Goal: Task Accomplishment & Management: Complete application form

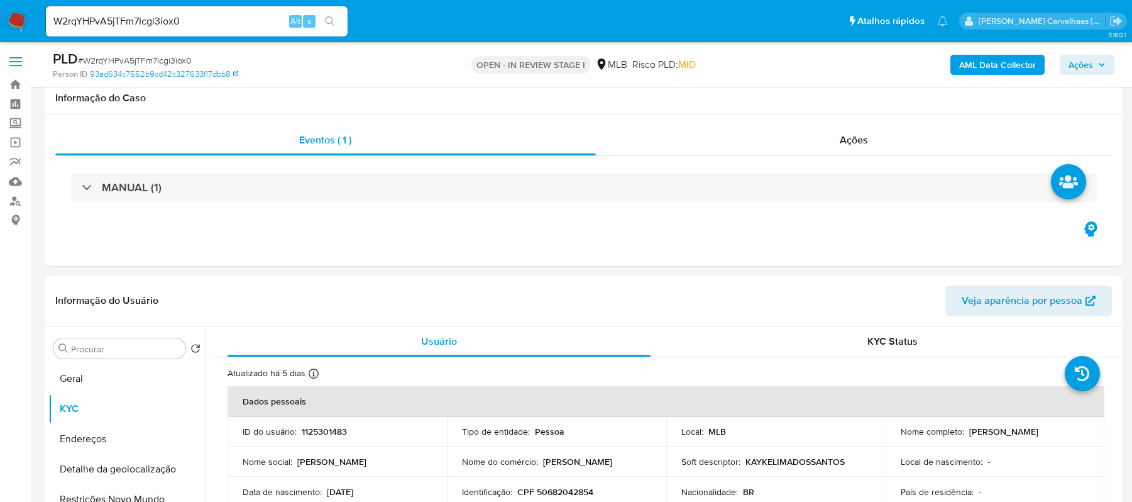
select select "10"
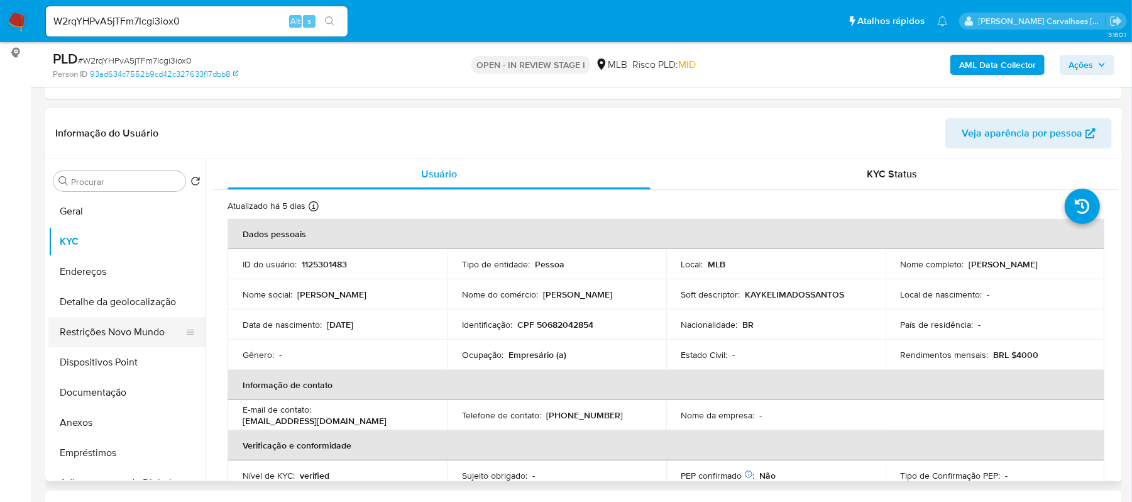
click at [129, 327] on button "Restrições Novo Mundo" at bounding box center [121, 332] width 147 height 30
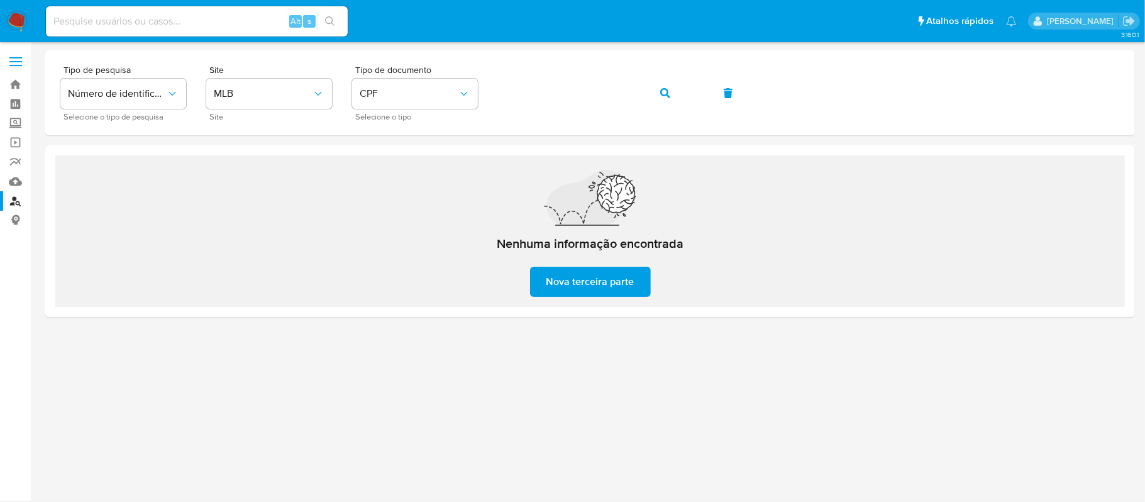
click at [18, 20] on img at bounding box center [16, 21] width 21 height 21
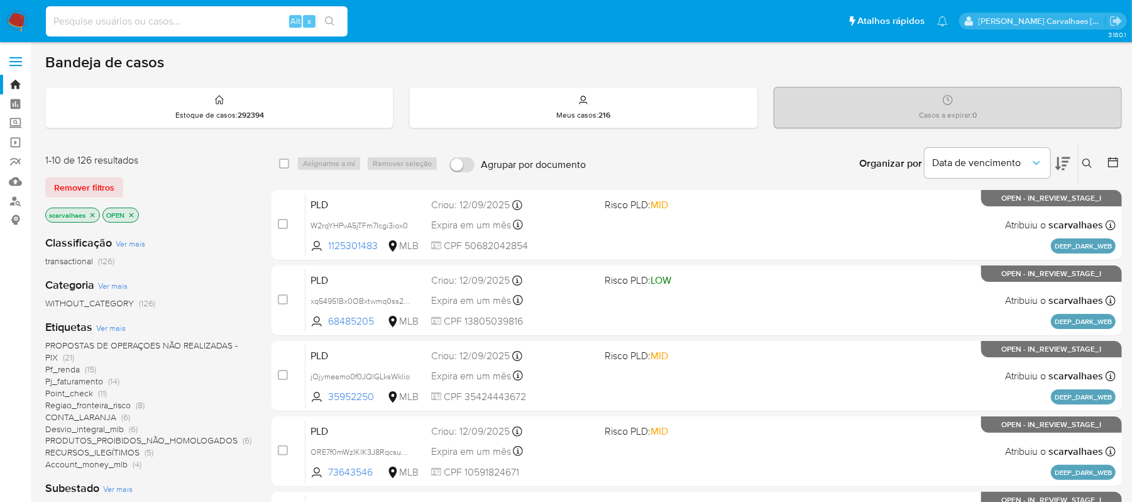
drag, startPoint x: 0, startPoint y: 0, endPoint x: 87, endPoint y: 16, distance: 88.3
paste input "W2rqYHPvA5jTFm7Icgi3iox0"
type input "W2rqYHPvA5jTFm7Icgi3iox0"
click at [338, 16] on button "search-icon" at bounding box center [330, 22] width 26 height 18
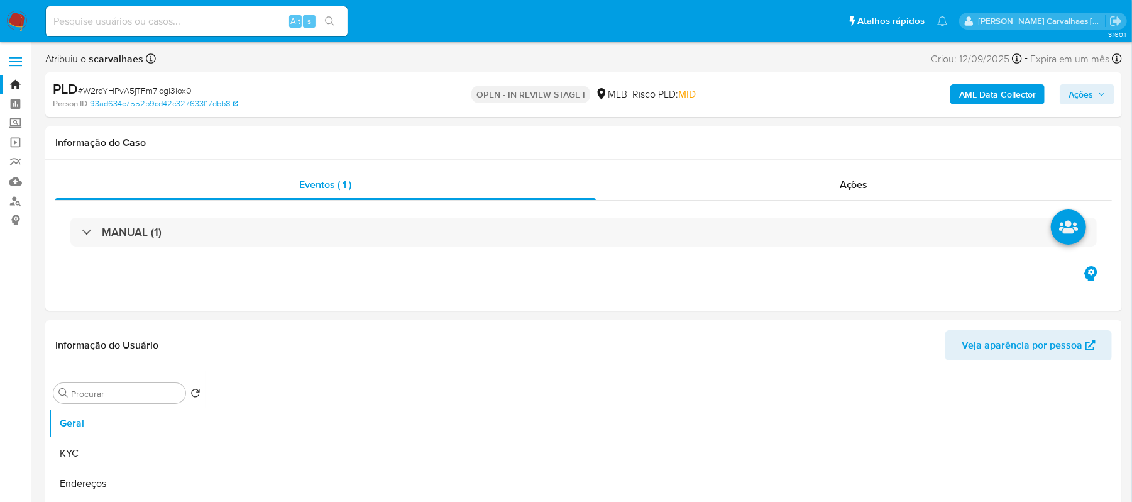
select select "10"
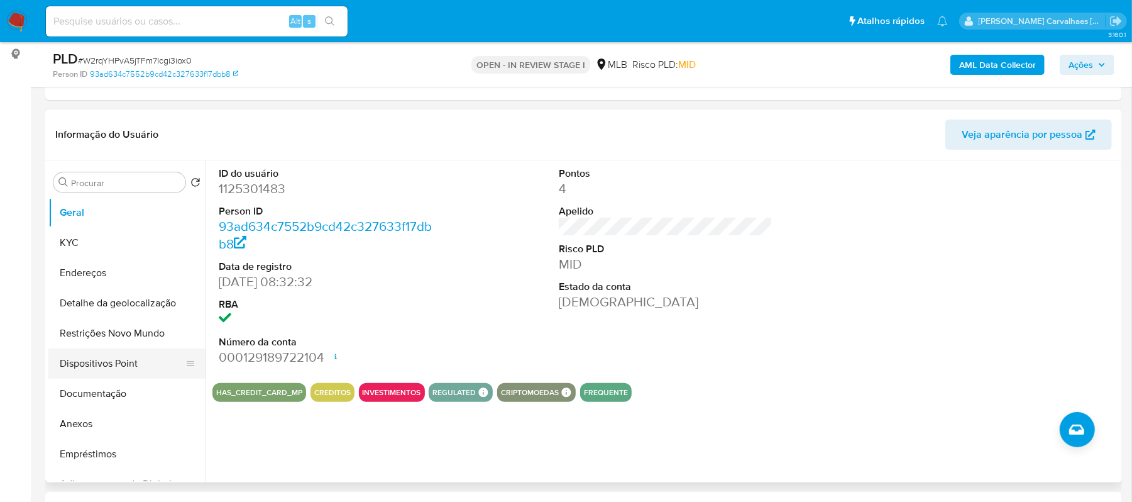
scroll to position [167, 0]
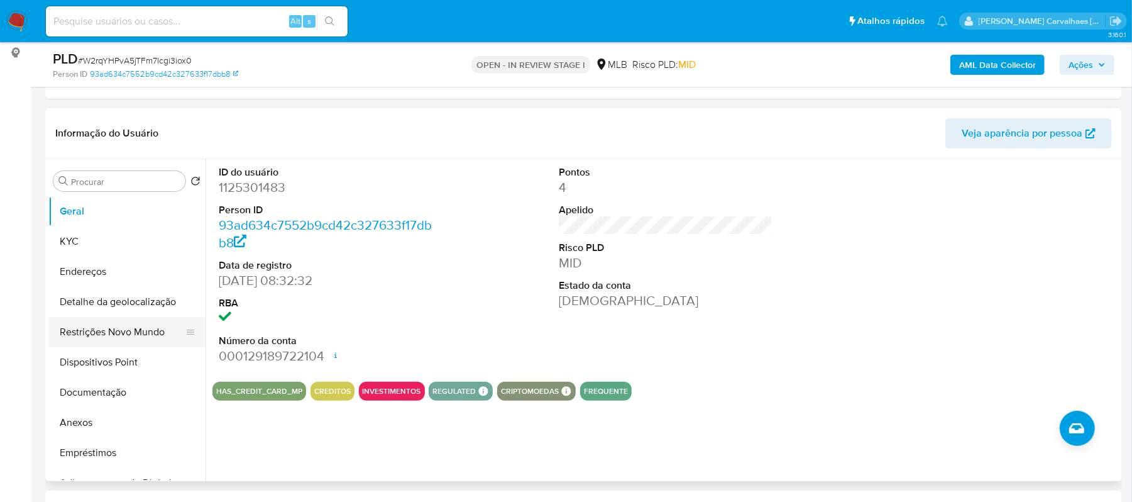
click at [103, 331] on button "Restrições Novo Mundo" at bounding box center [121, 332] width 147 height 30
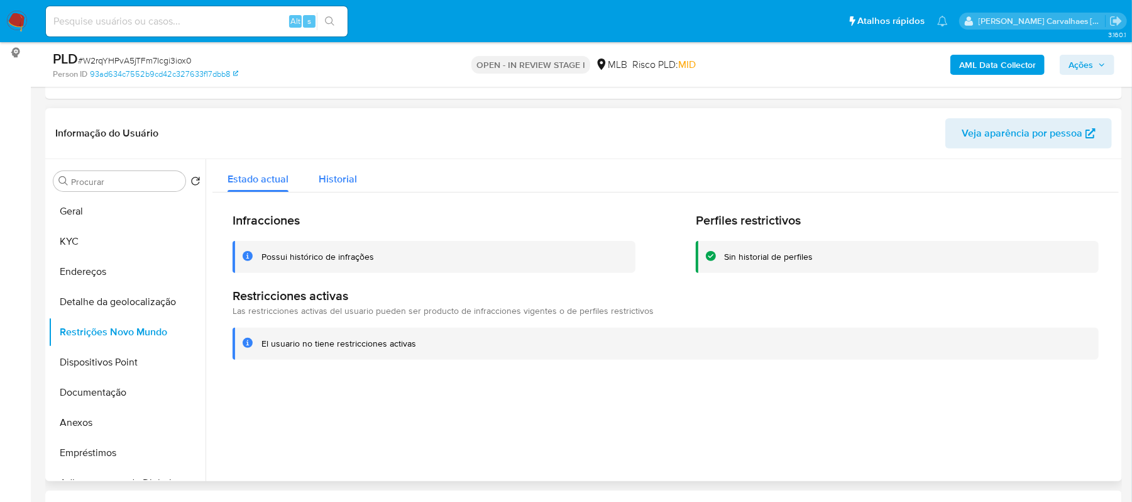
click at [338, 184] on span "Historial" at bounding box center [338, 179] width 38 height 14
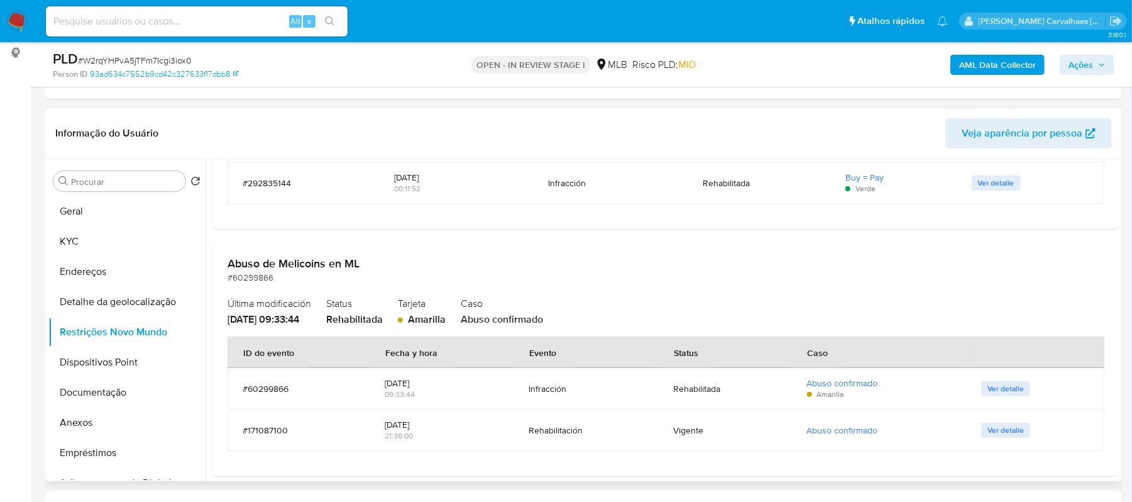
scroll to position [251, 0]
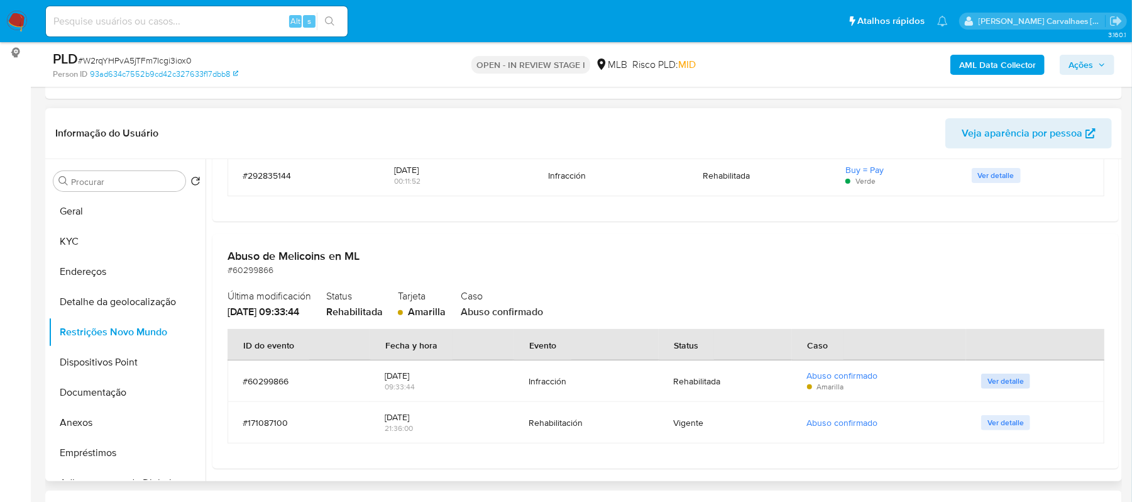
click at [1011, 381] on span "Ver detalle" at bounding box center [1005, 381] width 36 height 13
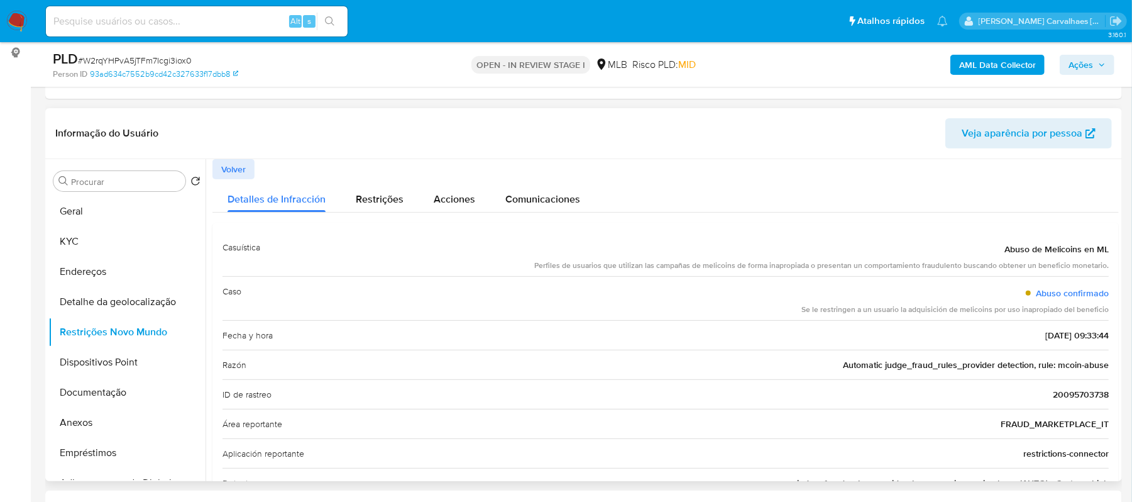
click at [229, 177] on span "Volver" at bounding box center [233, 169] width 25 height 18
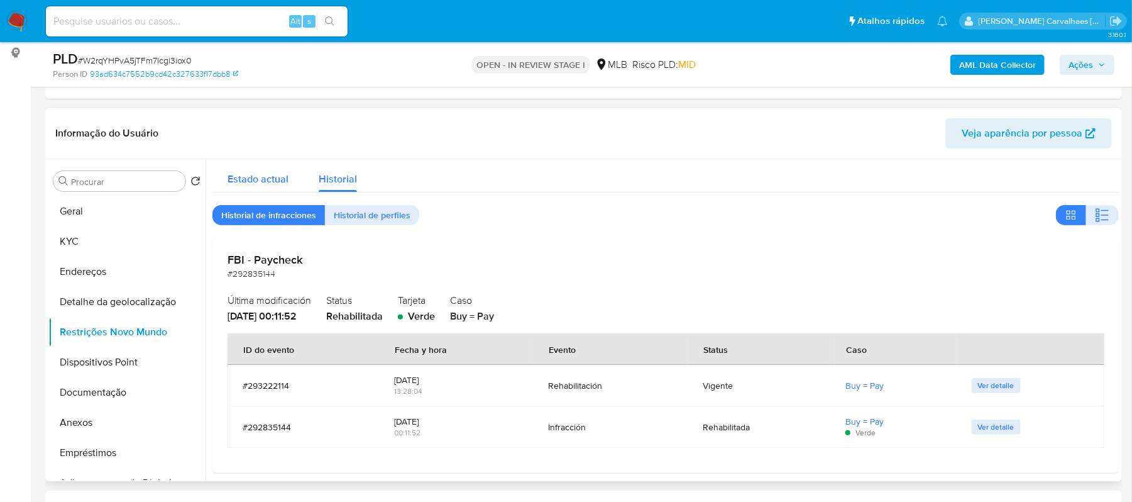
click at [224, 182] on button "Estado actual" at bounding box center [257, 175] width 91 height 33
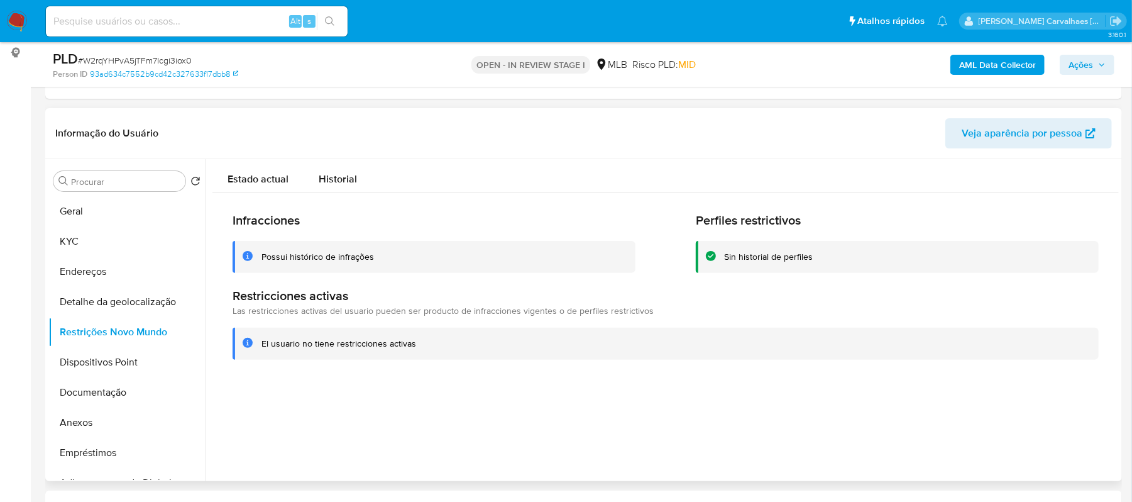
drag, startPoint x: 255, startPoint y: 344, endPoint x: 411, endPoint y: 342, distance: 155.9
click at [411, 342] on div "El usuario no tiene restricciones activas" at bounding box center [666, 343] width 866 height 32
drag, startPoint x: 96, startPoint y: 212, endPoint x: 158, endPoint y: 210, distance: 62.3
click at [96, 212] on button "Geral" at bounding box center [121, 211] width 147 height 30
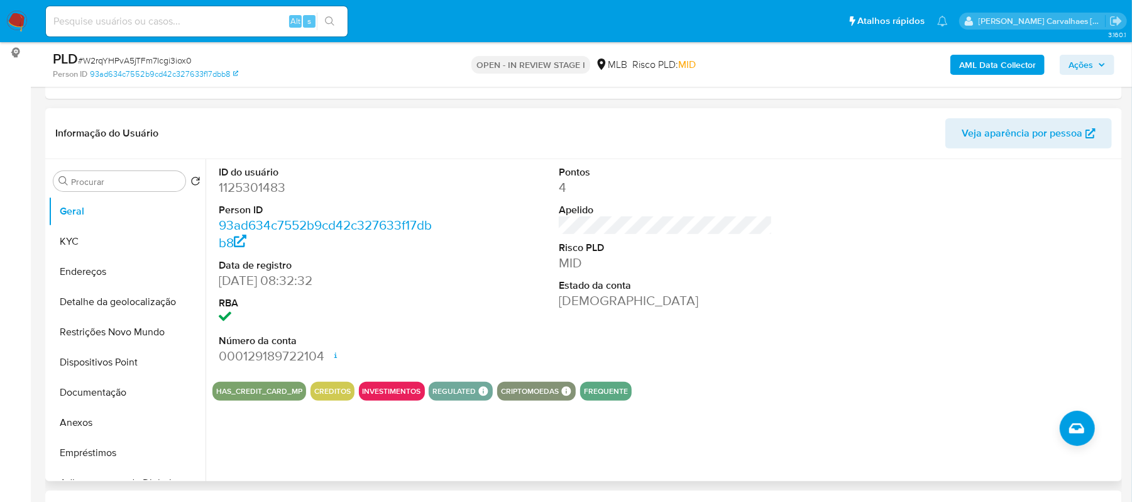
click at [383, 390] on button "INVESTIMENTOS" at bounding box center [392, 390] width 58 height 5
click at [76, 239] on button "KYC" at bounding box center [121, 241] width 147 height 30
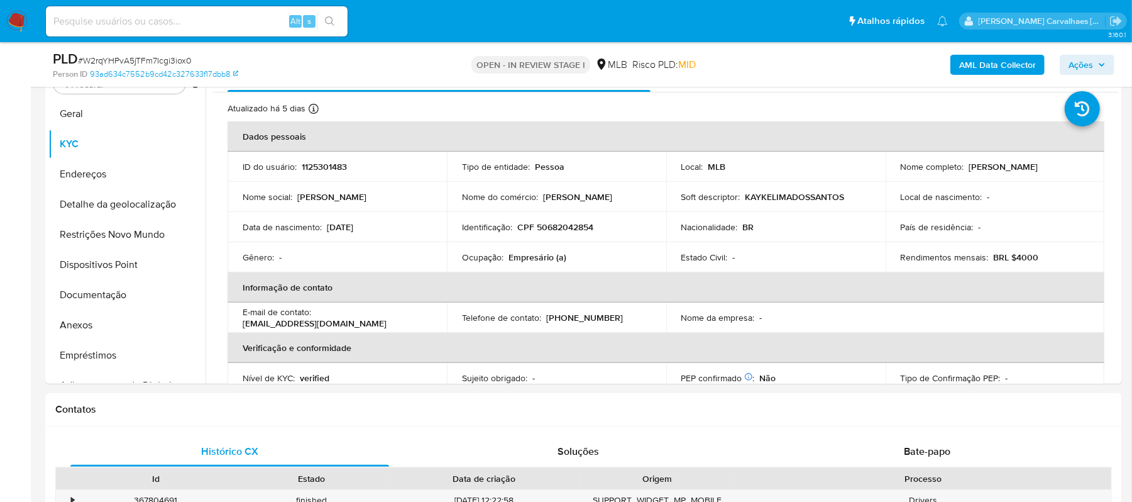
scroll to position [297, 0]
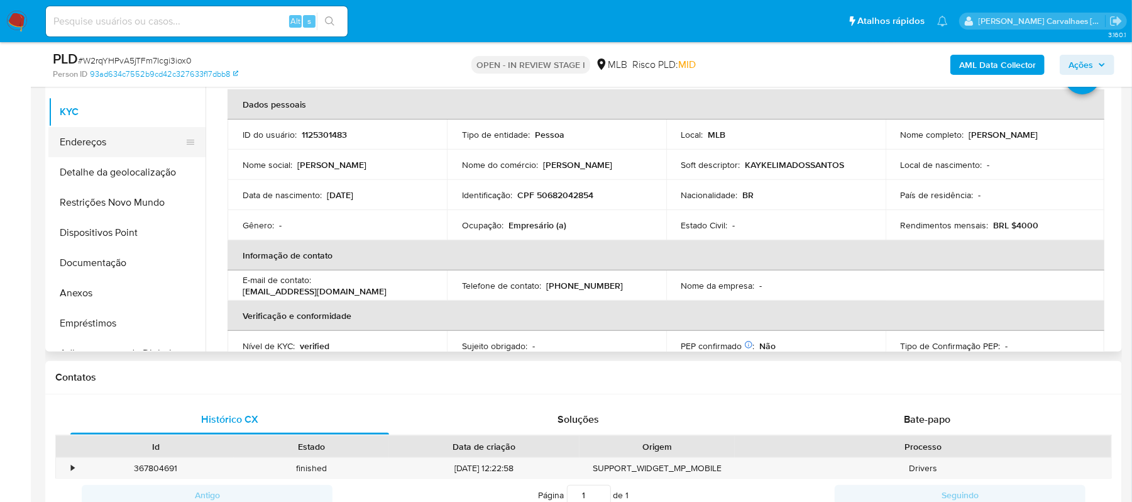
click at [73, 145] on button "Endereços" at bounding box center [121, 142] width 147 height 30
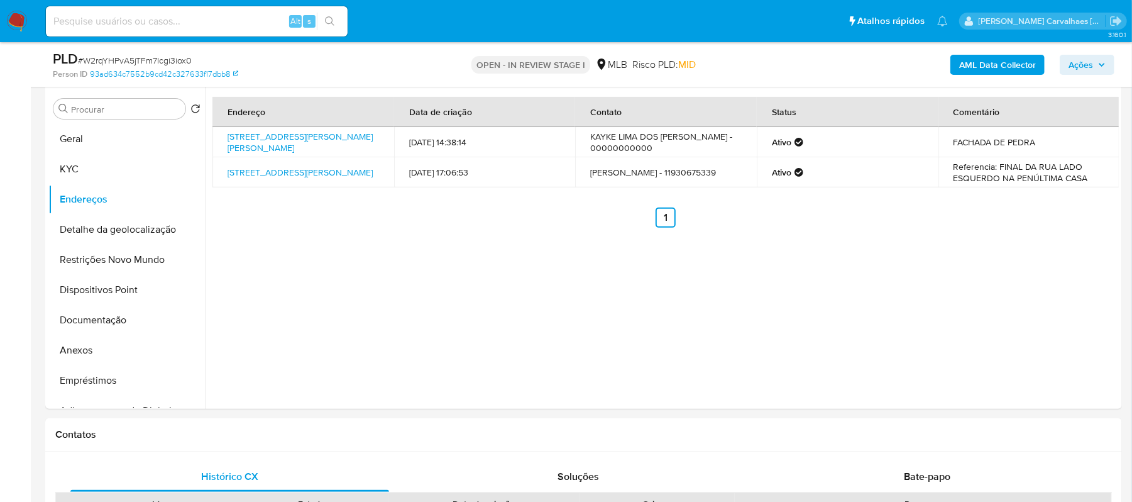
scroll to position [212, 0]
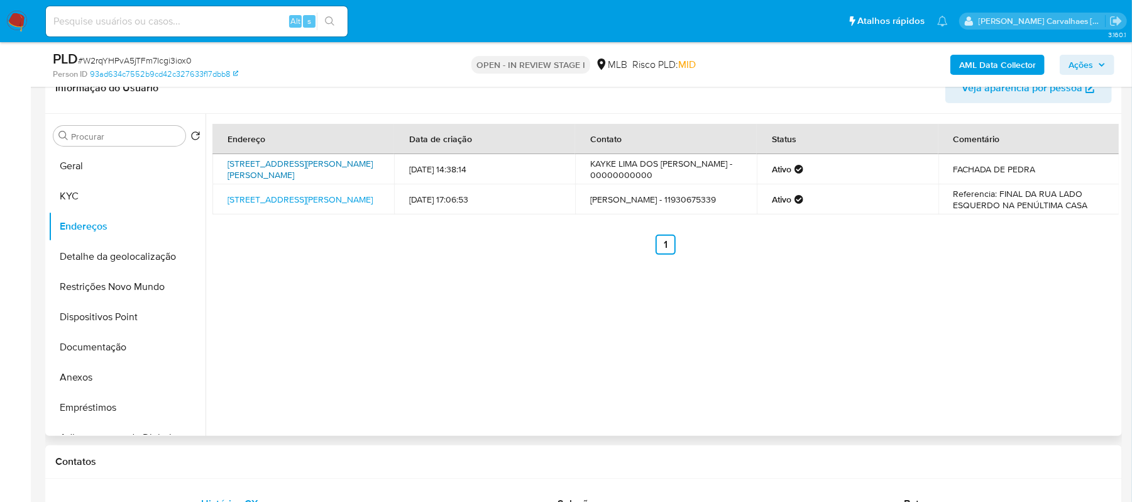
click at [274, 163] on link "Rua Bento Rodrigues Caldeira 17, São Paulo, São Paulo, 08141020, Brasil 17" at bounding box center [300, 169] width 145 height 24
click at [277, 196] on link "Rua Campos Verdes 69, São Paulo, São Paulo, 08143380, Brasil 69" at bounding box center [300, 199] width 145 height 13
click at [150, 254] on button "Detalhe da geolocalização" at bounding box center [121, 256] width 147 height 30
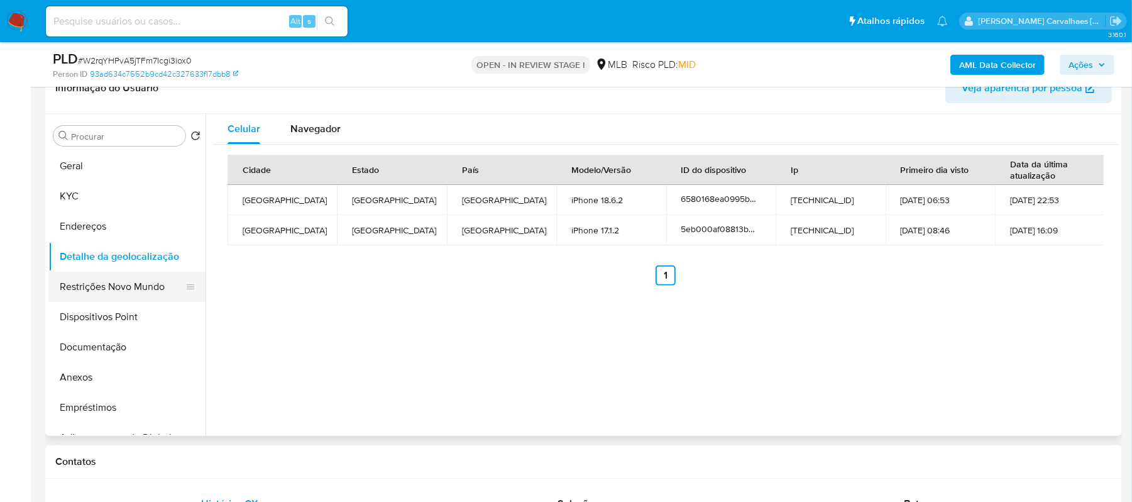
click at [112, 284] on button "Restrições Novo Mundo" at bounding box center [121, 287] width 147 height 30
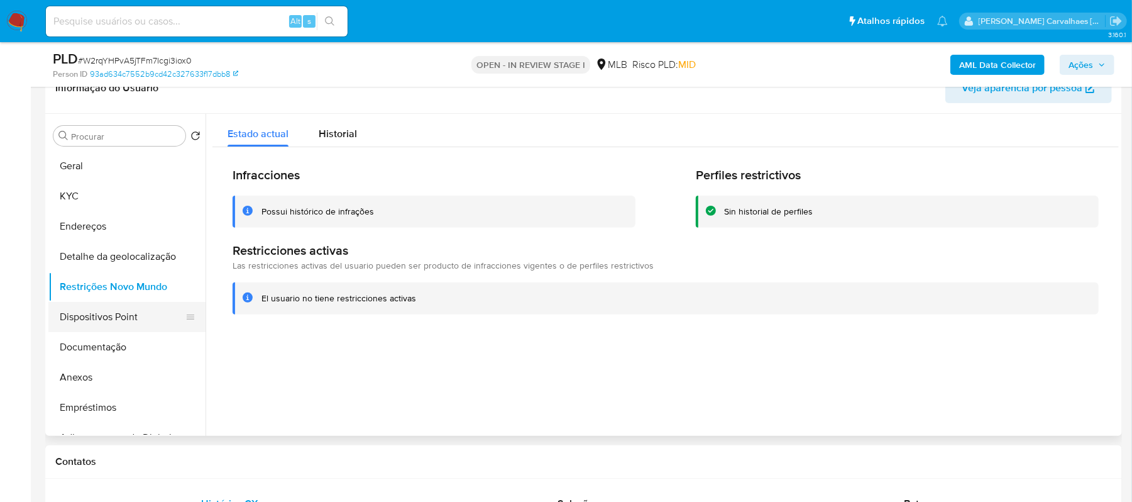
click at [106, 319] on button "Dispositivos Point" at bounding box center [121, 317] width 147 height 30
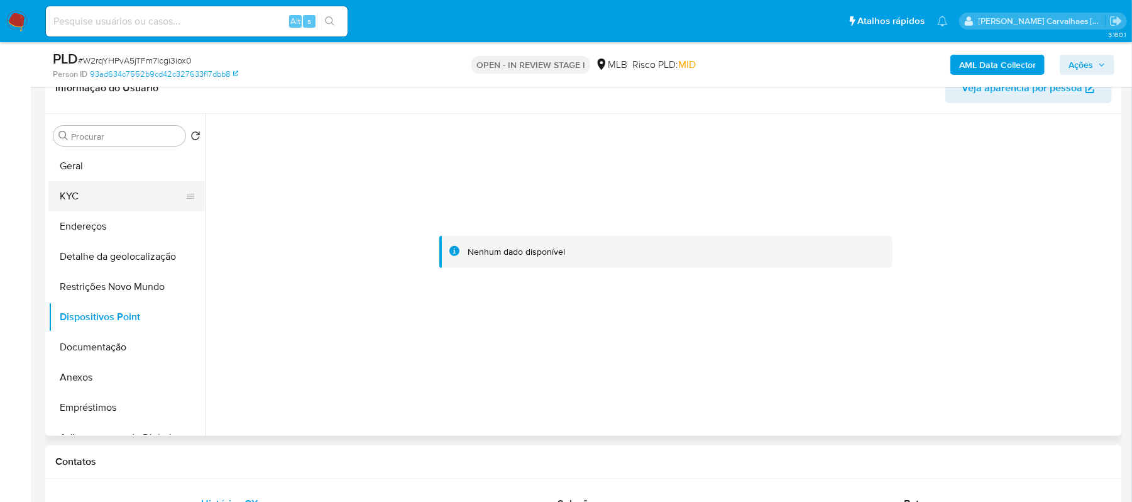
click at [89, 197] on button "KYC" at bounding box center [121, 196] width 147 height 30
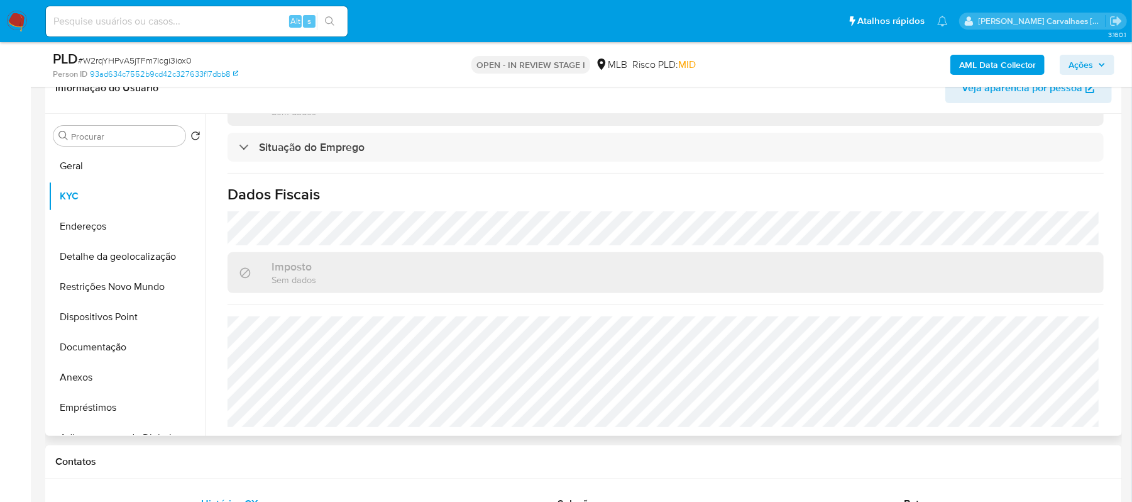
scroll to position [547, 0]
drag, startPoint x: 93, startPoint y: 227, endPoint x: 148, endPoint y: 227, distance: 55.3
click at [93, 227] on button "Endereços" at bounding box center [121, 226] width 147 height 30
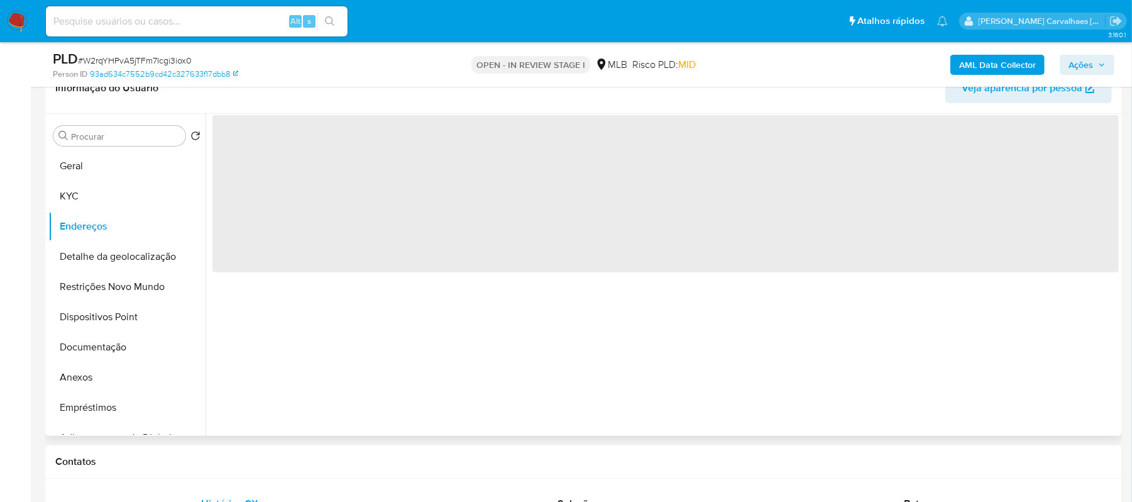
scroll to position [0, 0]
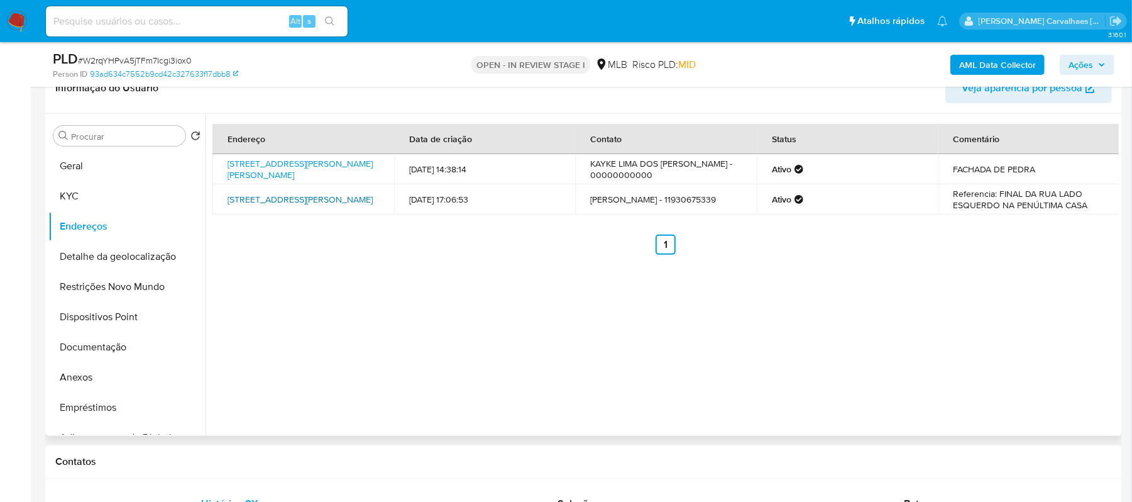
click at [270, 199] on link "Rua Campos Verdes 69, São Paulo, São Paulo, 08143380, Brasil 69" at bounding box center [300, 199] width 145 height 13
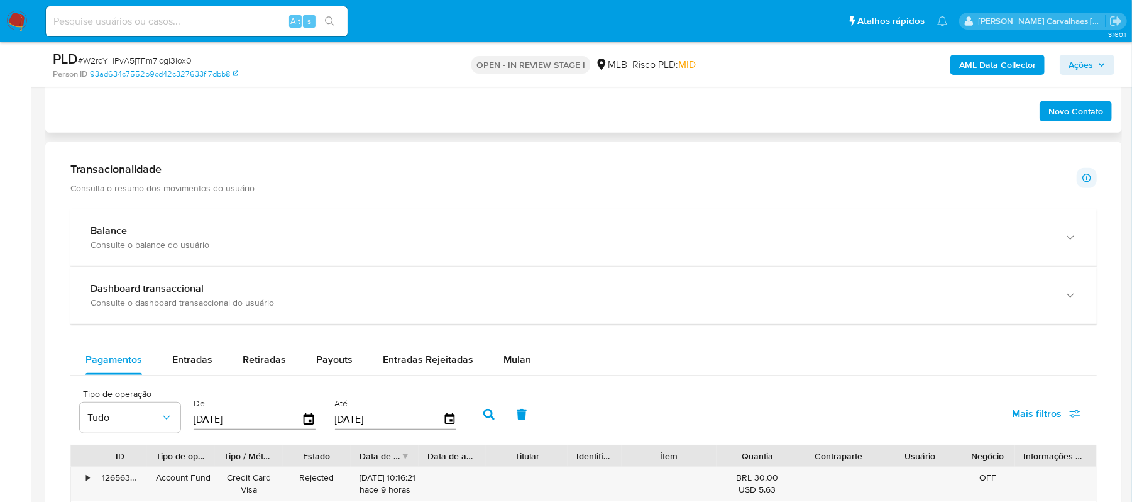
scroll to position [800, 0]
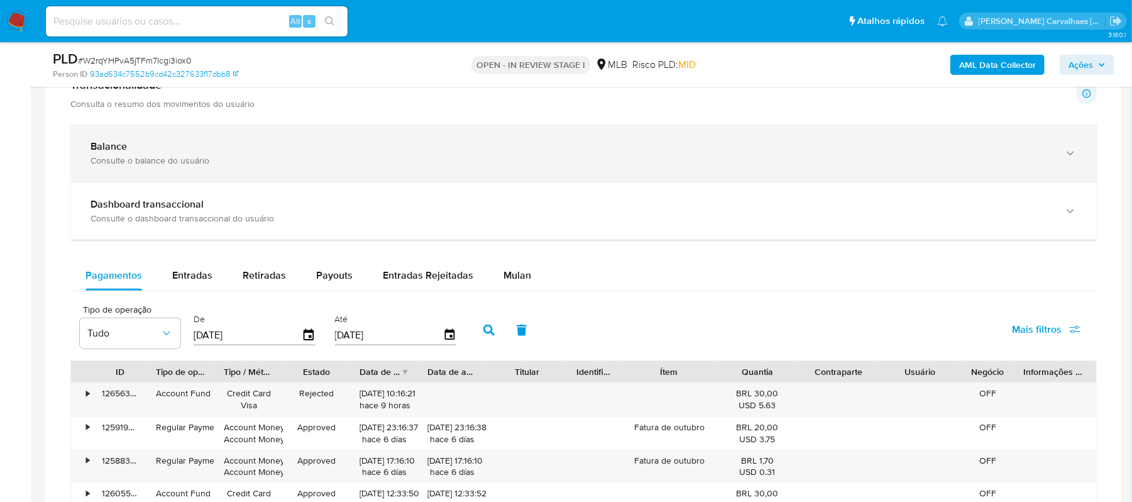
click at [191, 166] on div "Consulte o balance do usuário" at bounding box center [571, 160] width 961 height 11
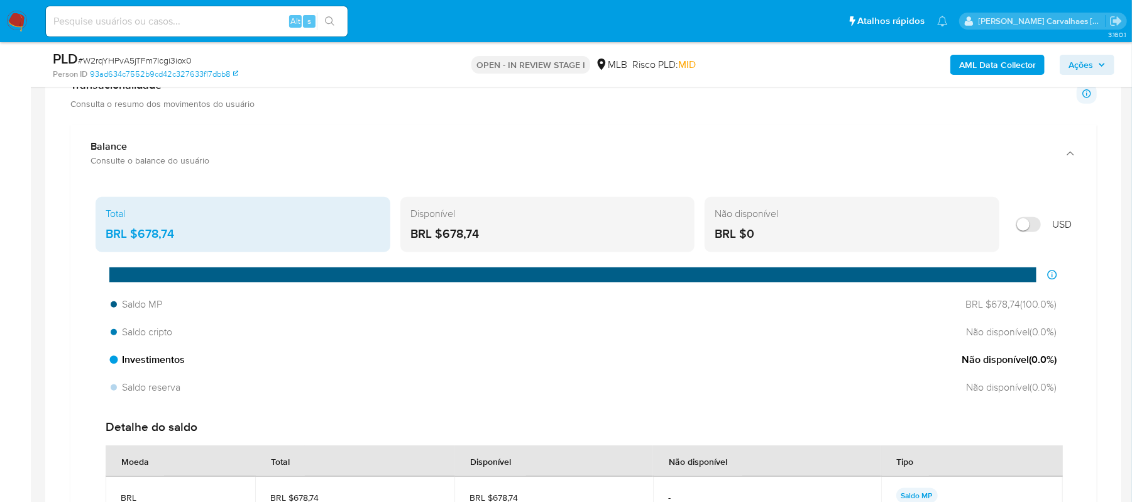
click at [165, 363] on span "Investimentos" at bounding box center [148, 360] width 74 height 14
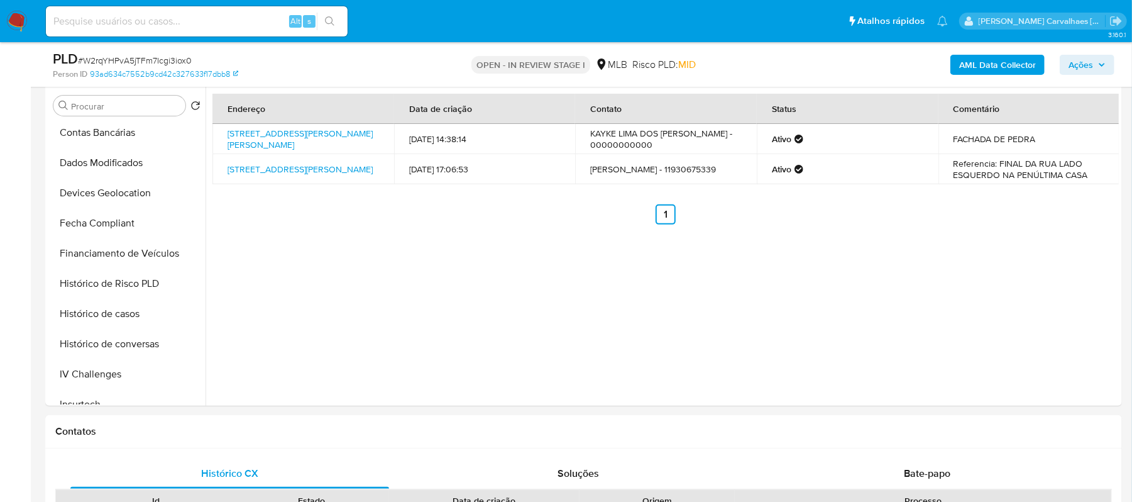
scroll to position [0, 0]
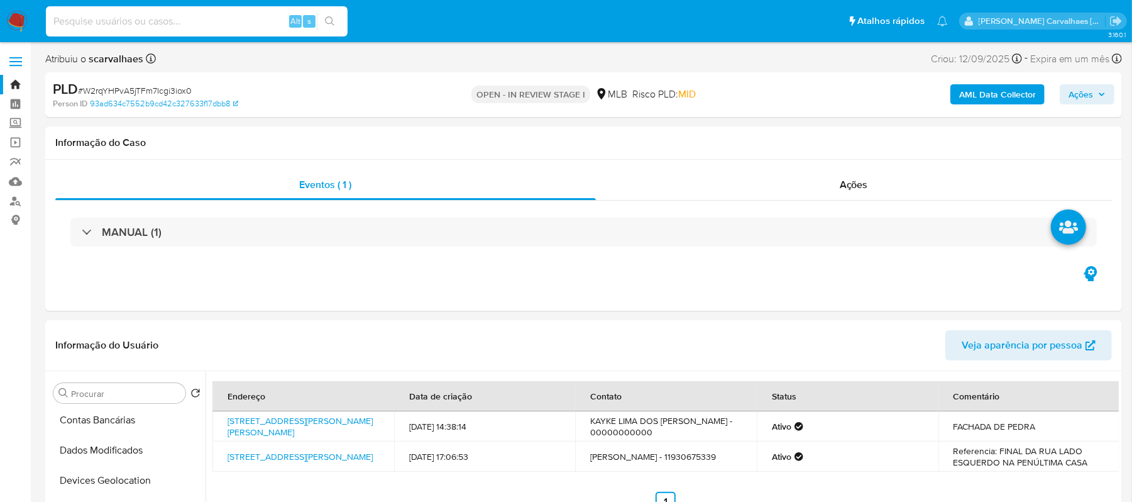
click at [209, 16] on input at bounding box center [197, 21] width 302 height 16
paste input "W2rqYHPvA5jTFm7Icgi3iox0"
type input "W2rqYHPvA5jTFm7Icgi3iox0"
click at [333, 23] on icon "search-icon" at bounding box center [330, 21] width 10 height 10
click at [331, 15] on button "search-icon" at bounding box center [330, 22] width 26 height 18
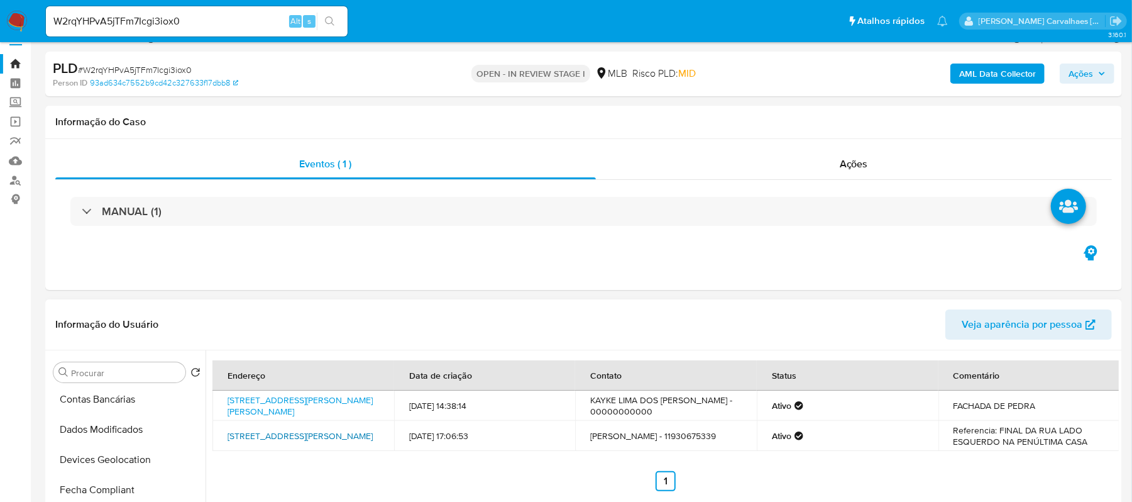
scroll to position [84, 0]
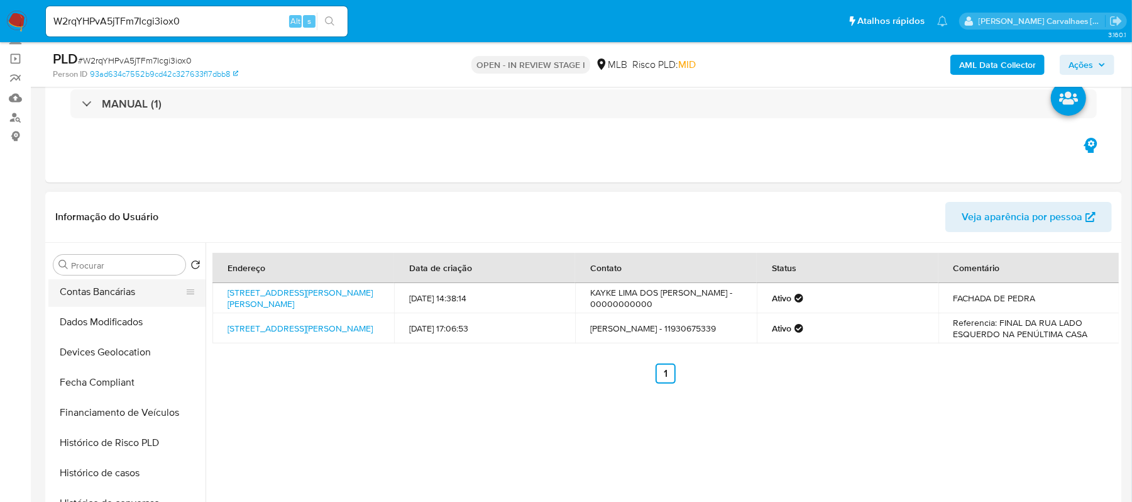
click at [96, 287] on button "Contas Bancárias" at bounding box center [121, 292] width 147 height 30
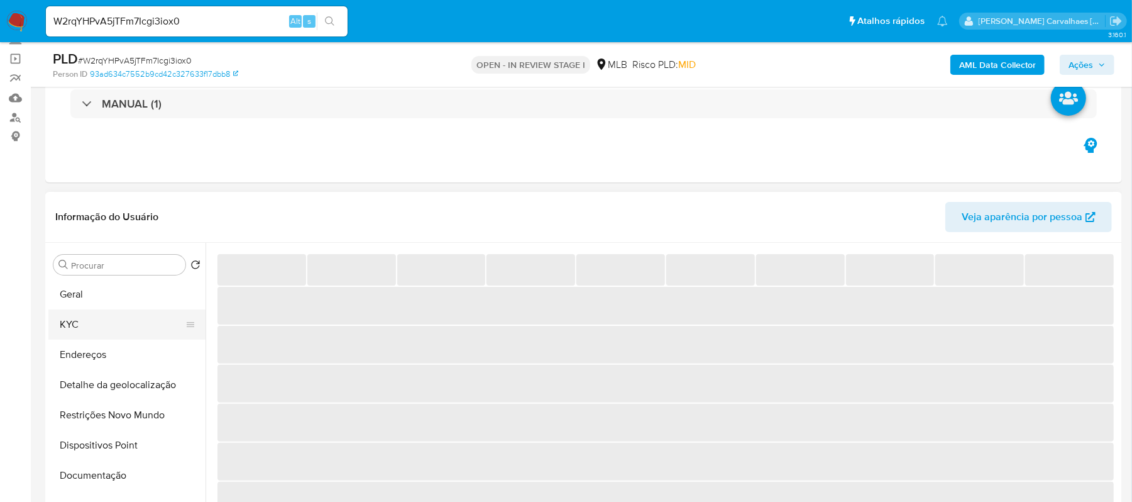
scroll to position [0, 0]
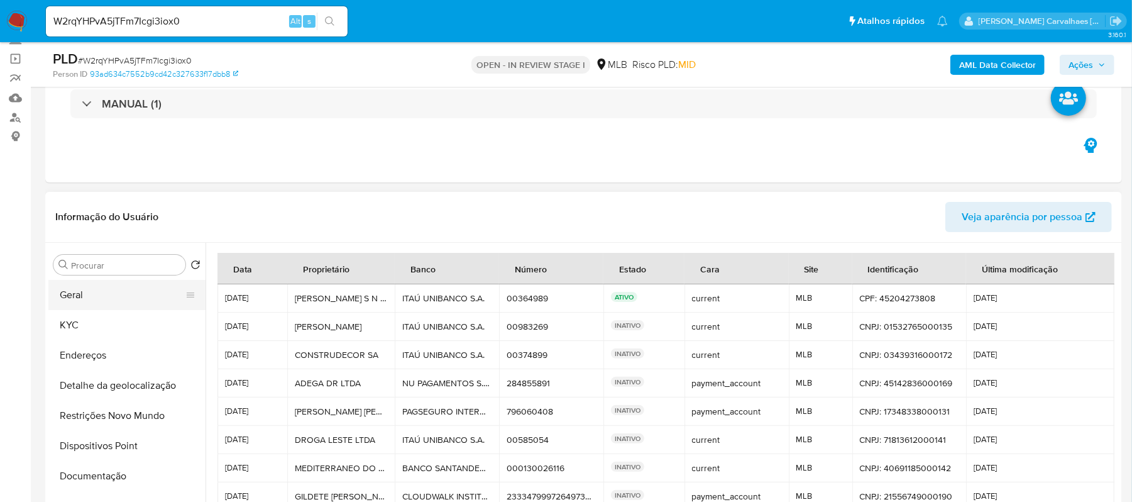
click at [106, 295] on button "Geral" at bounding box center [121, 295] width 147 height 30
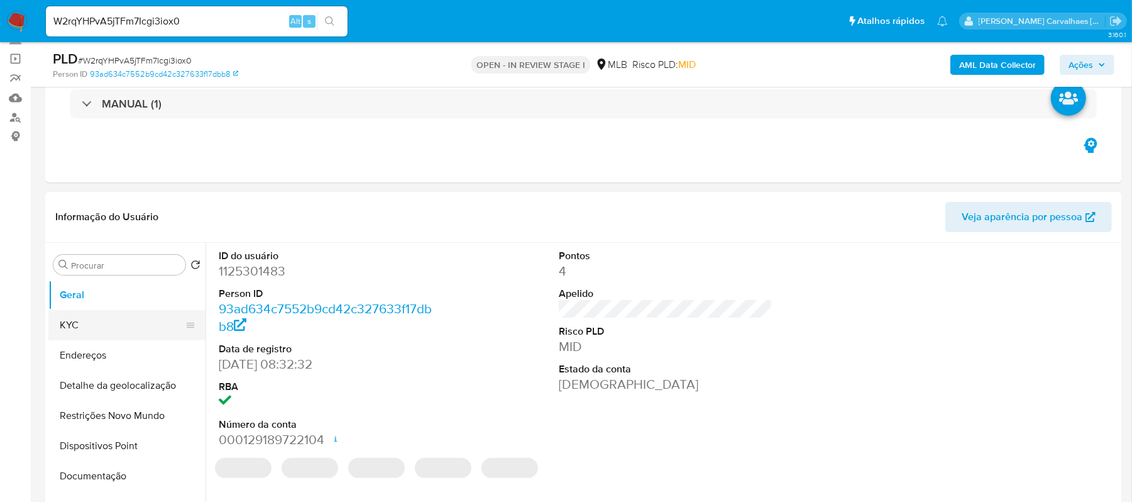
click at [103, 311] on button "KYC" at bounding box center [121, 325] width 147 height 30
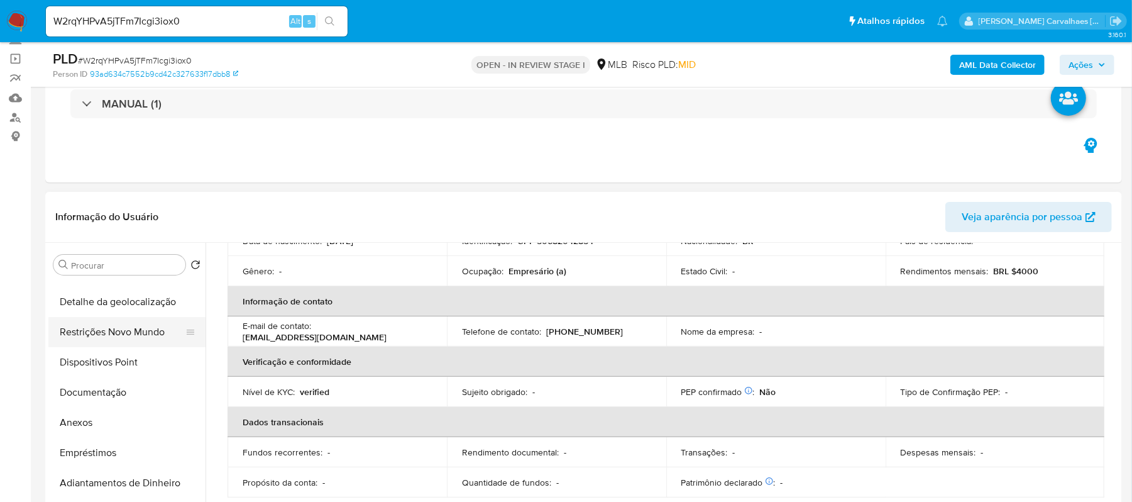
scroll to position [167, 0]
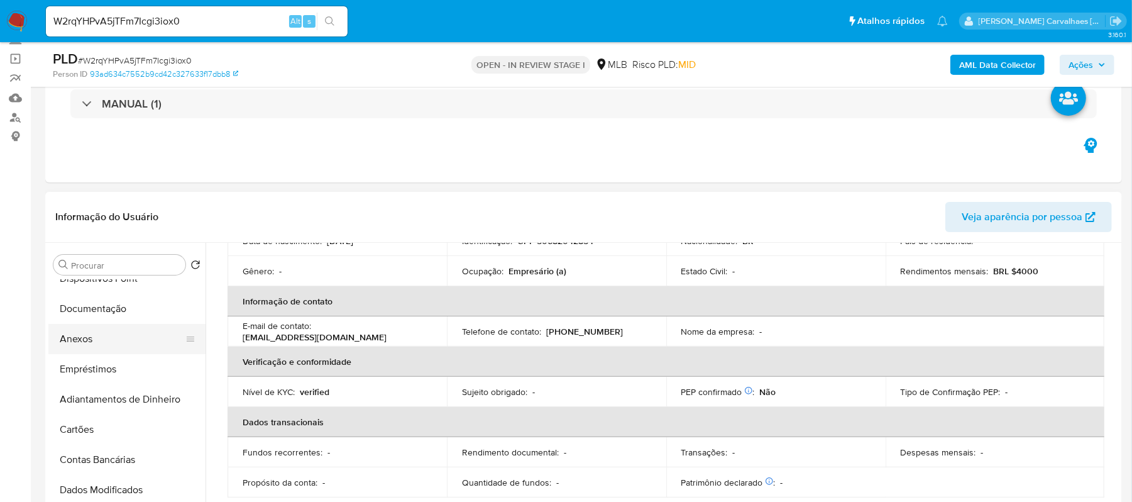
click at [74, 340] on button "Anexos" at bounding box center [121, 339] width 147 height 30
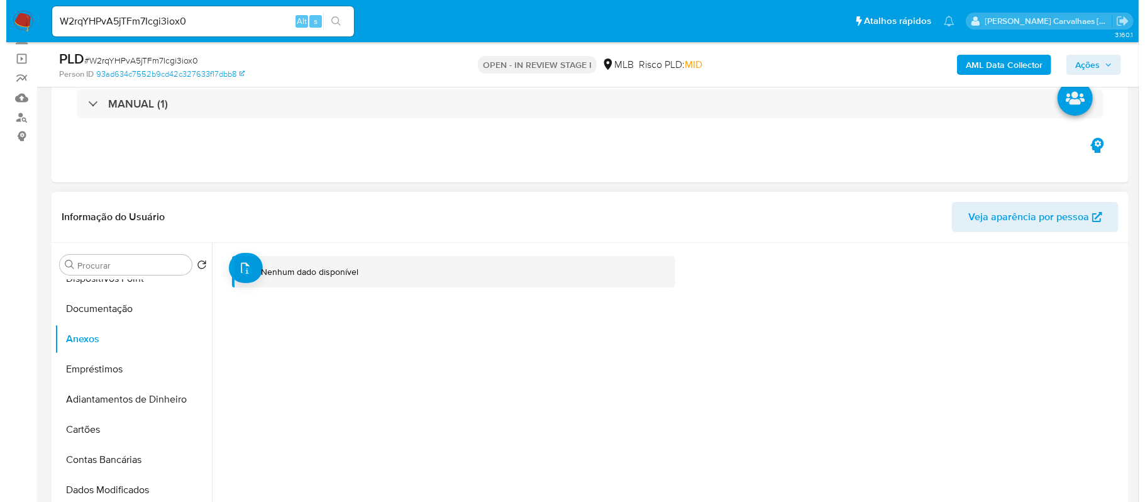
scroll to position [251, 0]
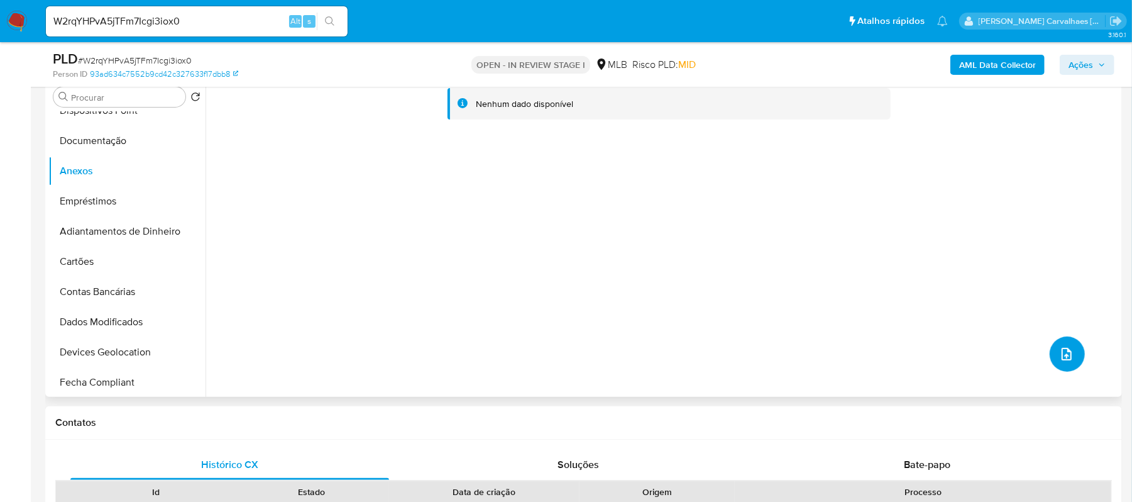
click at [1061, 353] on icon "upload-file" at bounding box center [1066, 353] width 15 height 15
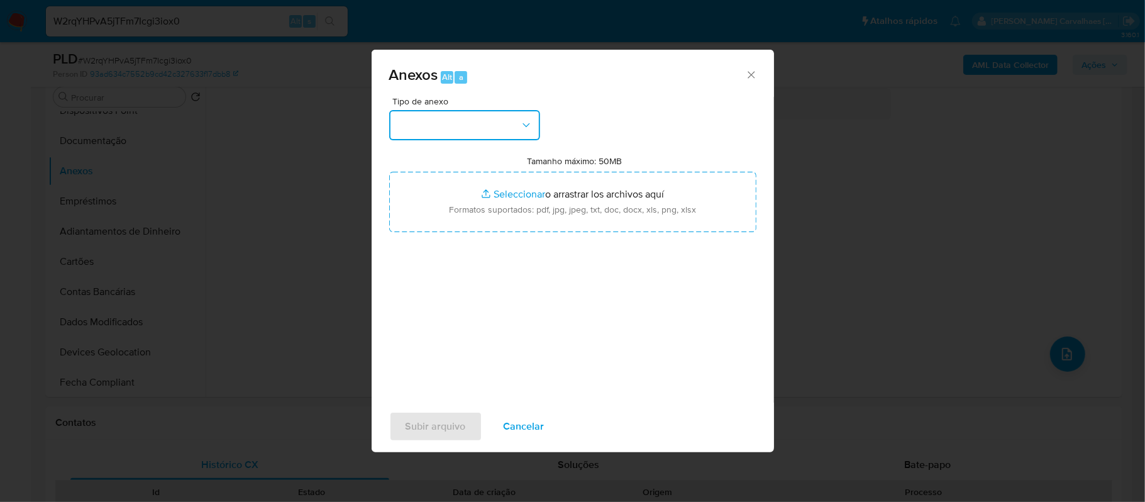
click at [509, 131] on button "button" at bounding box center [464, 125] width 151 height 30
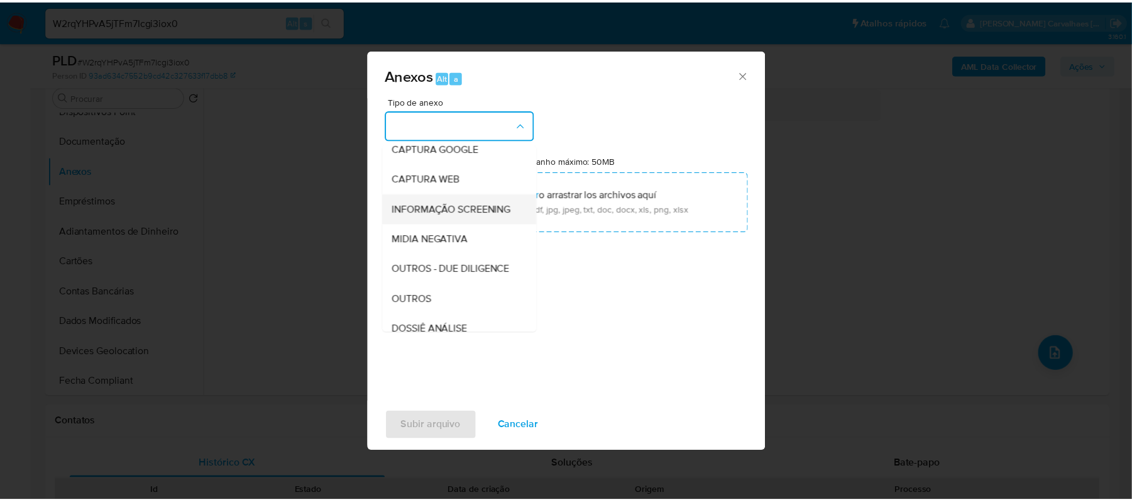
scroll to position [167, 0]
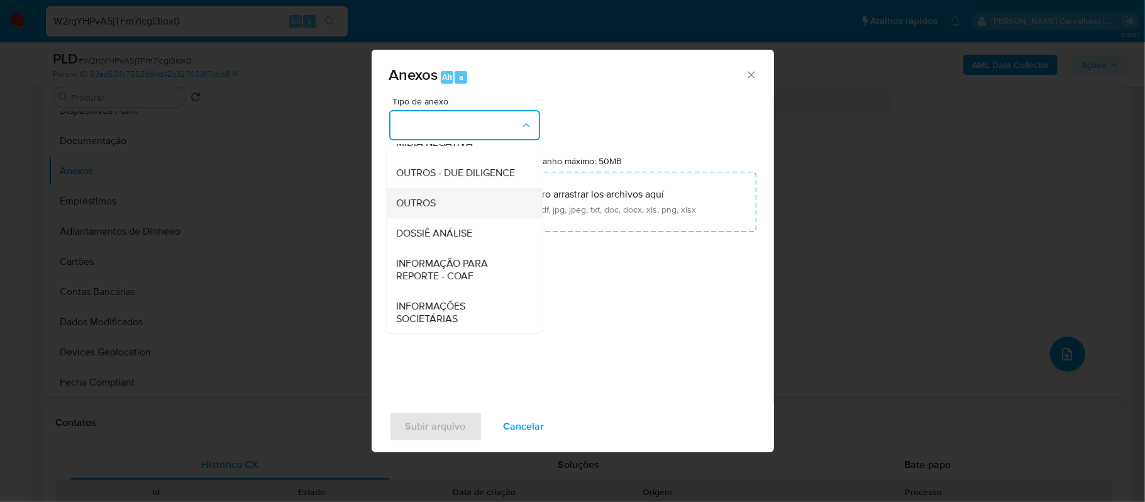
click at [423, 209] on span "OUTROS" at bounding box center [417, 203] width 40 height 13
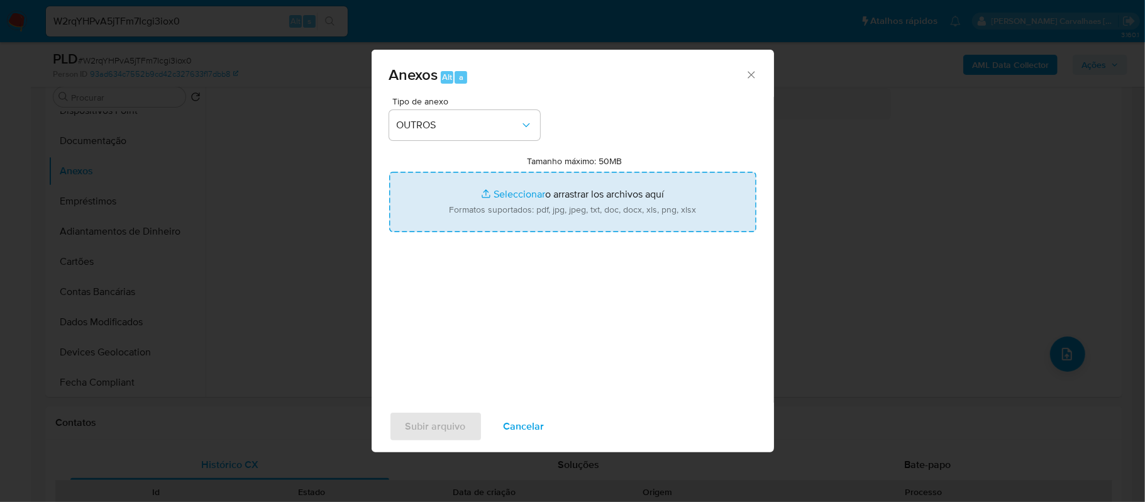
click at [490, 197] on input "Tamanho máximo: 50MB Seleccionar archivos" at bounding box center [572, 202] width 367 height 60
type input "C:\fakepath\DECLINIO - XXXXX - CPF 50682042854 - KAYKE LIMA DOS SANTOS.pdf"
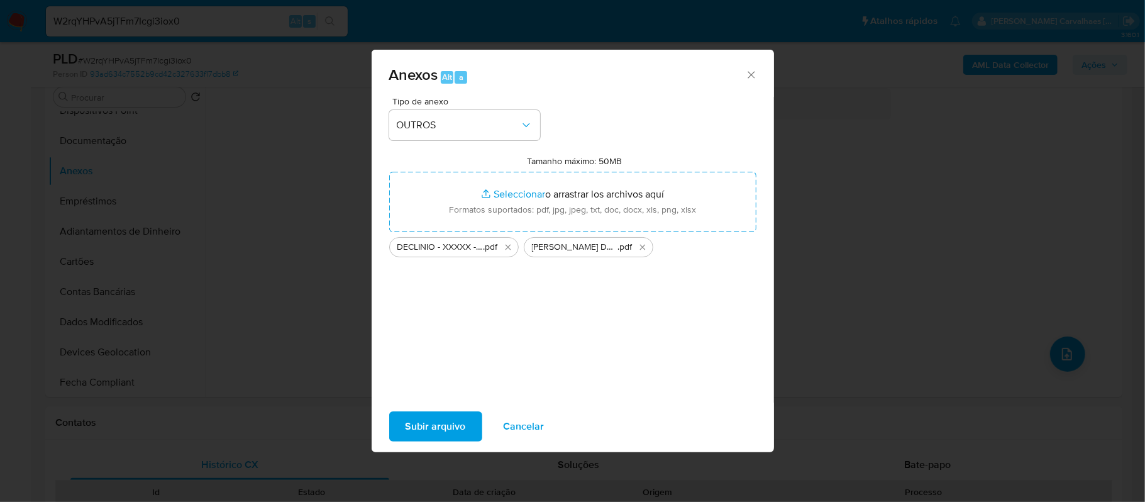
click at [436, 425] on span "Subir arquivo" at bounding box center [435, 426] width 60 height 28
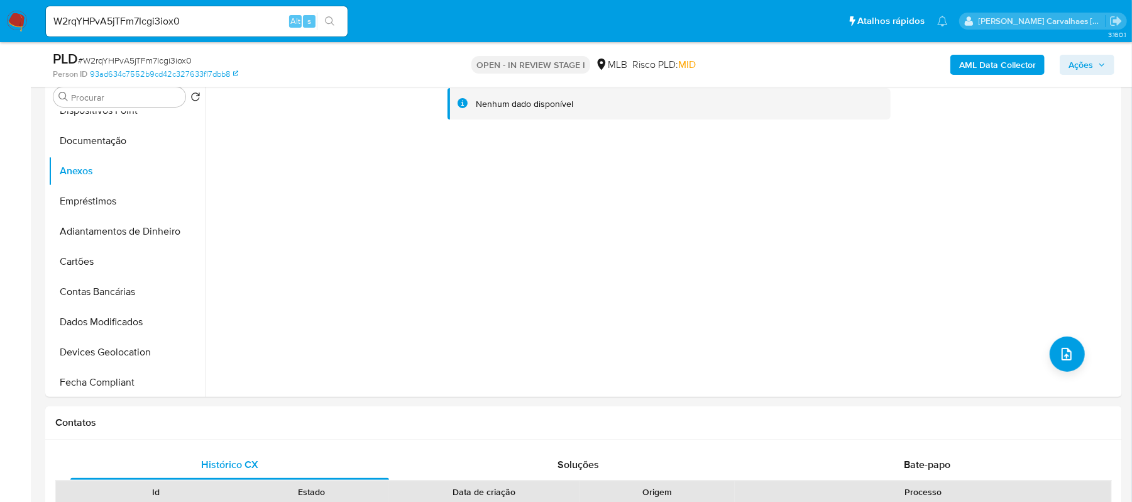
click at [1089, 62] on span "Ações" at bounding box center [1081, 65] width 25 height 20
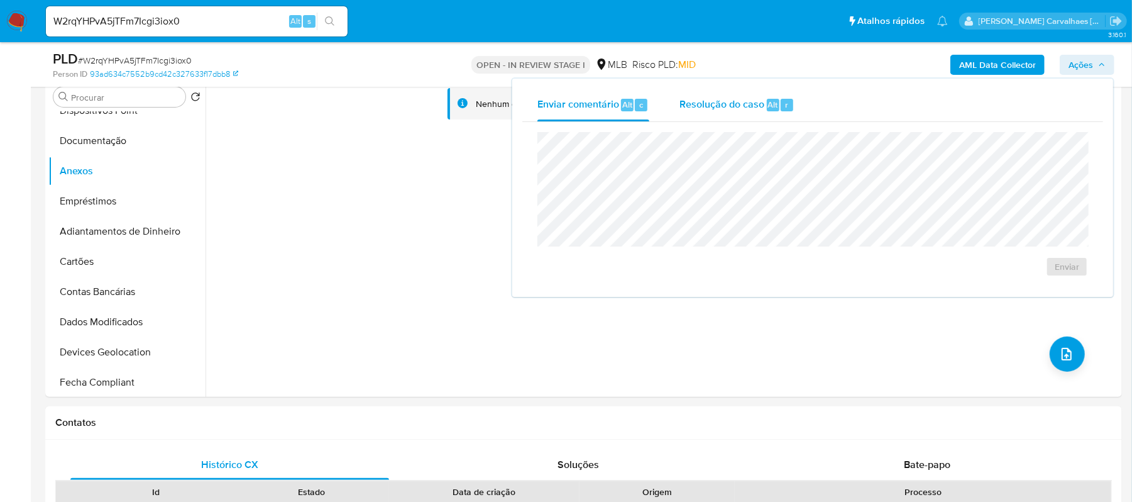
click at [735, 104] on span "Resolução do caso" at bounding box center [721, 104] width 85 height 14
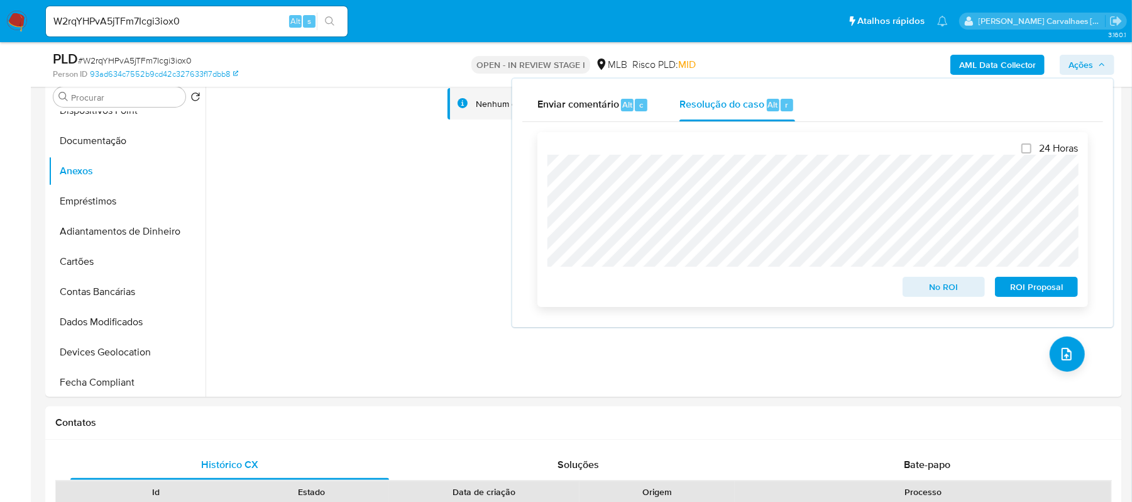
click at [936, 288] on span "No ROI" at bounding box center [943, 287] width 65 height 18
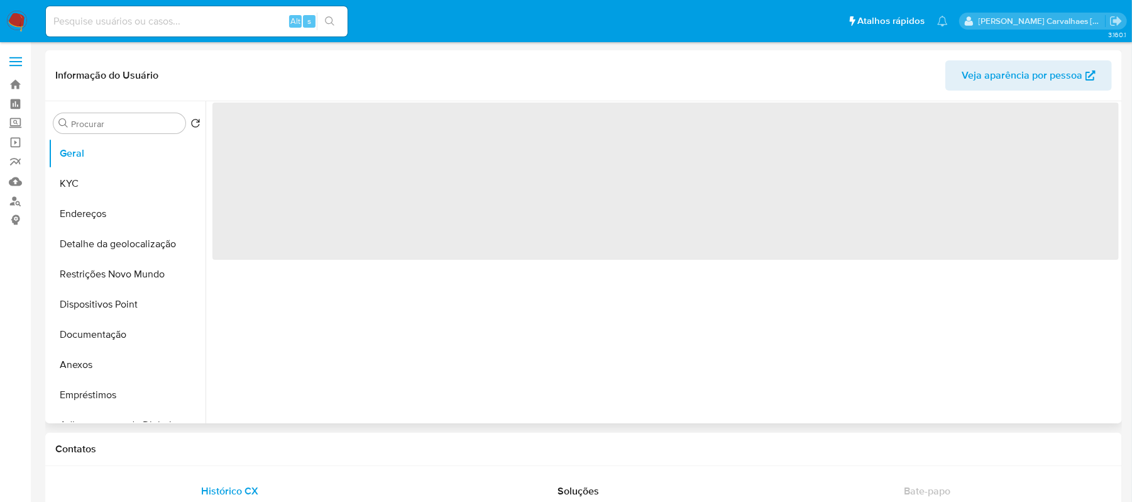
select select "10"
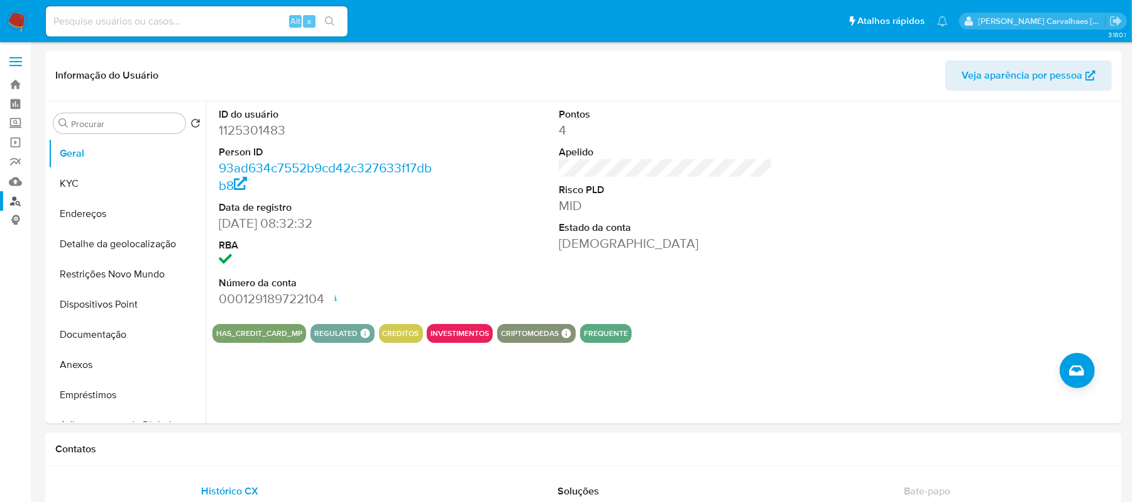
click at [16, 201] on link "Localizador de pessoas" at bounding box center [75, 200] width 150 height 19
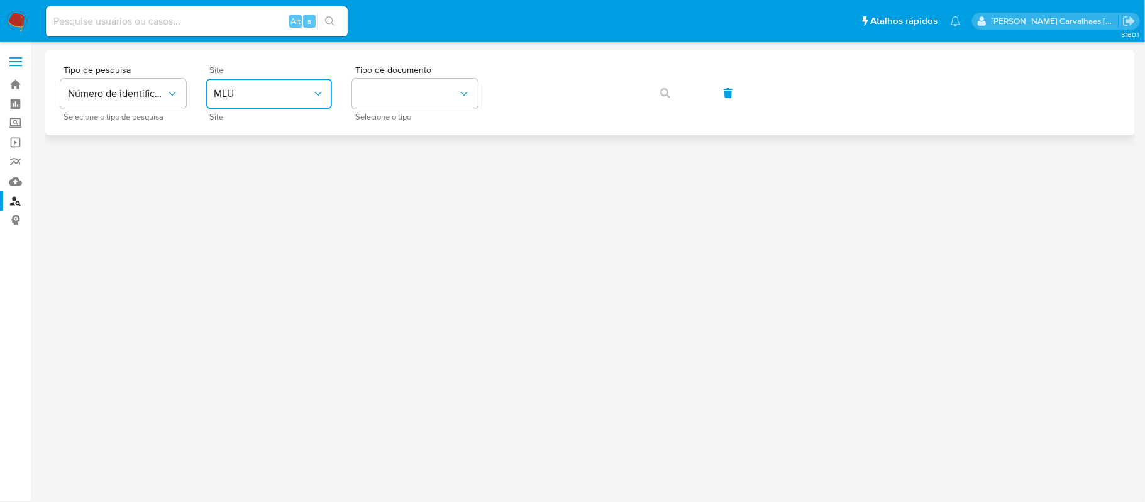
click at [324, 91] on button "MLU" at bounding box center [269, 94] width 126 height 30
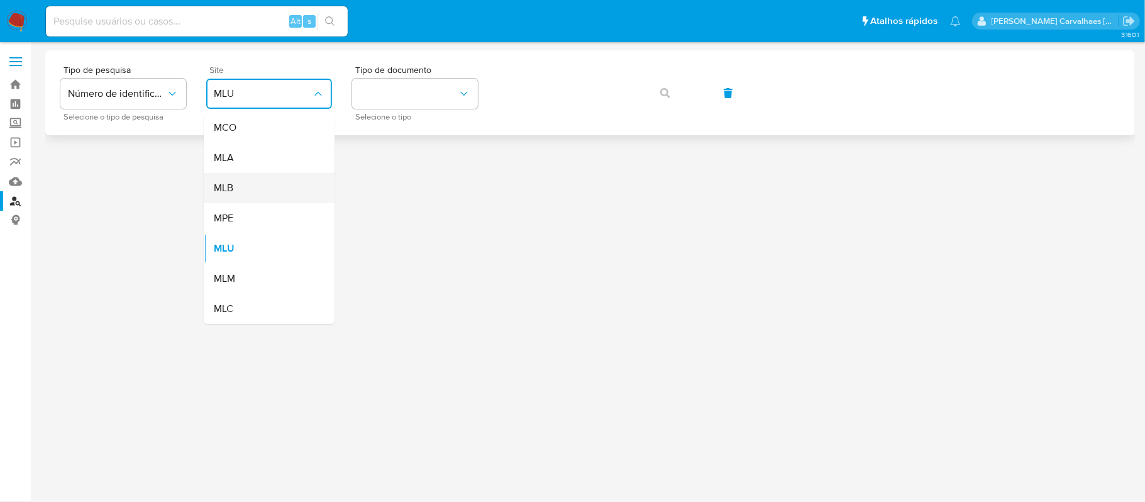
click at [280, 185] on div "MLB" at bounding box center [265, 188] width 103 height 30
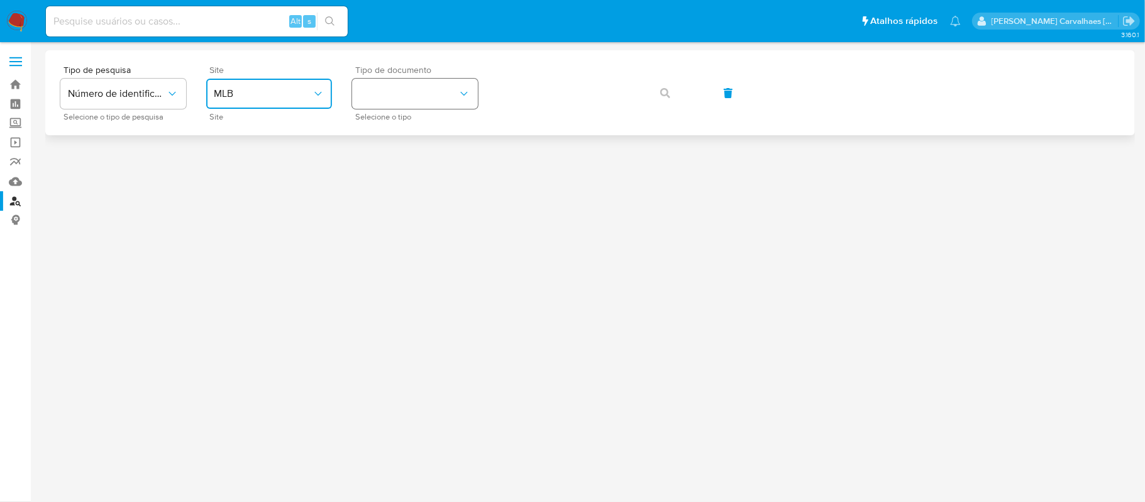
click at [395, 99] on button "identificationType" at bounding box center [415, 94] width 126 height 30
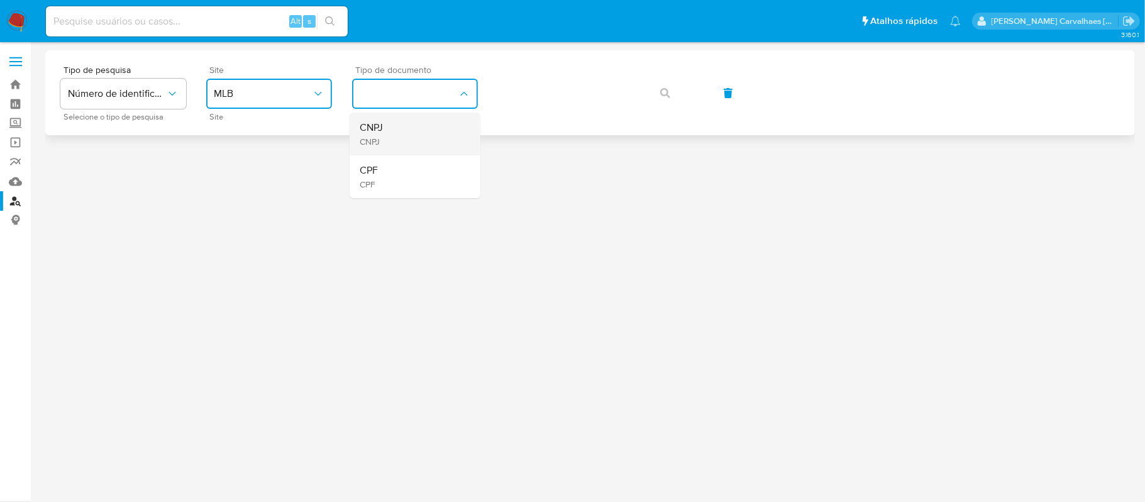
click at [395, 129] on div "CNPJ CNPJ" at bounding box center [411, 134] width 103 height 43
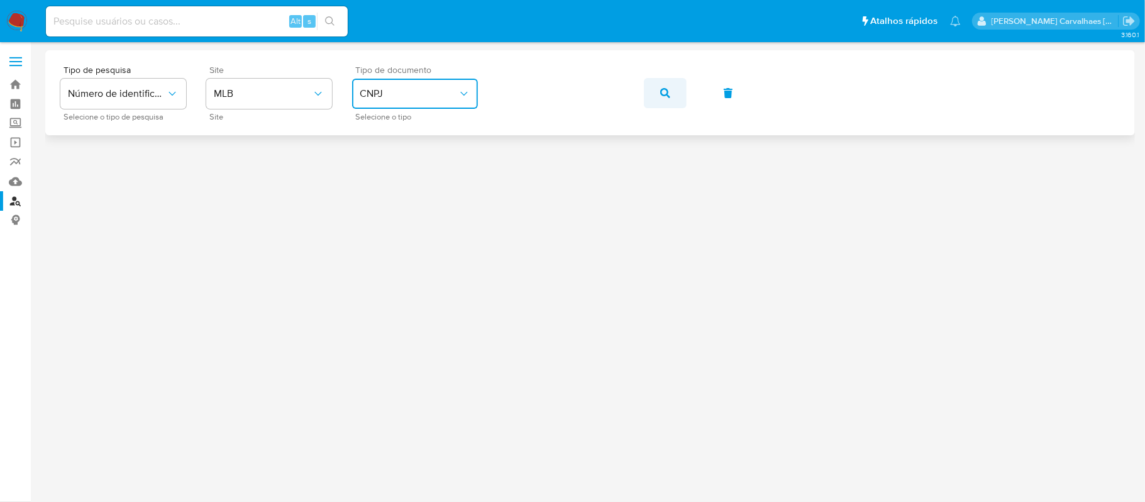
click at [666, 93] on icon "button" at bounding box center [665, 93] width 10 height 10
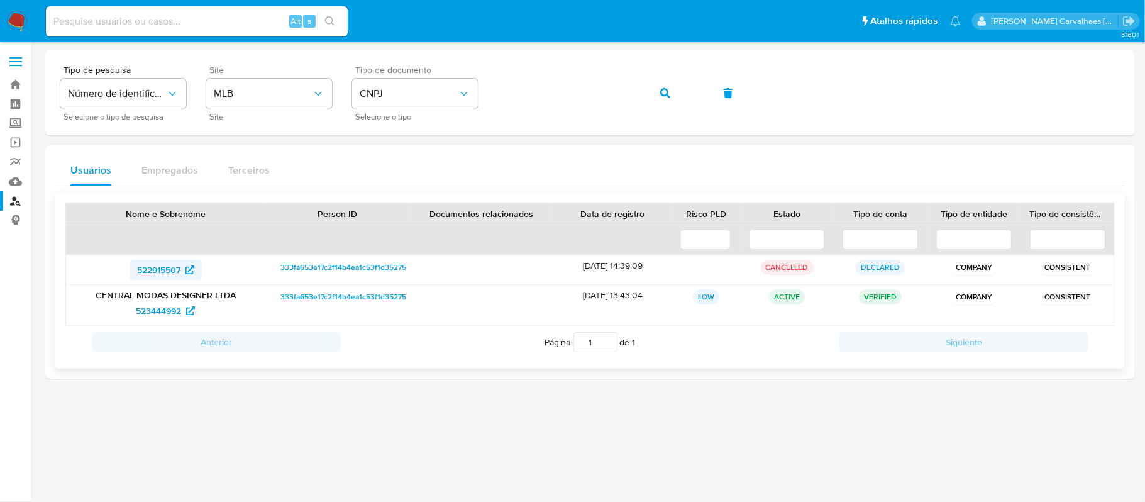
click at [160, 272] on span "522915507" at bounding box center [158, 270] width 43 height 20
click at [159, 309] on span "523444992" at bounding box center [158, 310] width 45 height 20
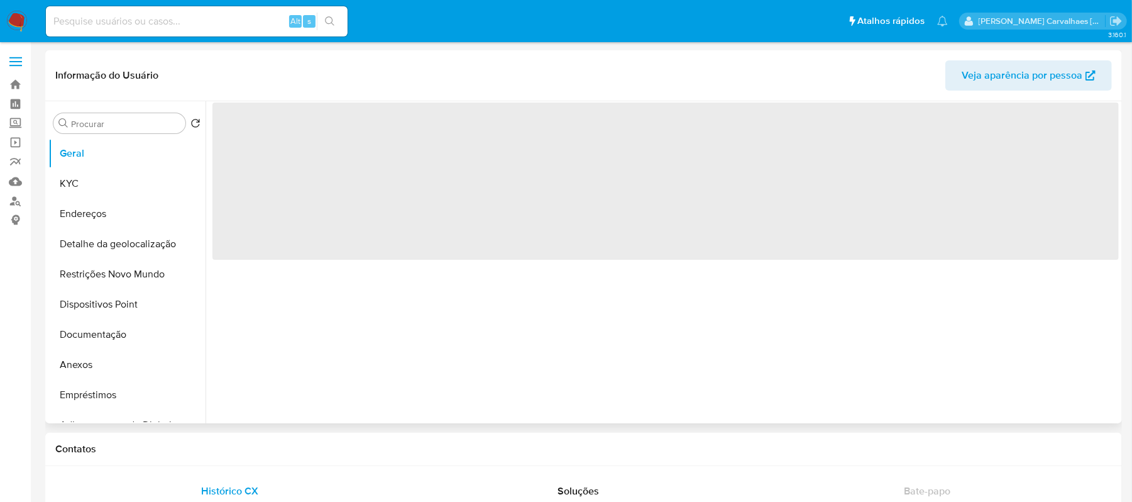
select select "10"
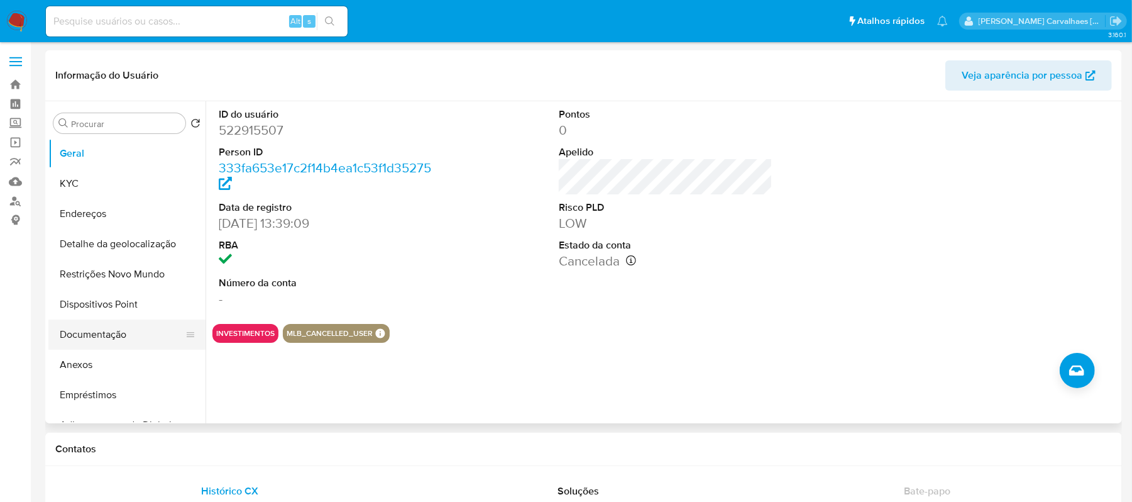
click at [108, 338] on button "Documentação" at bounding box center [121, 334] width 147 height 30
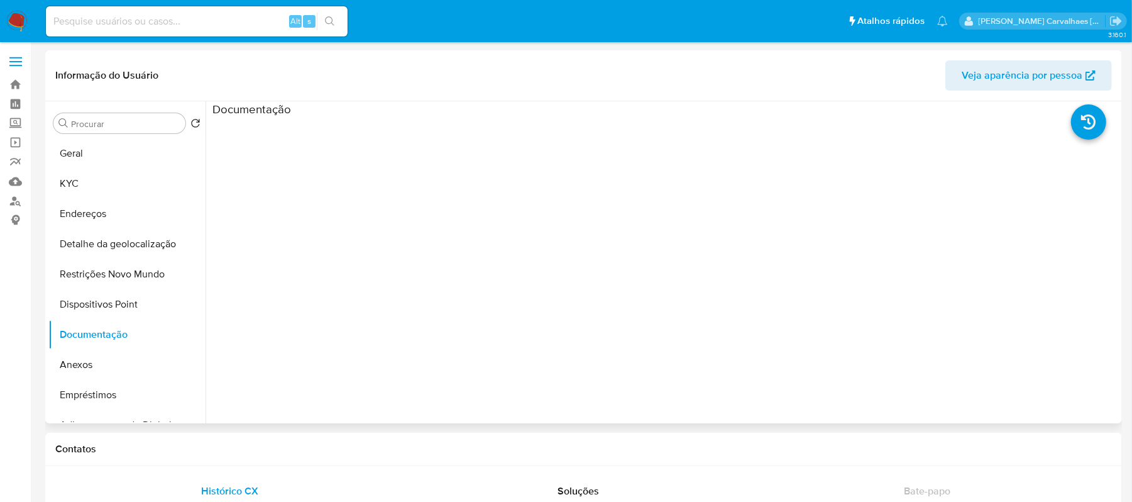
scroll to position [102, 0]
click at [99, 368] on button "Anexos" at bounding box center [121, 364] width 147 height 30
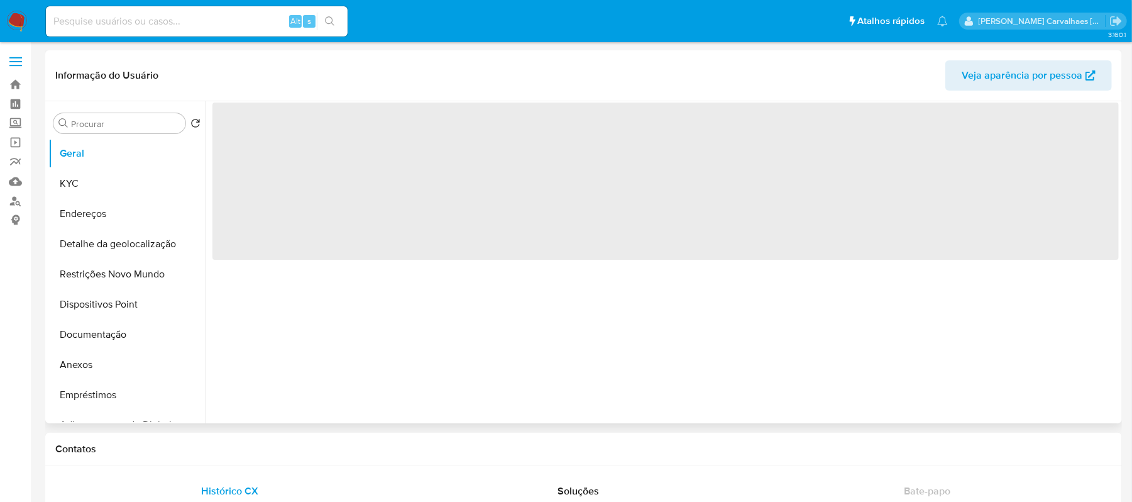
select select "10"
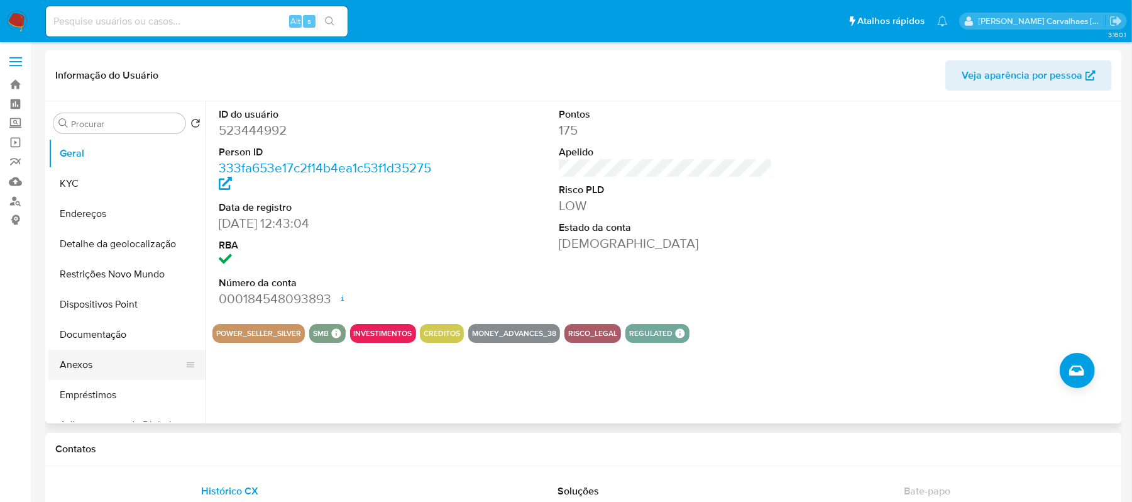
click at [64, 367] on button "Anexos" at bounding box center [121, 364] width 147 height 30
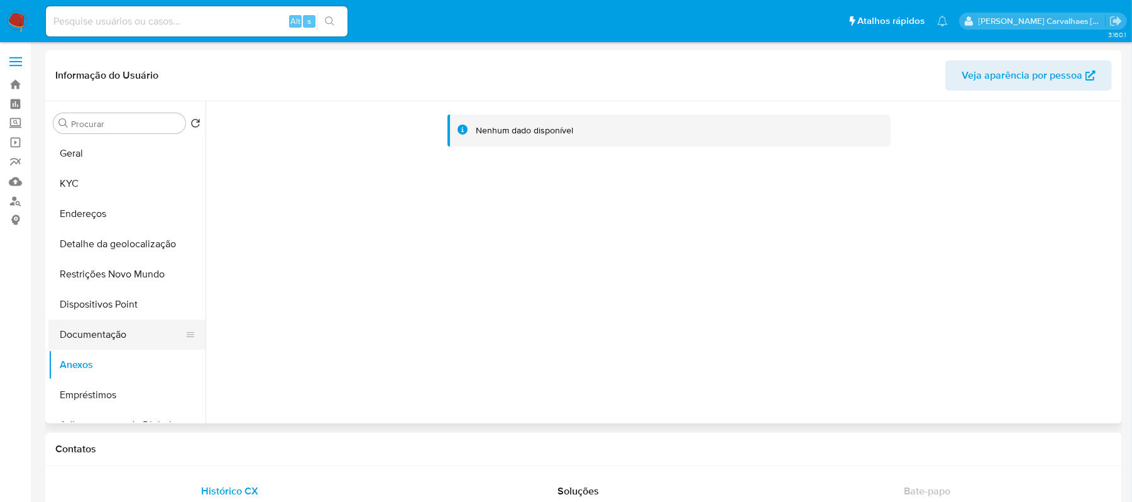
click at [85, 337] on button "Documentação" at bounding box center [121, 334] width 147 height 30
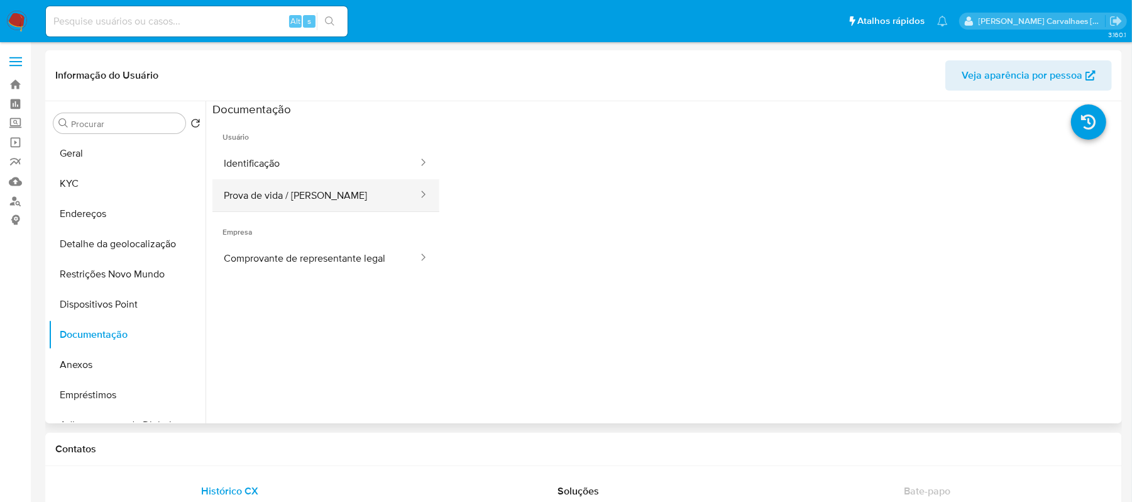
click at [335, 196] on button "Prova de vida / Selfie" at bounding box center [315, 195] width 207 height 32
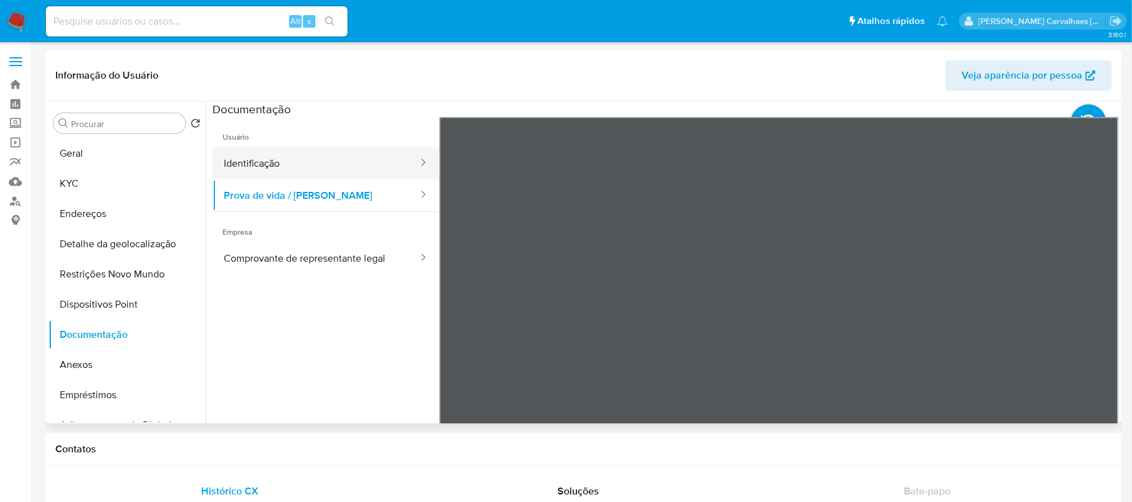
click at [293, 153] on button "Identificação" at bounding box center [315, 163] width 207 height 32
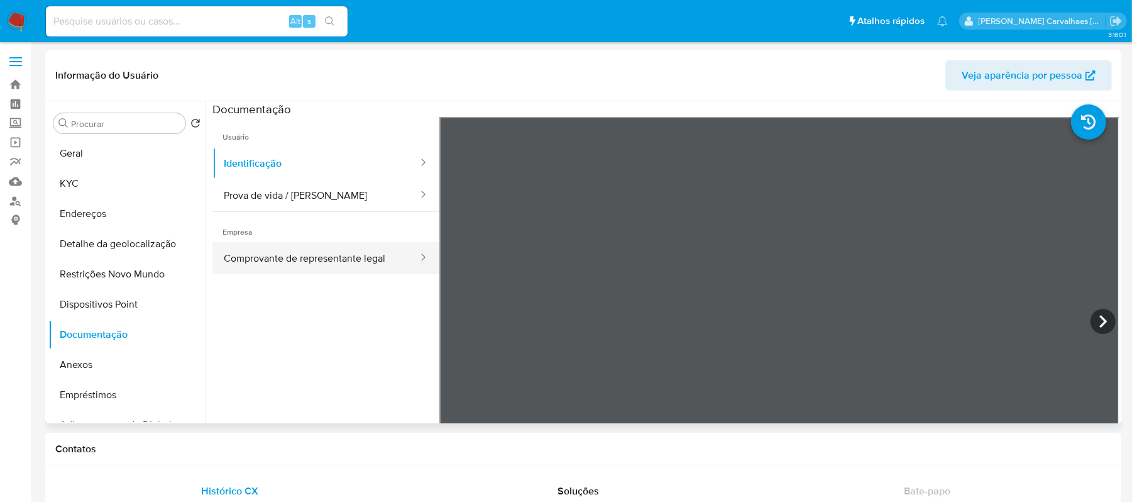
click at [289, 270] on button "Comprovante de representante legal" at bounding box center [315, 258] width 207 height 32
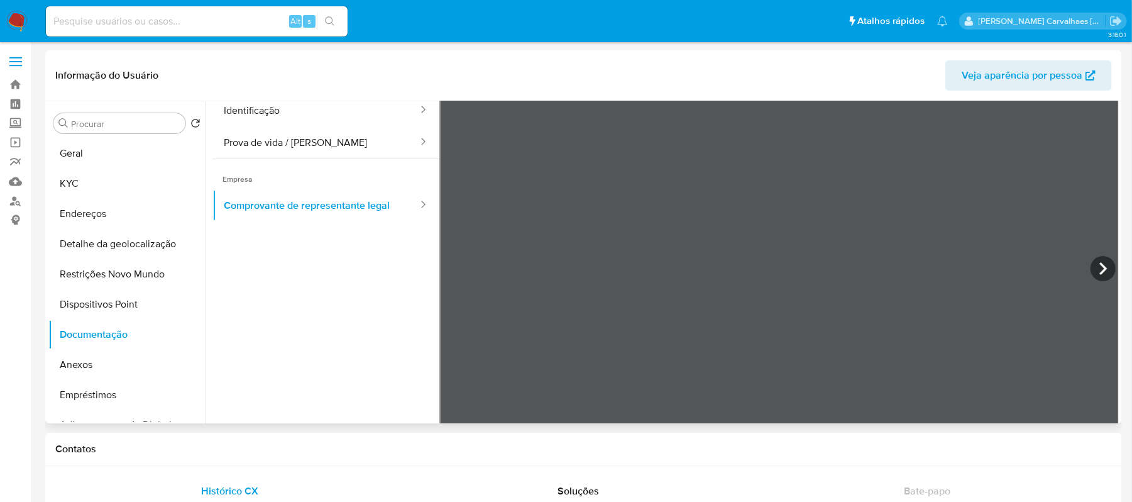
scroll to position [26, 0]
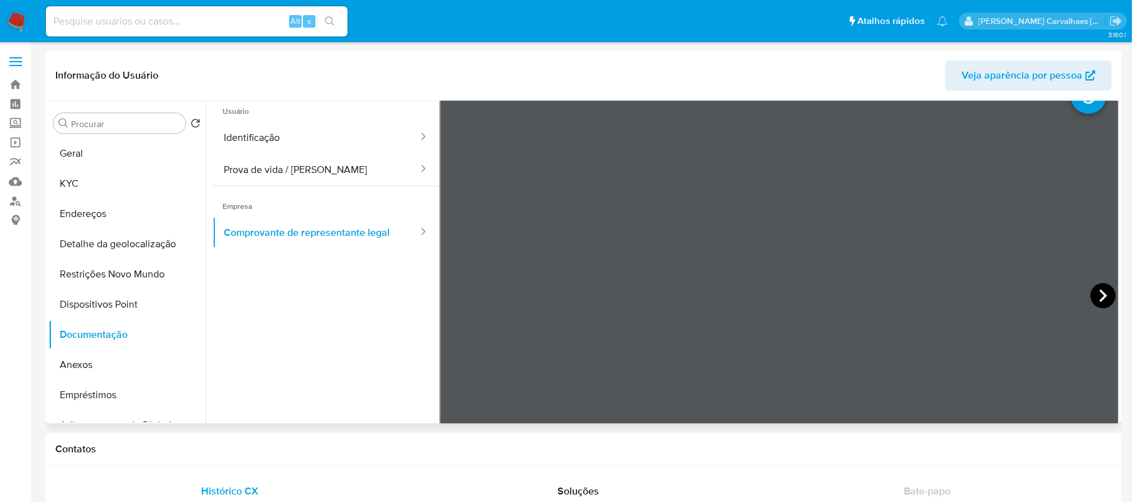
click at [1091, 293] on icon at bounding box center [1103, 295] width 25 height 25
click at [72, 186] on button "KYC" at bounding box center [121, 183] width 147 height 30
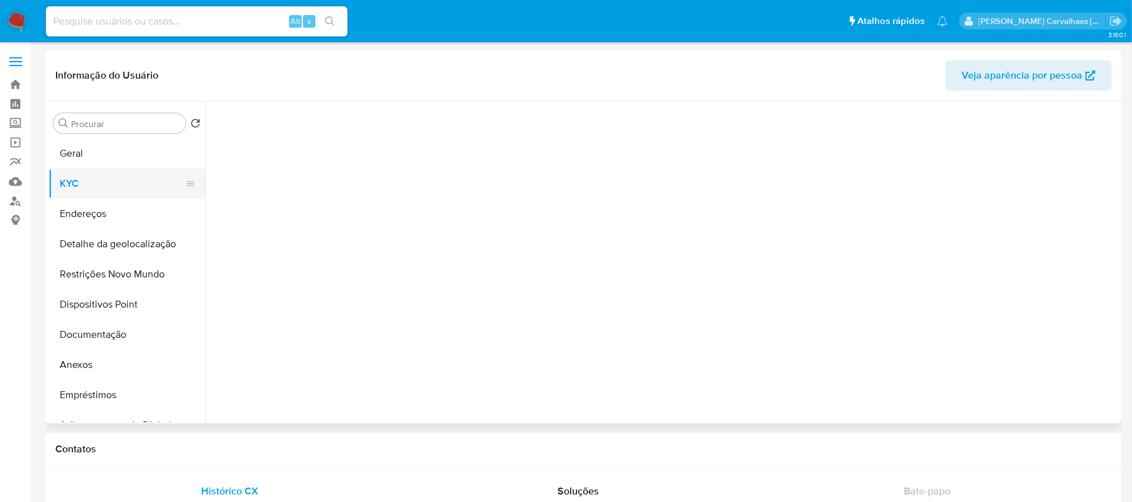
scroll to position [0, 0]
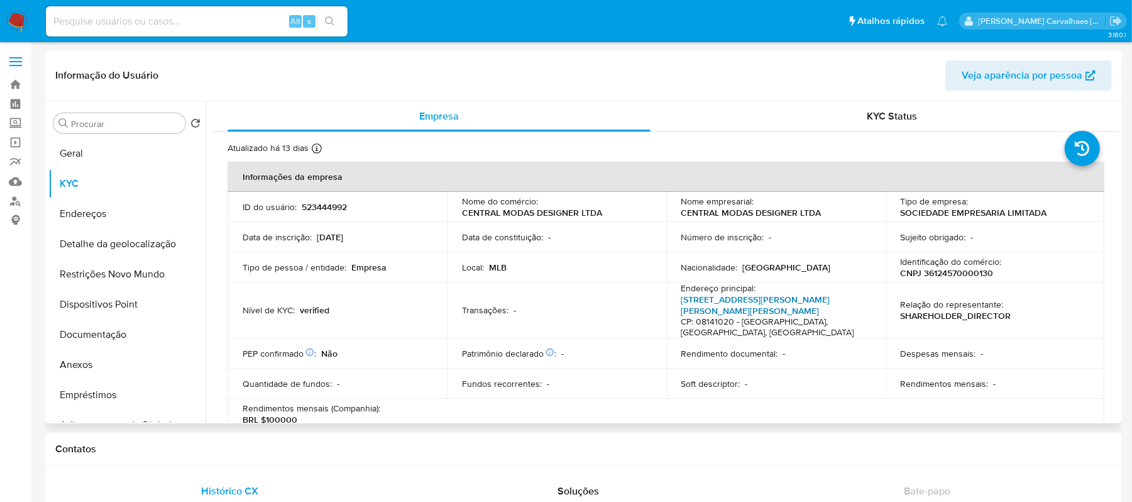
click at [745, 299] on link "Rua Bento Rodrigues Caldeira 17, Jardim Miriam" at bounding box center [755, 305] width 149 height 24
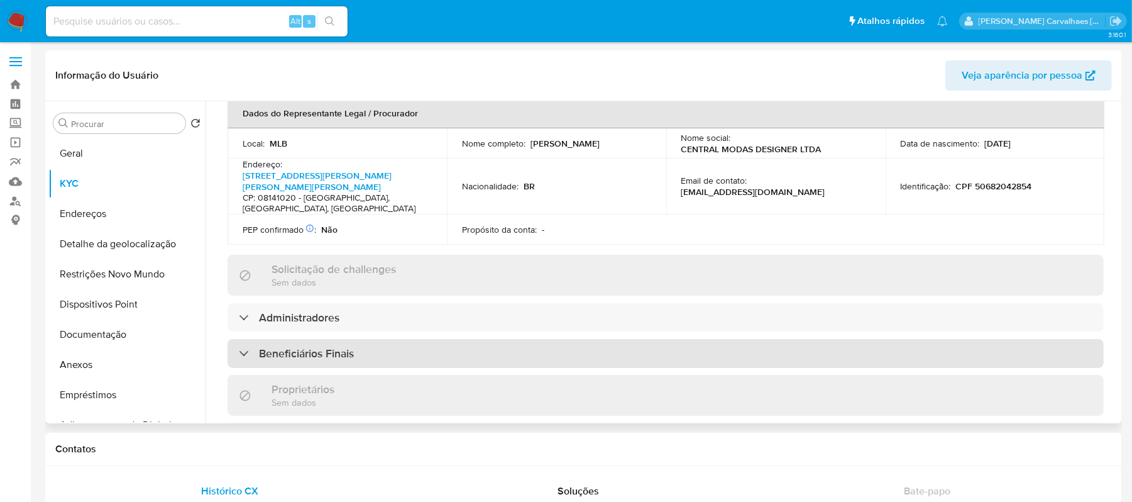
scroll to position [419, 0]
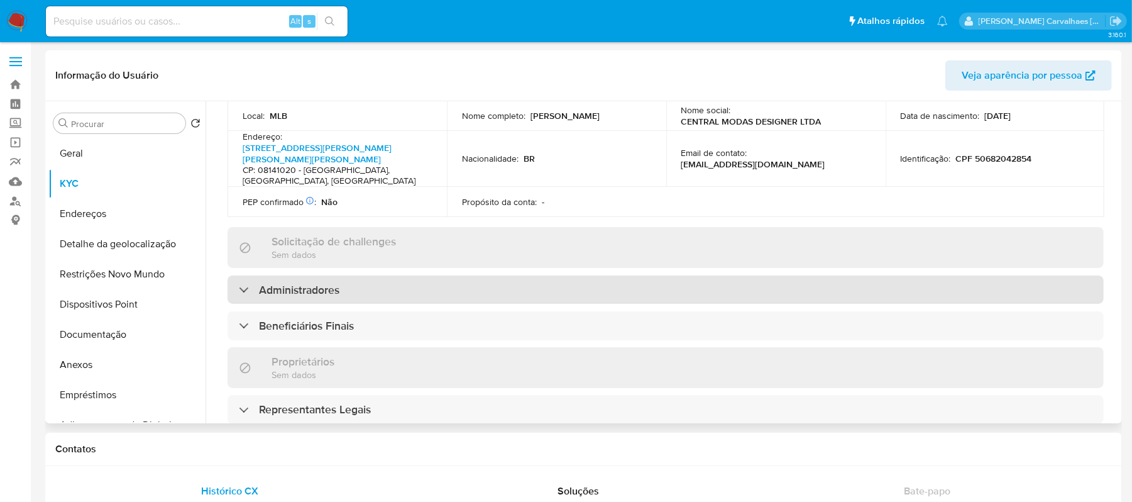
click at [348, 275] on div "Administradores" at bounding box center [666, 289] width 876 height 29
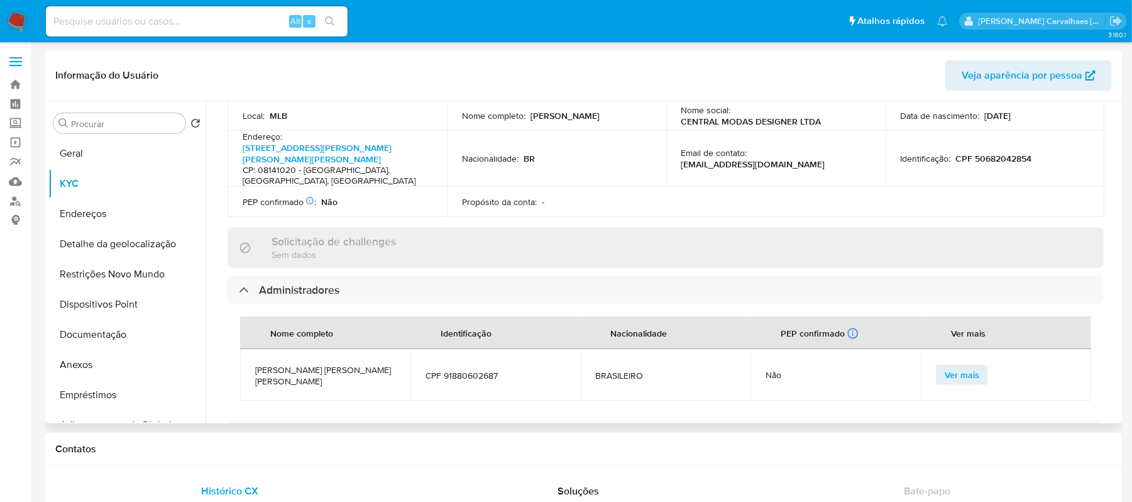
click at [965, 366] on span "Ver mais" at bounding box center [962, 375] width 35 height 18
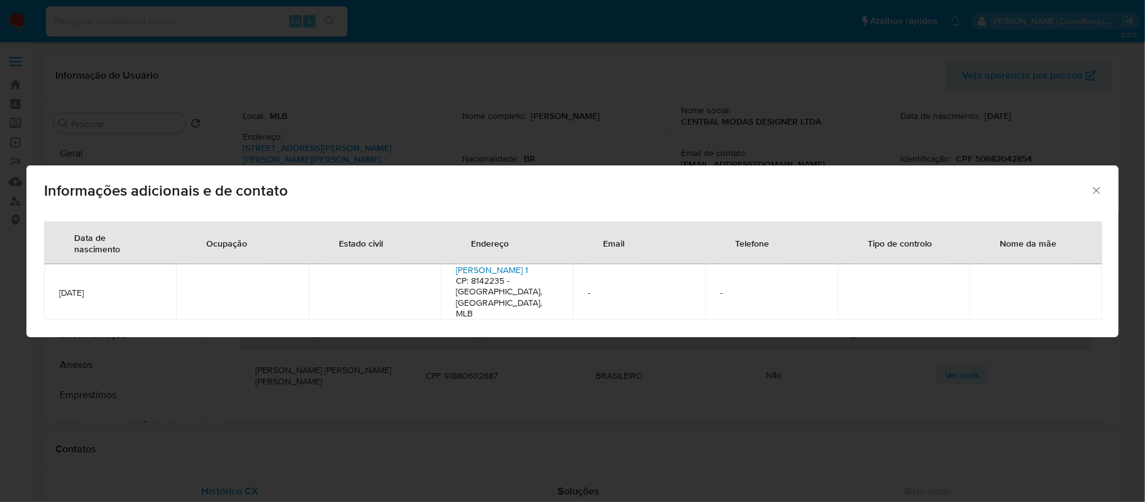
click at [478, 276] on link "Manuel Rodrigues Santiago 1" at bounding box center [492, 269] width 72 height 13
click at [1096, 189] on icon "Fechar" at bounding box center [1096, 190] width 13 height 13
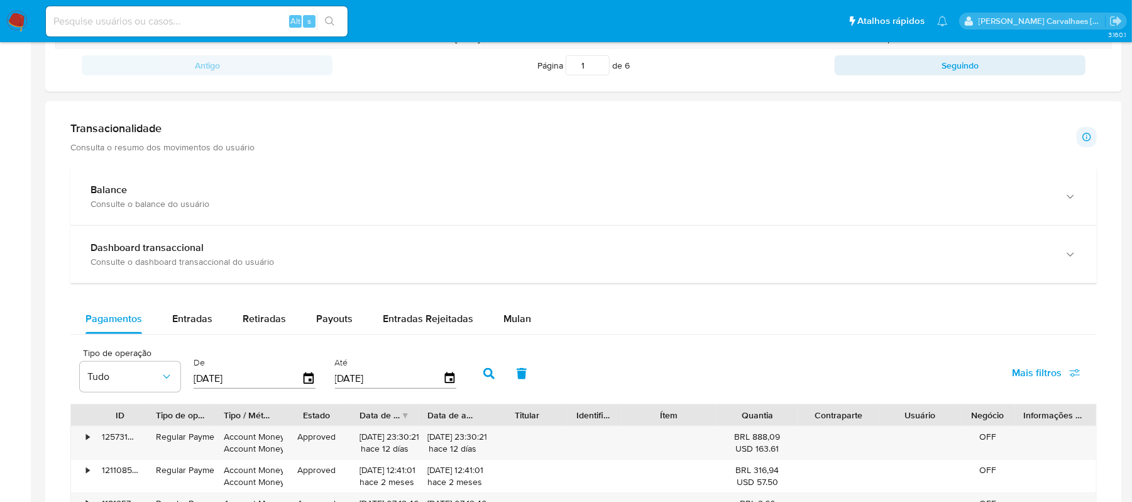
scroll to position [670, 0]
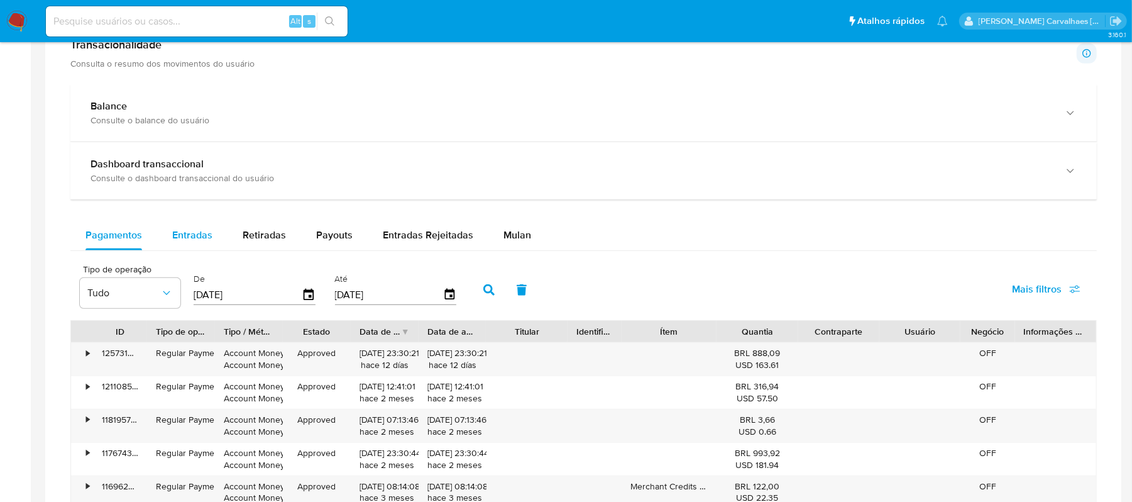
click at [205, 240] on span "Entradas" at bounding box center [192, 235] width 40 height 14
select select "10"
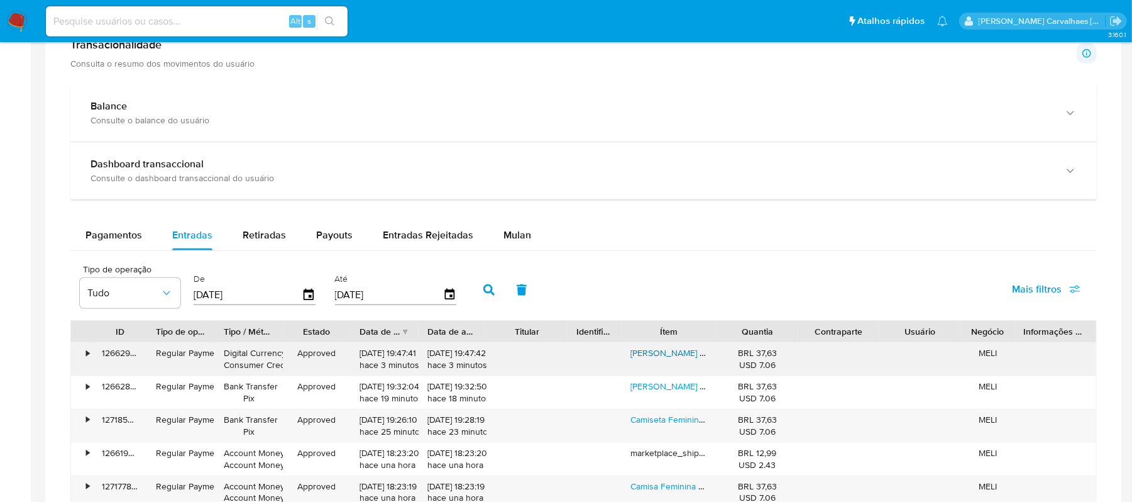
click at [675, 358] on link "Camisa Feminina Baby Look Backstreet Boys" at bounding box center [719, 352] width 179 height 13
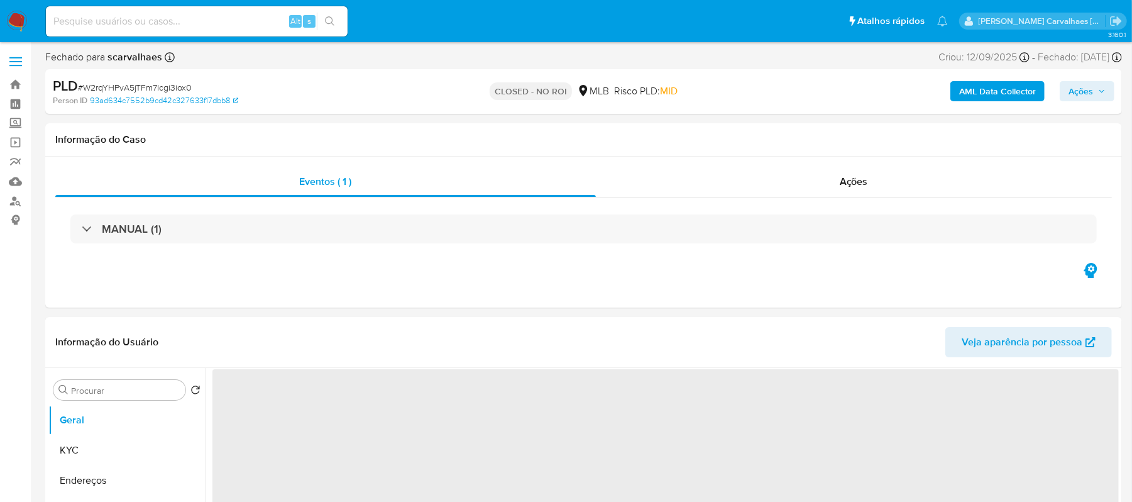
select select "10"
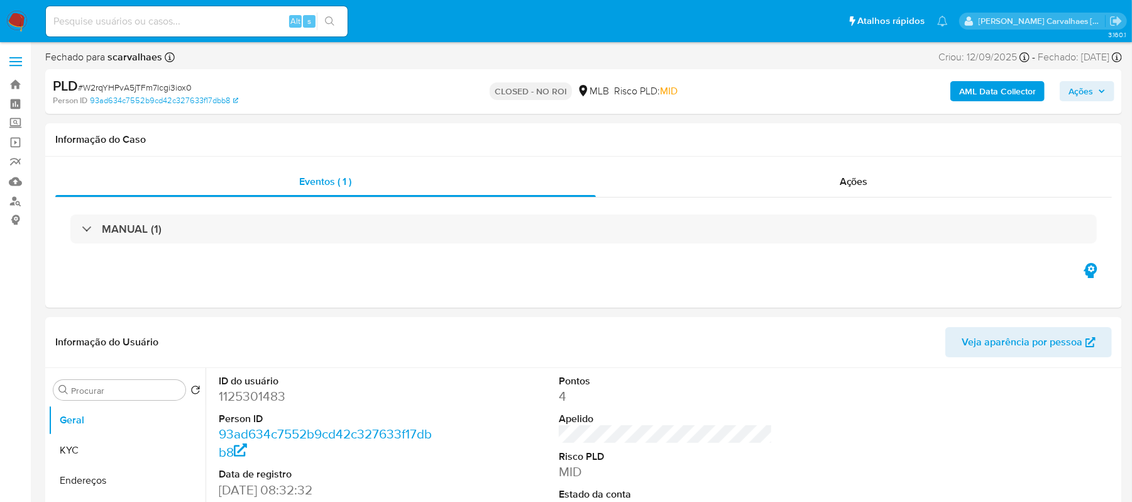
click at [164, 23] on input at bounding box center [197, 21] width 302 height 16
paste input "xLQgqLhH6b526Ljkqk38Ic3P"
type input "xLQgqLhH6b526Ljkqk38Ic3P"
click at [333, 18] on icon "search-icon" at bounding box center [330, 21] width 10 height 10
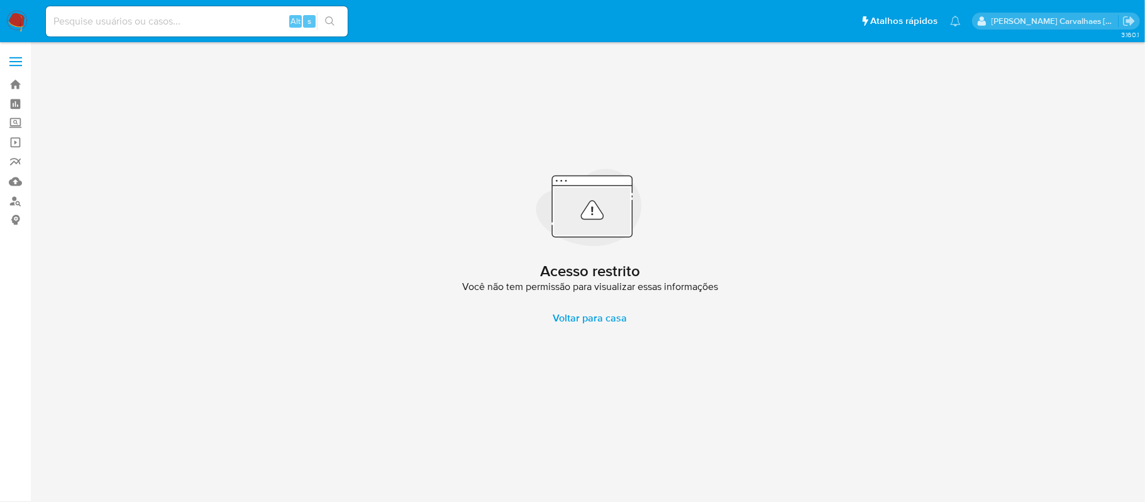
click at [164, 21] on input at bounding box center [197, 21] width 302 height 16
paste input "xLQgqLhH6b526Ljkqk38Ic3P"
click at [54, 19] on input "xLQgqLhH6b526Ljkqk38Ic3P" at bounding box center [197, 21] width 302 height 16
type input "xLQgqLhH6b526Ljkqk38Ic3P"
click at [336, 29] on button "search-icon" at bounding box center [330, 22] width 26 height 18
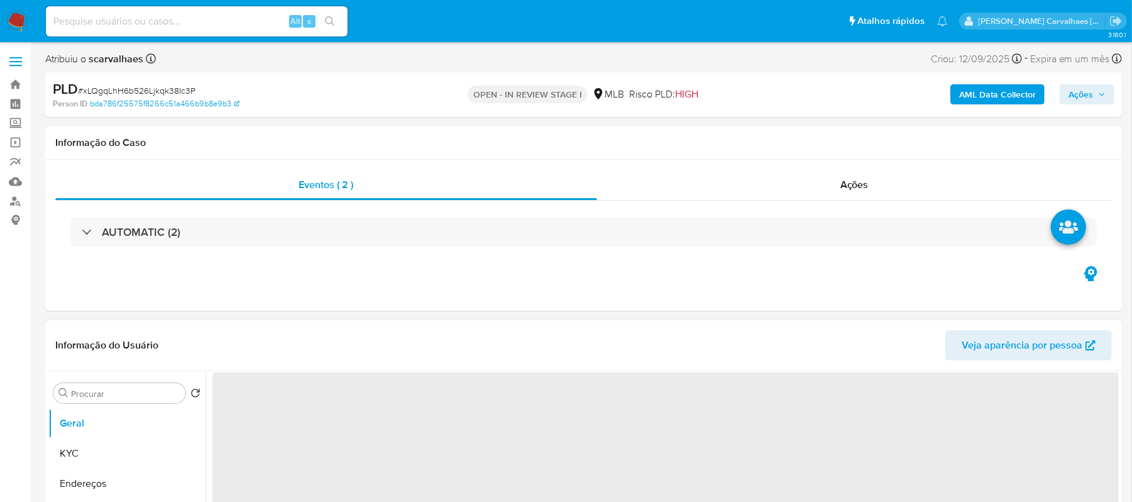
select select "10"
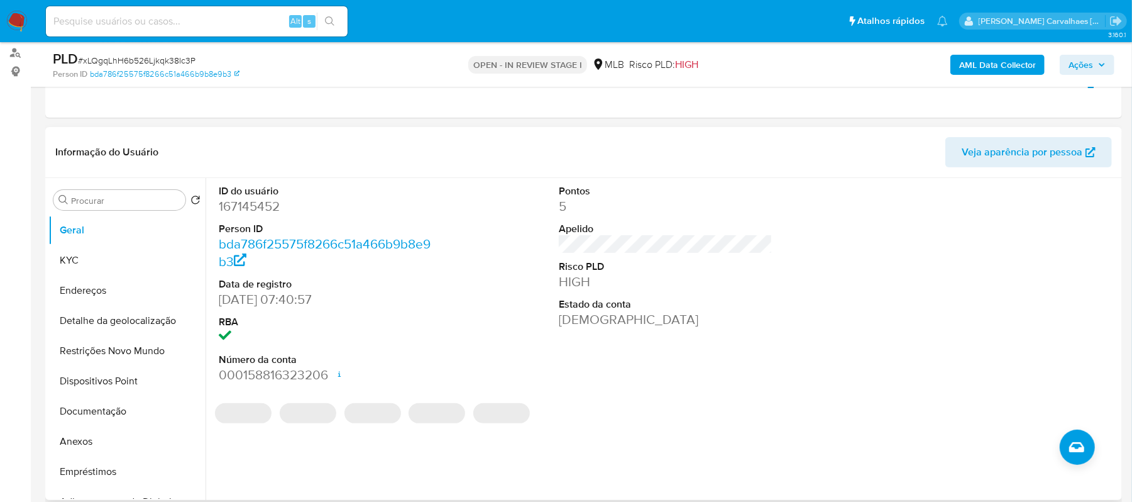
scroll to position [167, 0]
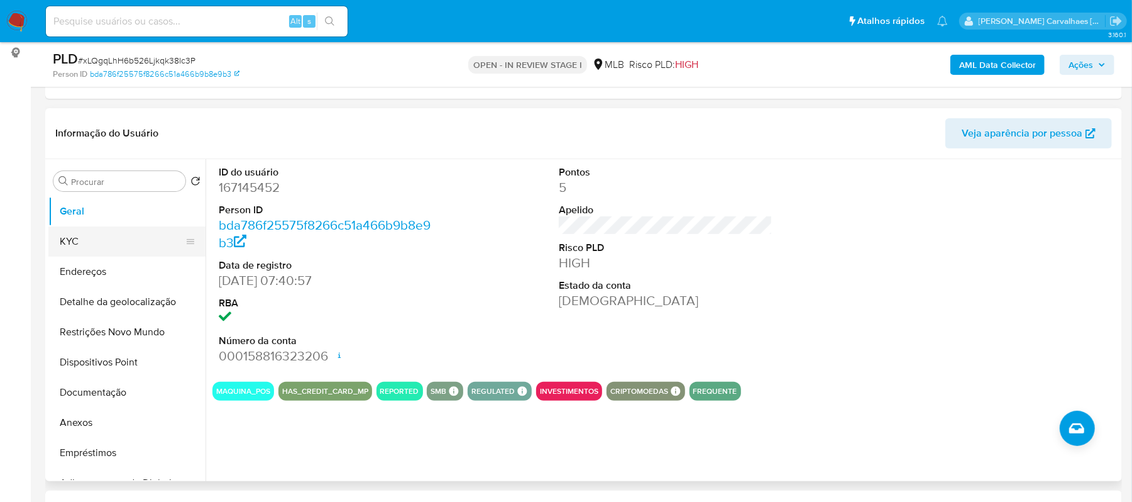
click at [83, 236] on button "KYC" at bounding box center [121, 241] width 147 height 30
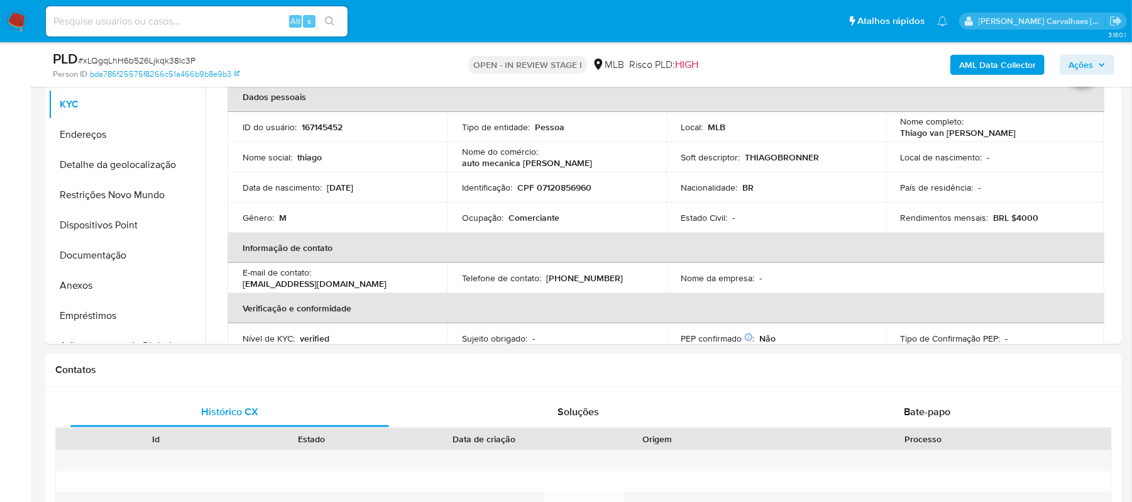
scroll to position [328, 0]
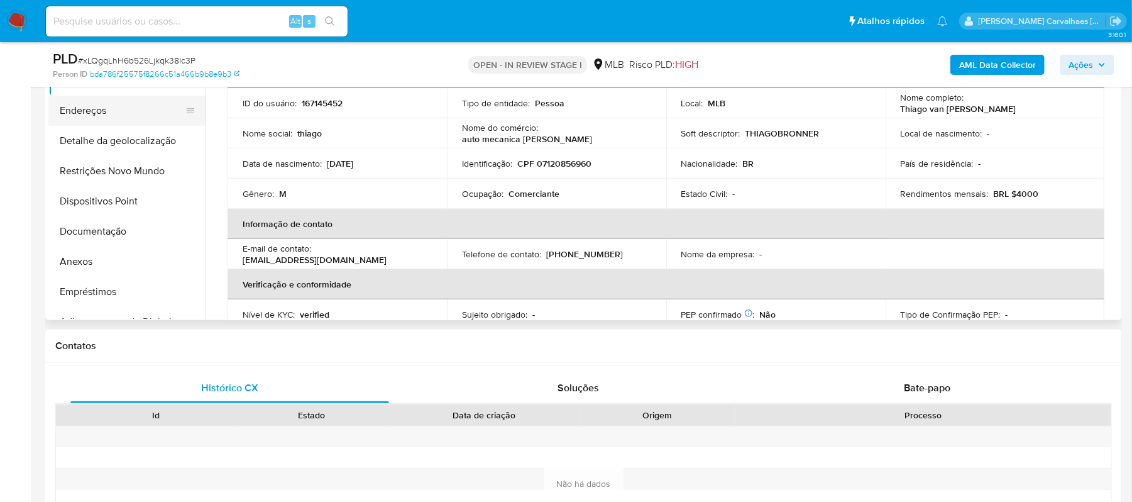
click at [97, 112] on button "Endereços" at bounding box center [121, 111] width 147 height 30
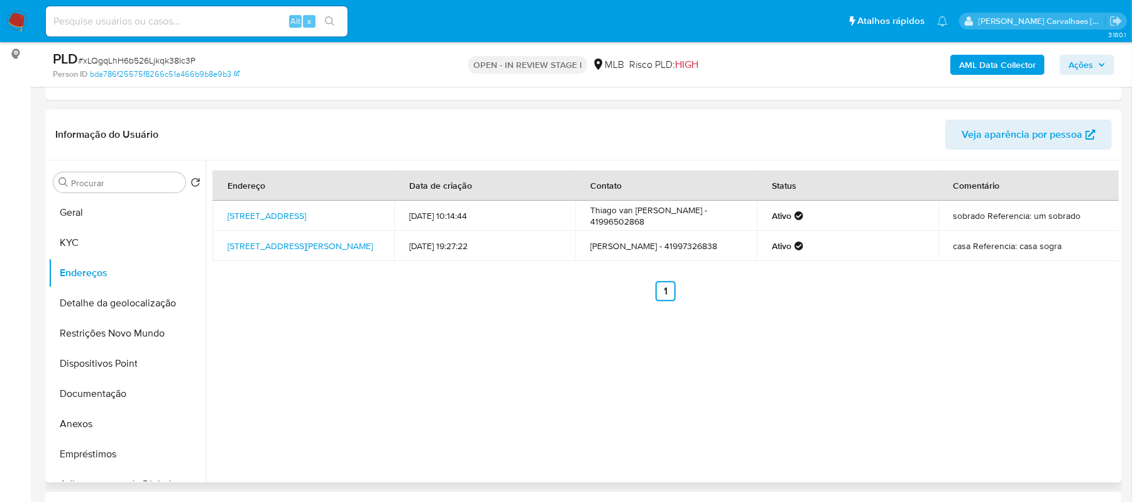
scroll to position [161, 0]
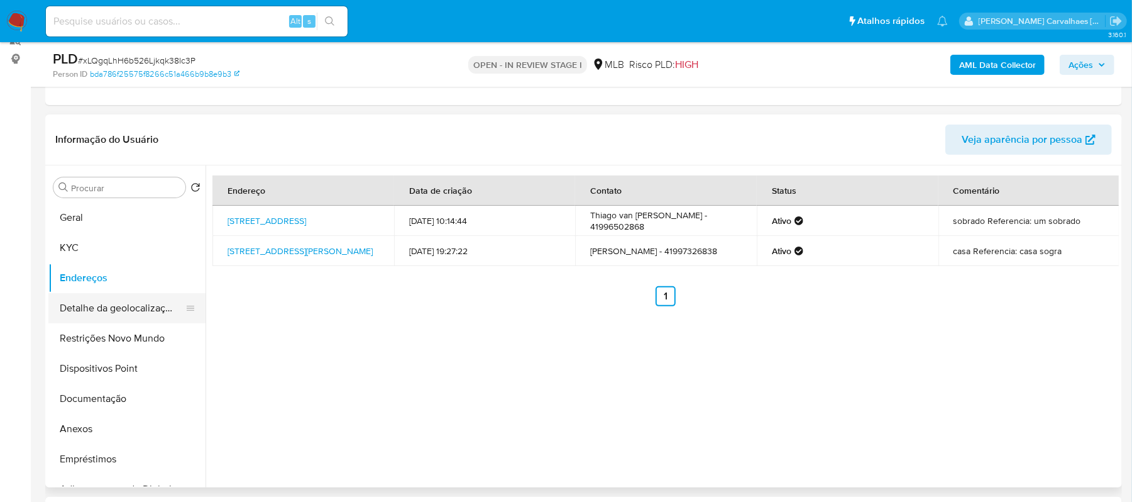
click at [142, 312] on button "Detalhe da geolocalização" at bounding box center [121, 308] width 147 height 30
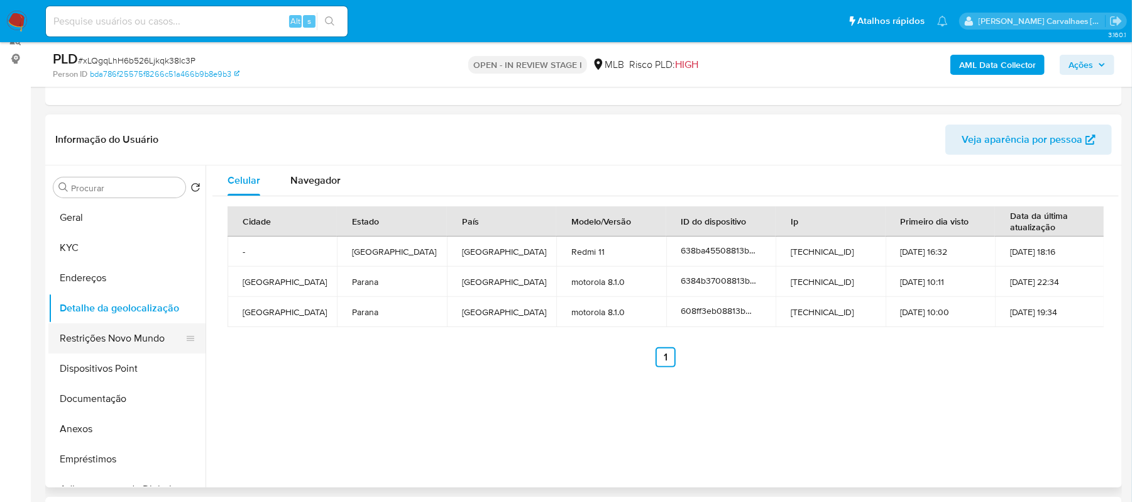
click at [131, 334] on button "Restrições Novo Mundo" at bounding box center [121, 338] width 147 height 30
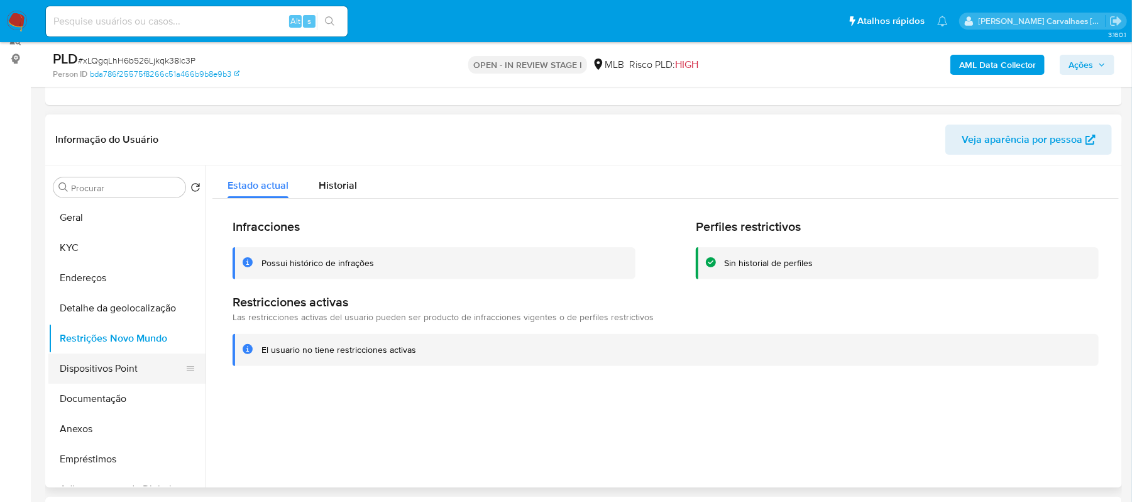
click at [131, 357] on button "Dispositivos Point" at bounding box center [121, 368] width 147 height 30
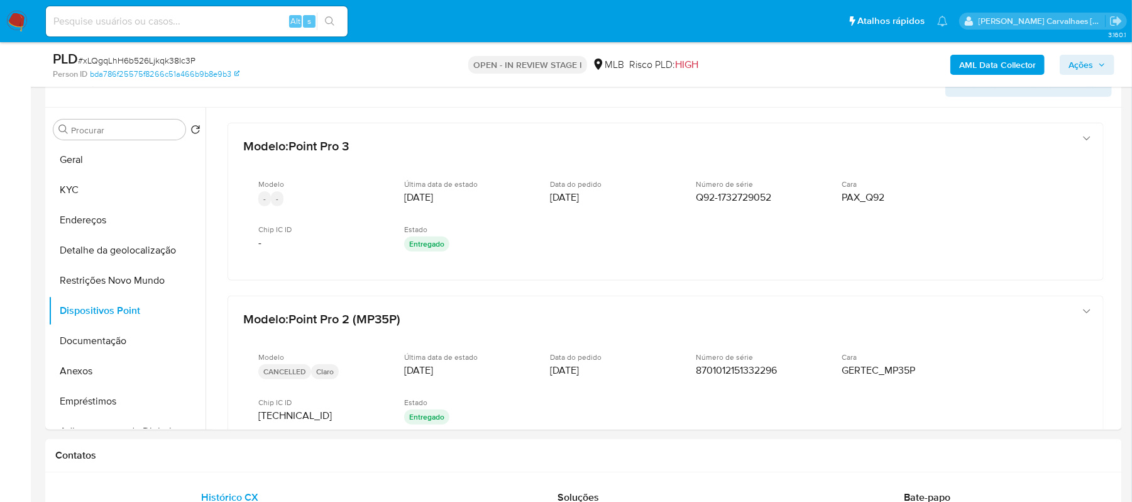
scroll to position [194, 0]
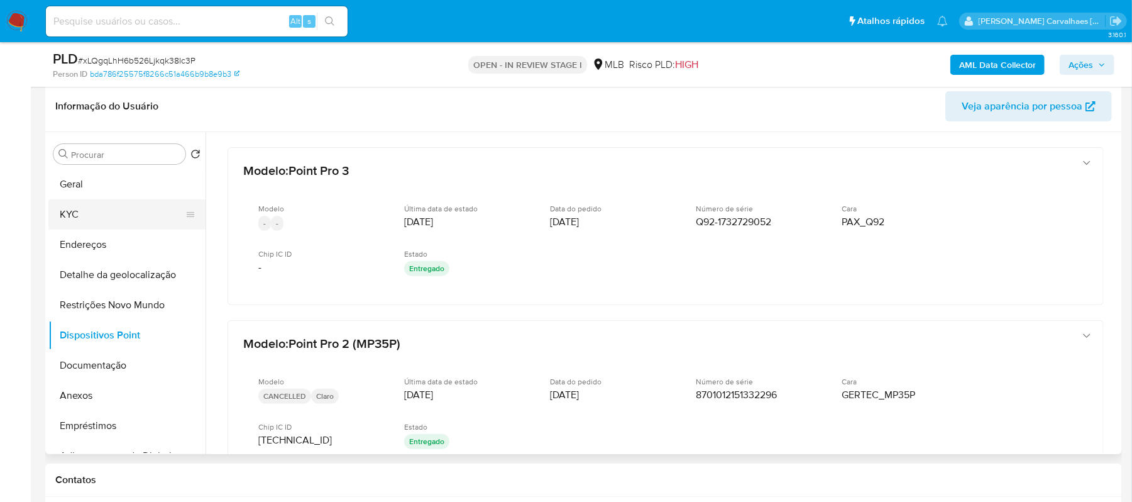
click at [96, 224] on button "KYC" at bounding box center [121, 214] width 147 height 30
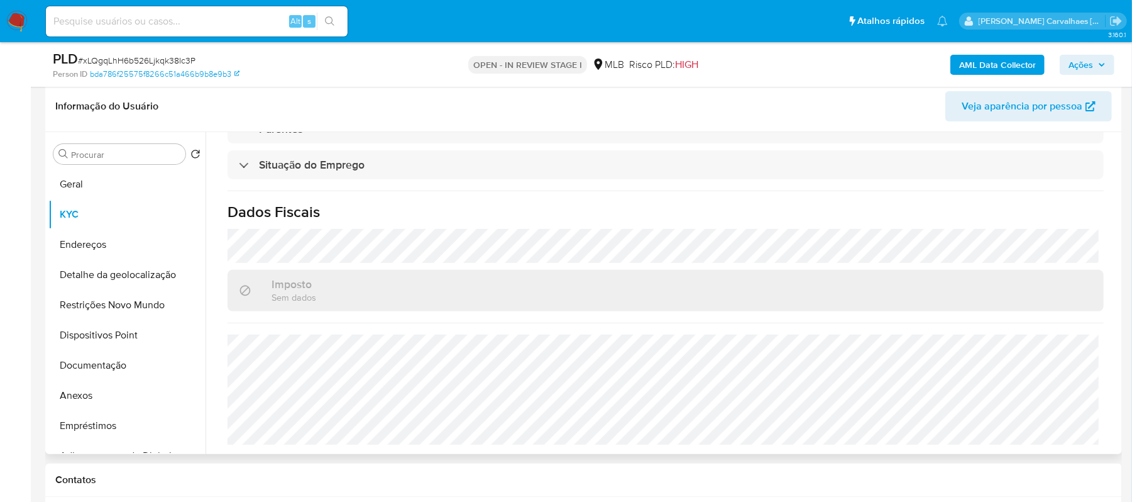
scroll to position [536, 0]
click at [119, 375] on button "Documentação" at bounding box center [121, 365] width 147 height 30
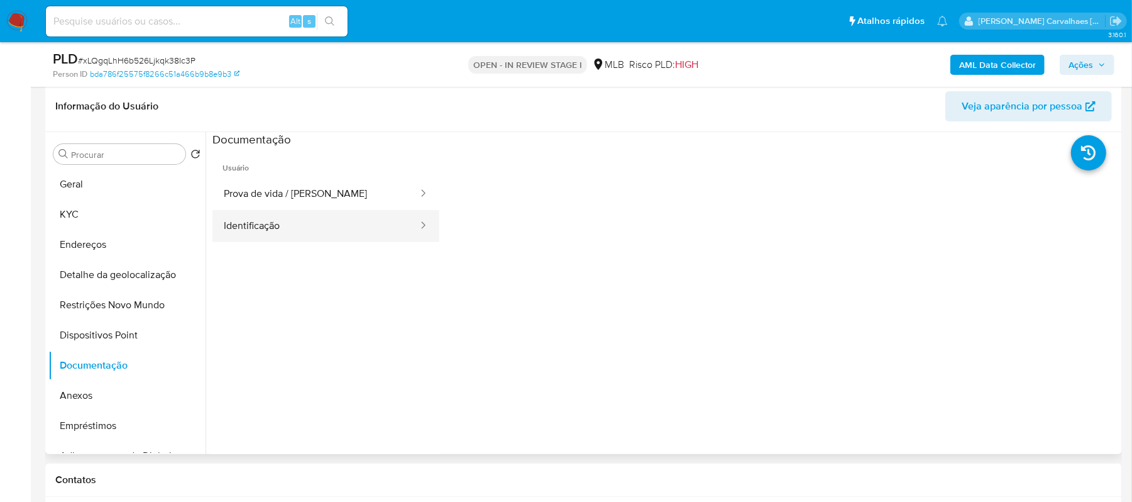
click at [273, 217] on button "Identificação" at bounding box center [315, 226] width 207 height 32
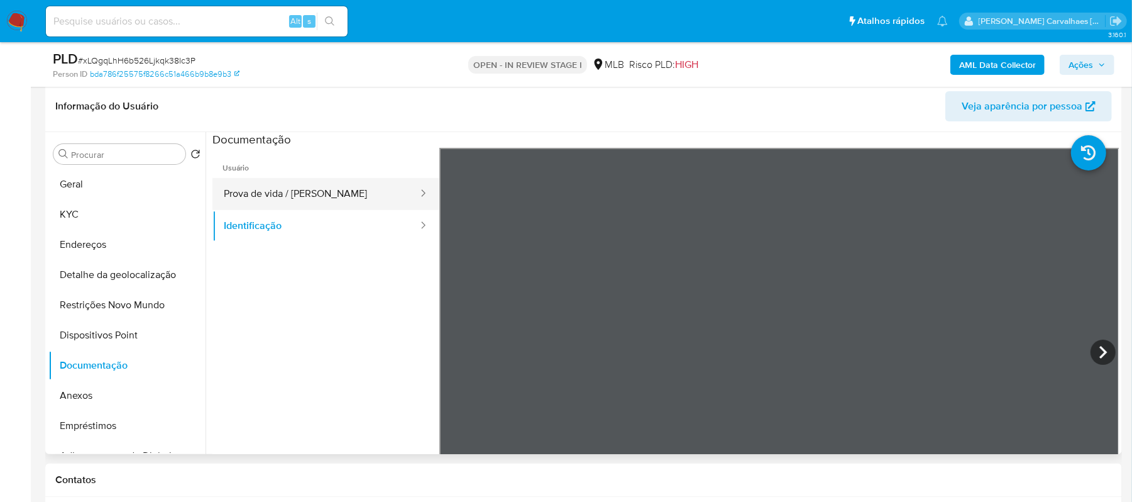
click at [292, 197] on button "Prova de vida / Selfie" at bounding box center [315, 194] width 207 height 32
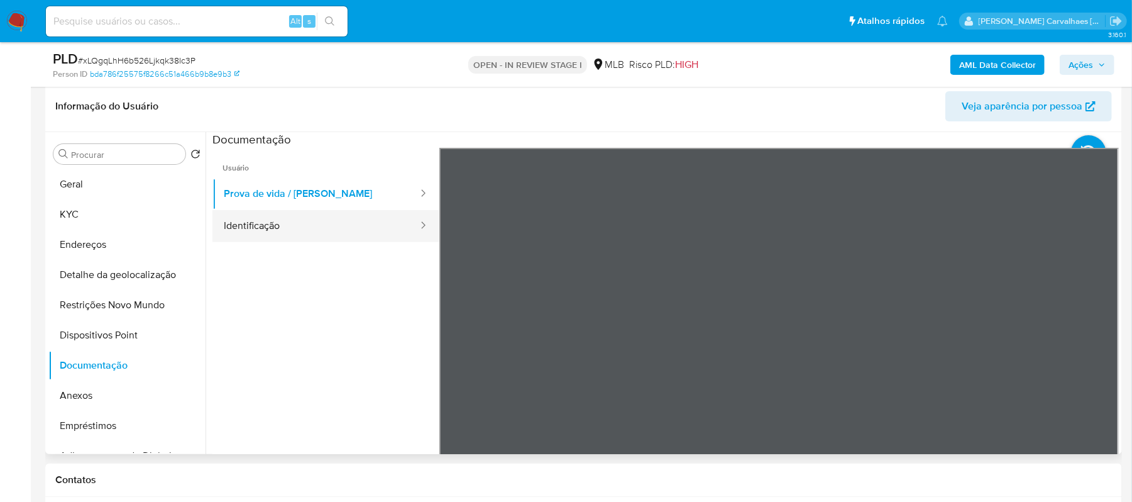
click at [270, 238] on button "Identificação" at bounding box center [315, 226] width 207 height 32
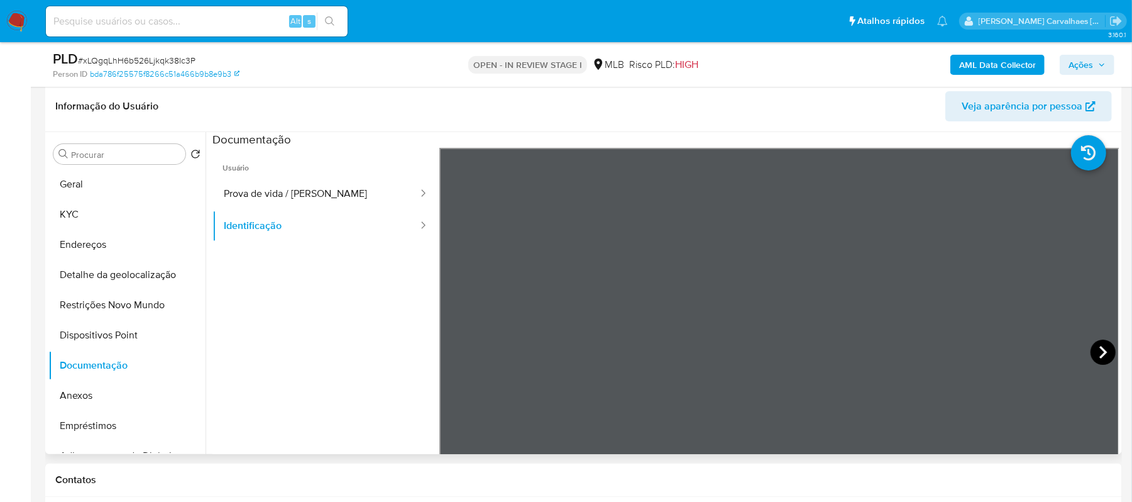
click at [1097, 350] on icon at bounding box center [1103, 351] width 25 height 25
click at [287, 195] on button "Prova de vida / Selfie" at bounding box center [315, 194] width 207 height 32
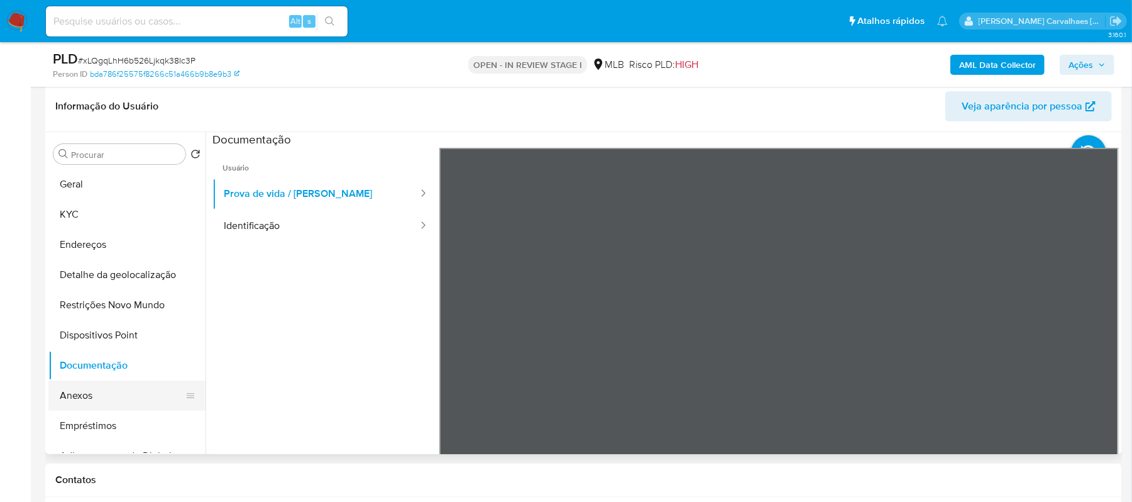
click at [119, 387] on button "Anexos" at bounding box center [121, 395] width 147 height 30
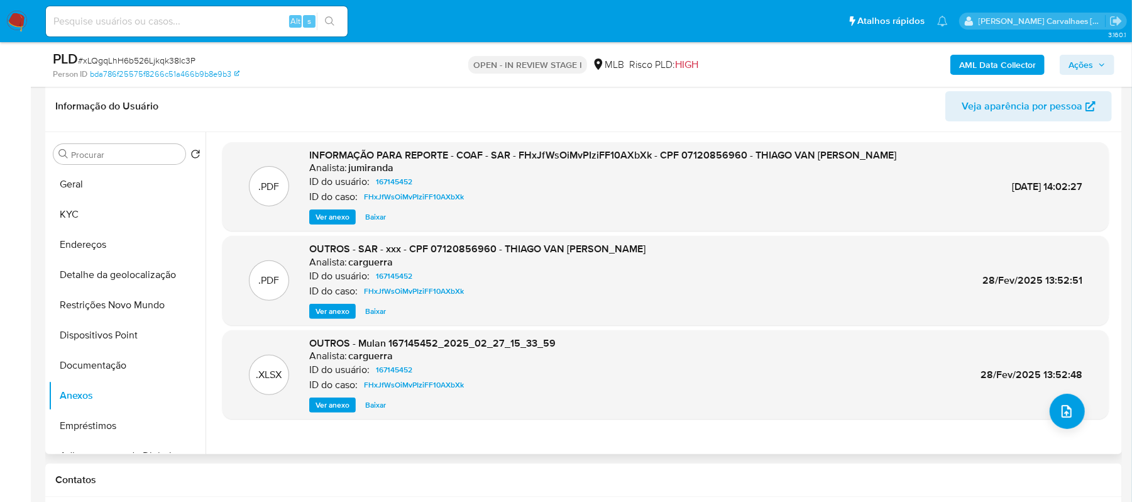
click at [333, 216] on span "Ver anexo" at bounding box center [333, 217] width 34 height 13
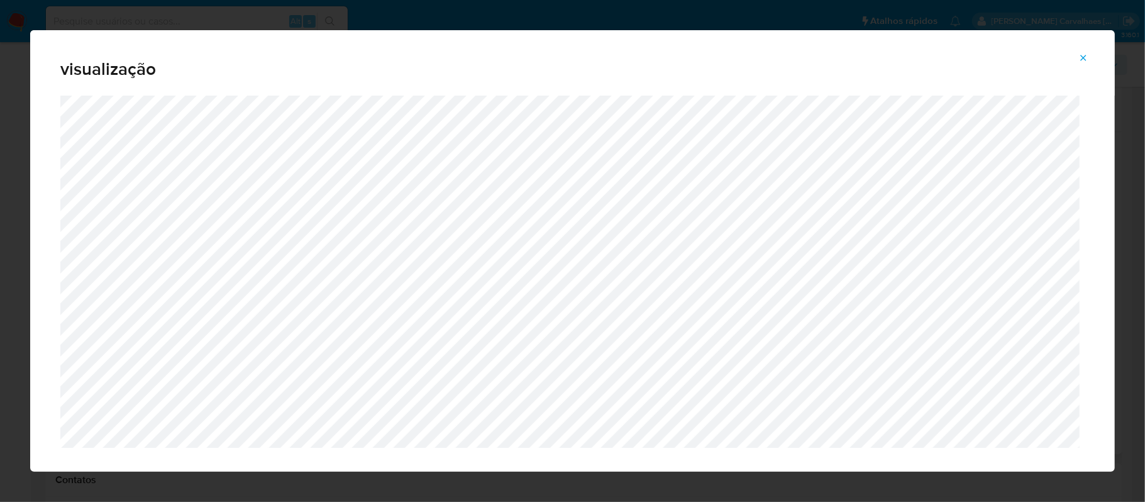
click at [1079, 53] on icon "Attachment preview" at bounding box center [1083, 58] width 10 height 10
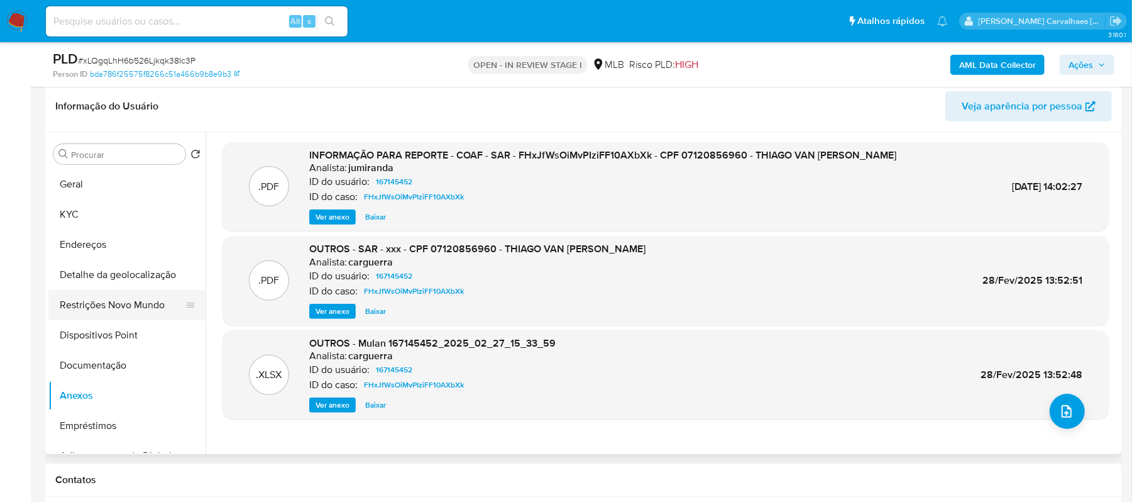
click at [116, 302] on button "Restrições Novo Mundo" at bounding box center [121, 305] width 147 height 30
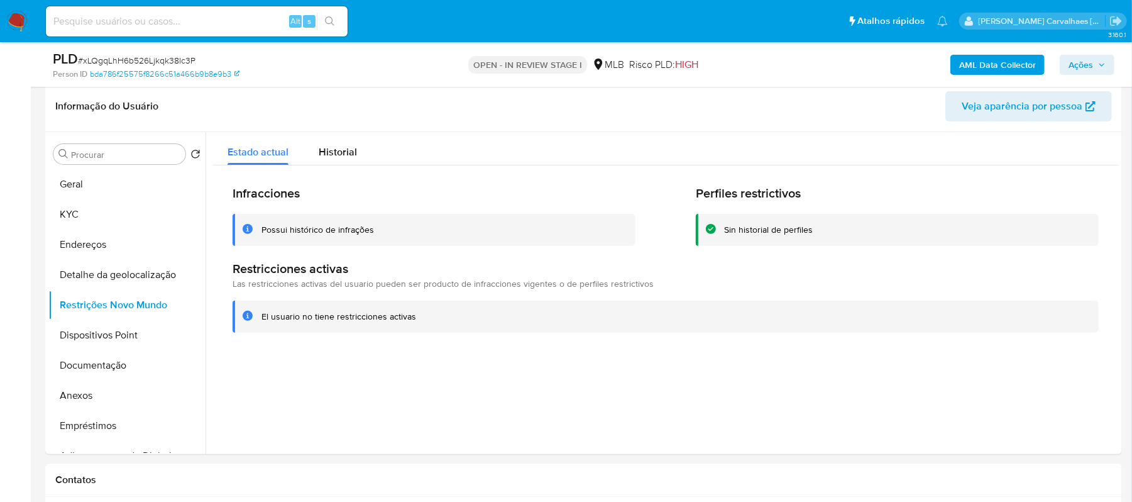
drag, startPoint x: 262, startPoint y: 312, endPoint x: 418, endPoint y: 322, distance: 156.3
click at [418, 322] on div "El usuario no tiene restricciones activas" at bounding box center [666, 316] width 866 height 32
click at [121, 393] on button "Anexos" at bounding box center [121, 395] width 147 height 30
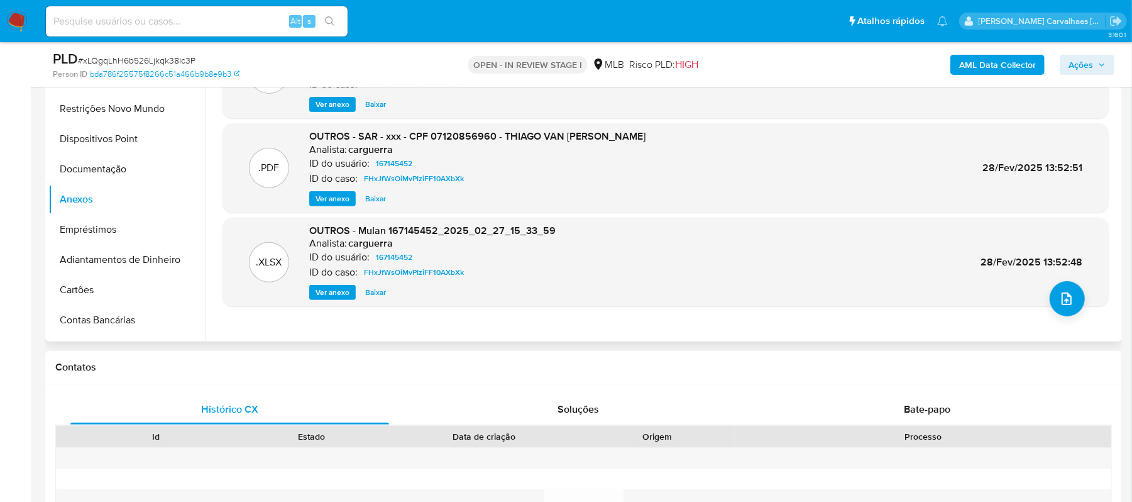
scroll to position [194, 0]
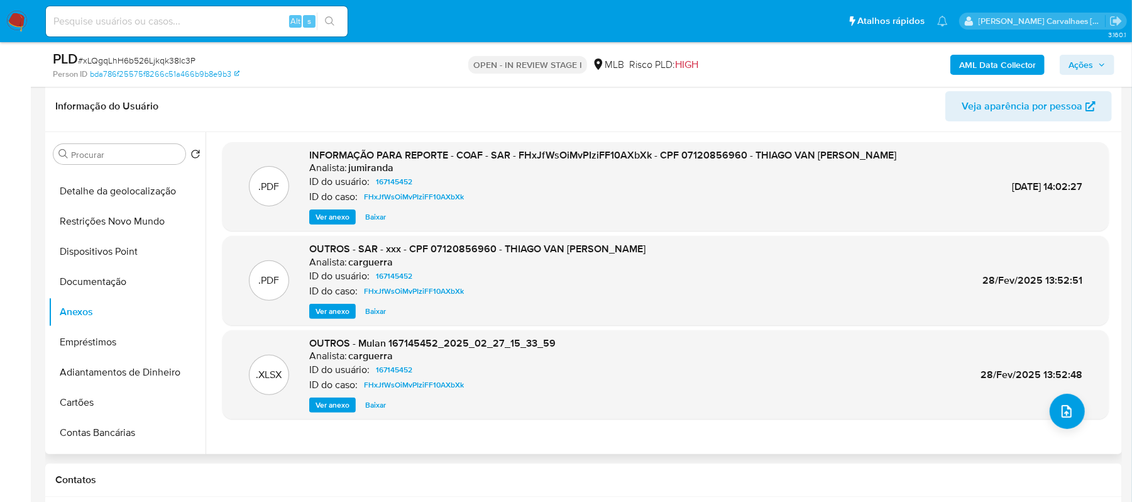
drag, startPoint x: 974, startPoint y: 189, endPoint x: 1077, endPoint y: 185, distance: 103.2
click at [1077, 185] on div ".PDF INFORMAÇÃO PARA REPORTE - COAF - SAR - FHxJfWsOiMvPIziFF10AXbXk - CPF 0712…" at bounding box center [666, 186] width 874 height 77
copy span "06/Mar/2025 14:02:27"
click at [333, 211] on span "Ver anexo" at bounding box center [333, 217] width 34 height 13
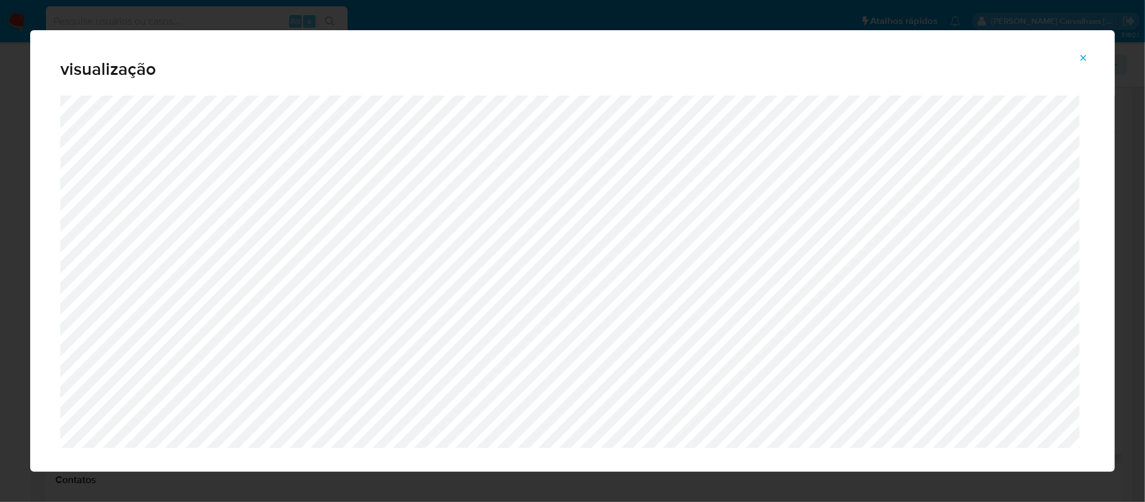
click at [1082, 54] on icon "Attachment preview" at bounding box center [1083, 58] width 10 height 10
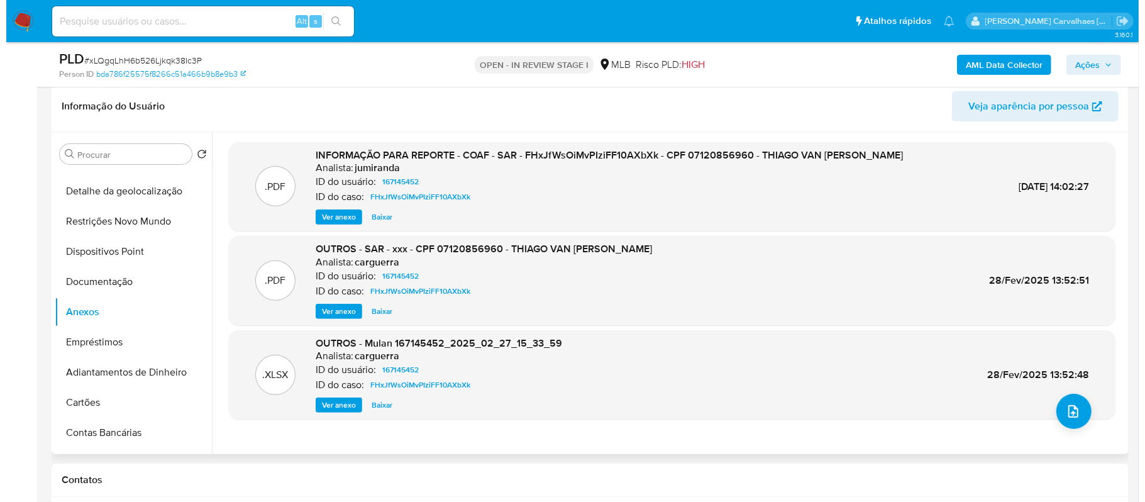
scroll to position [0, 0]
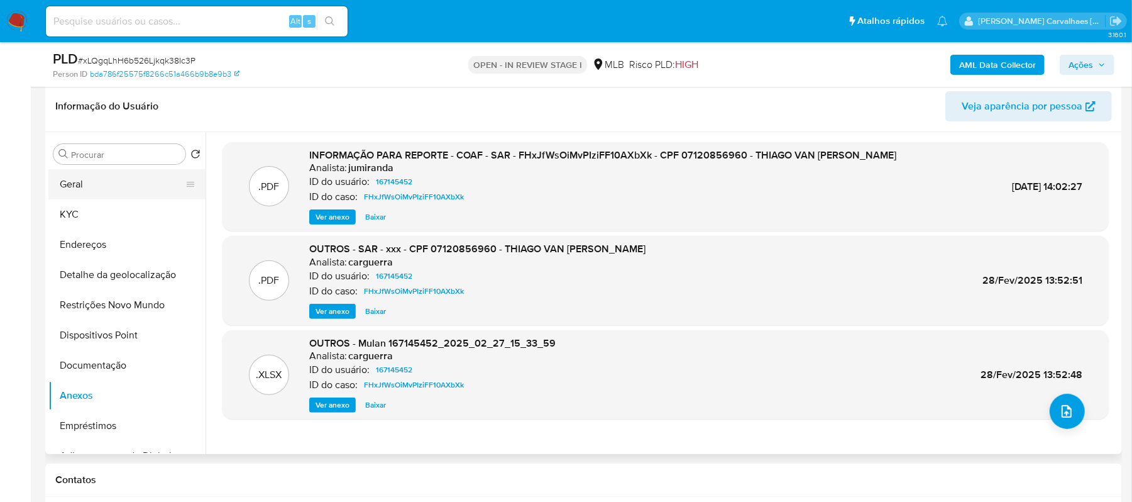
click at [107, 185] on button "Geral" at bounding box center [121, 184] width 147 height 30
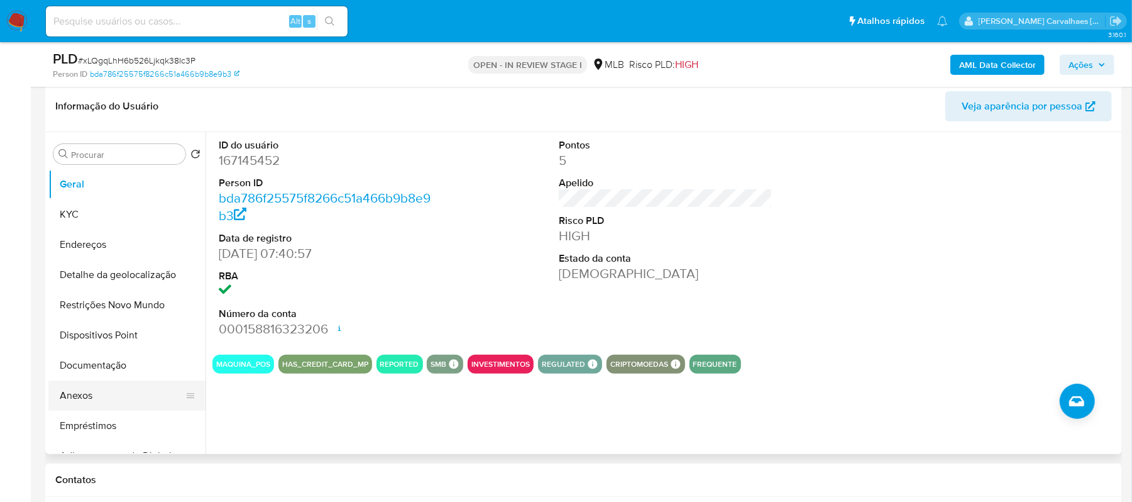
click at [91, 395] on button "Anexos" at bounding box center [121, 395] width 147 height 30
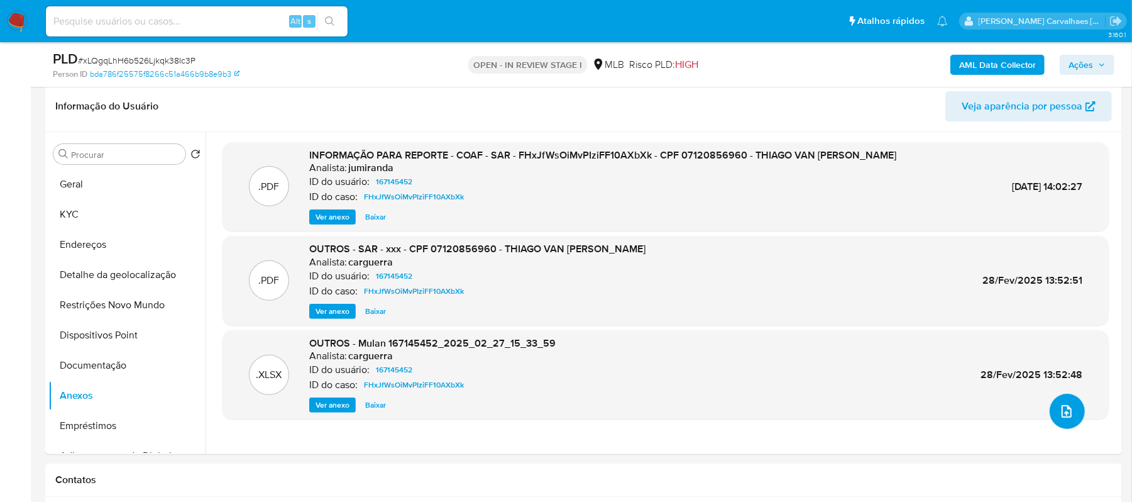
click at [1059, 411] on icon "upload-file" at bounding box center [1066, 411] width 15 height 15
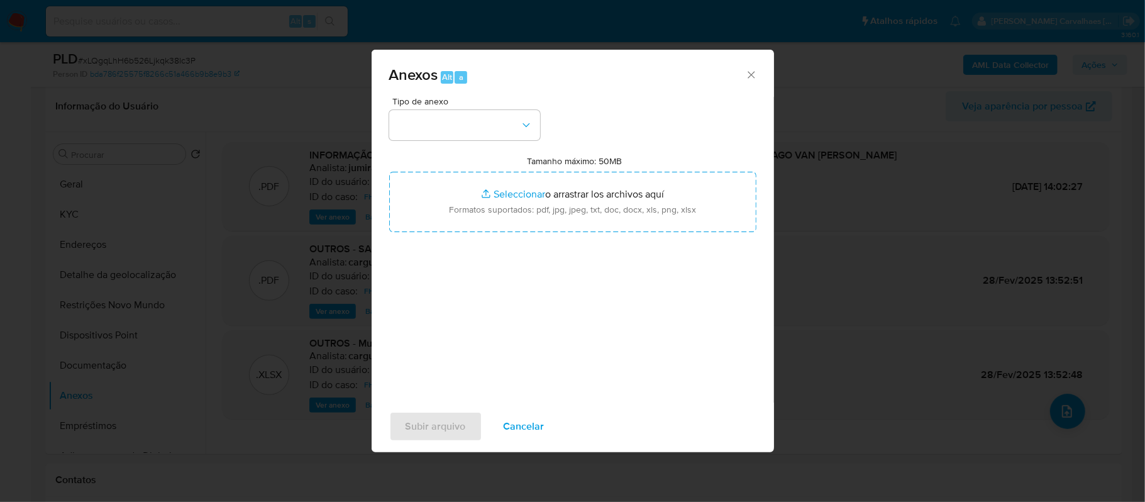
click at [751, 80] on icon "Cerrar" at bounding box center [751, 75] width 13 height 13
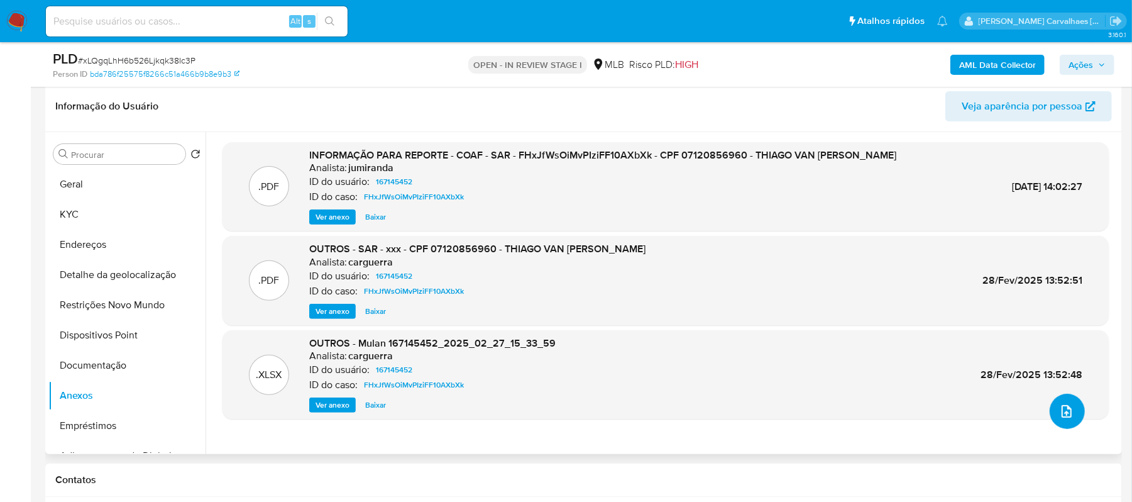
click at [1059, 407] on icon "upload-file" at bounding box center [1066, 411] width 15 height 15
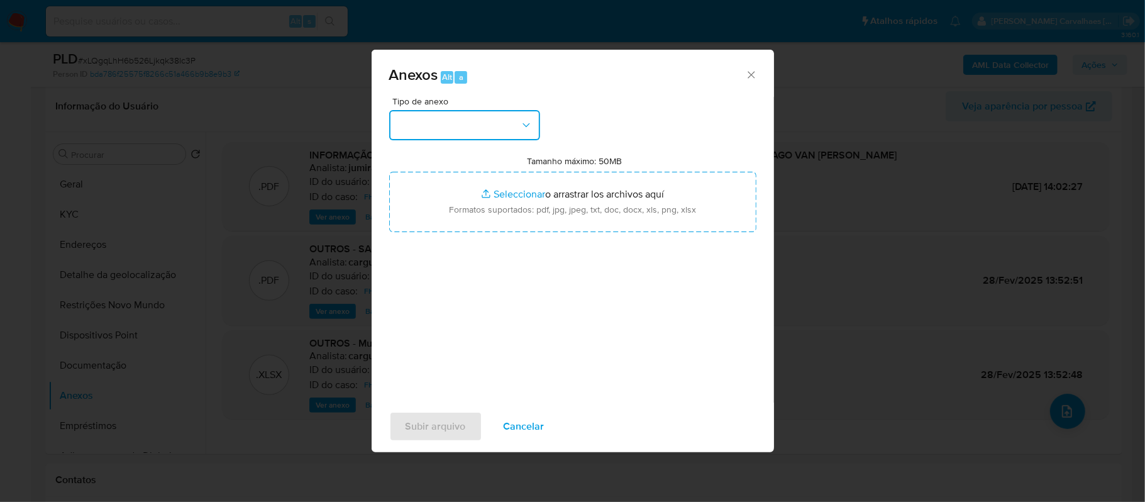
click at [523, 123] on icon "button" at bounding box center [525, 125] width 7 height 4
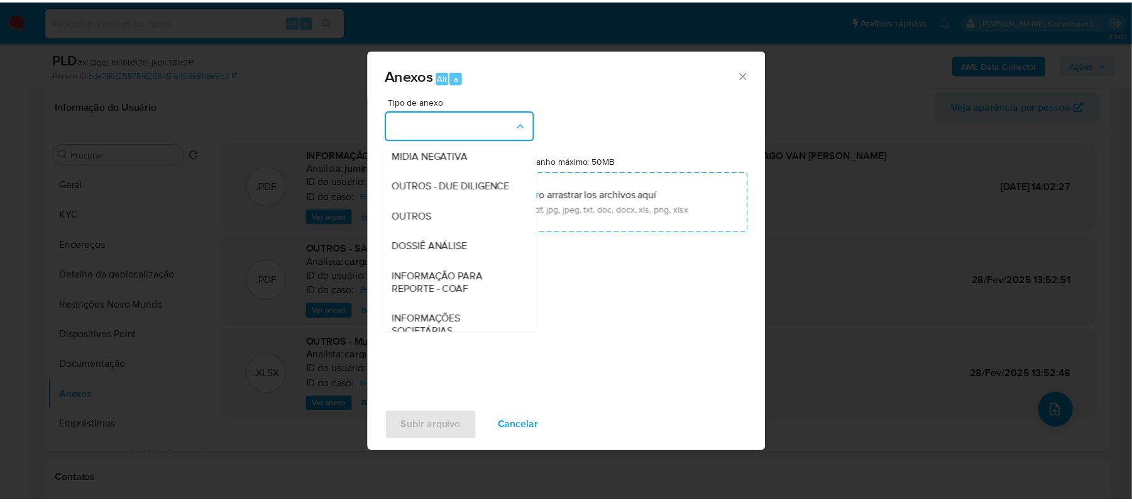
scroll to position [167, 0]
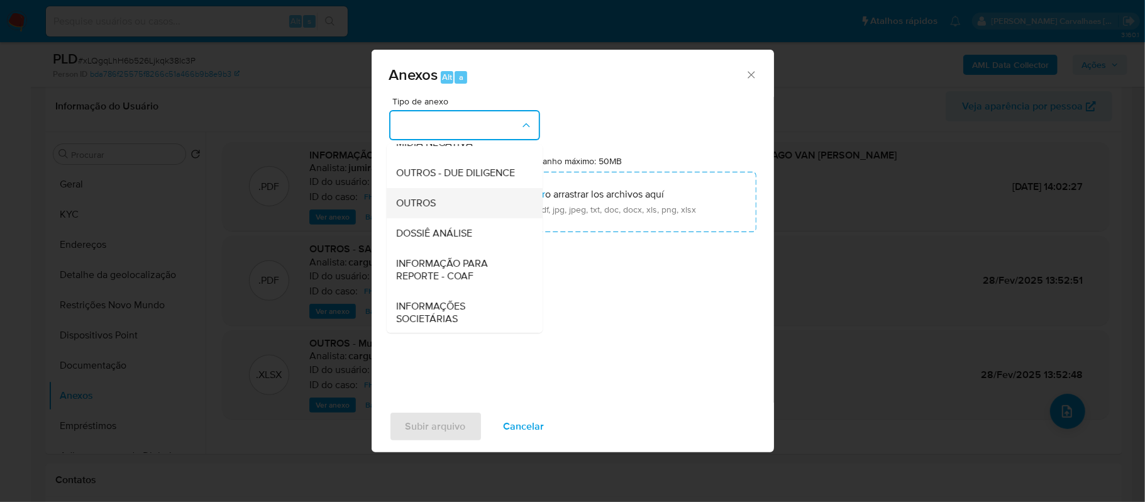
click at [453, 218] on div "OUTROS" at bounding box center [461, 203] width 128 height 30
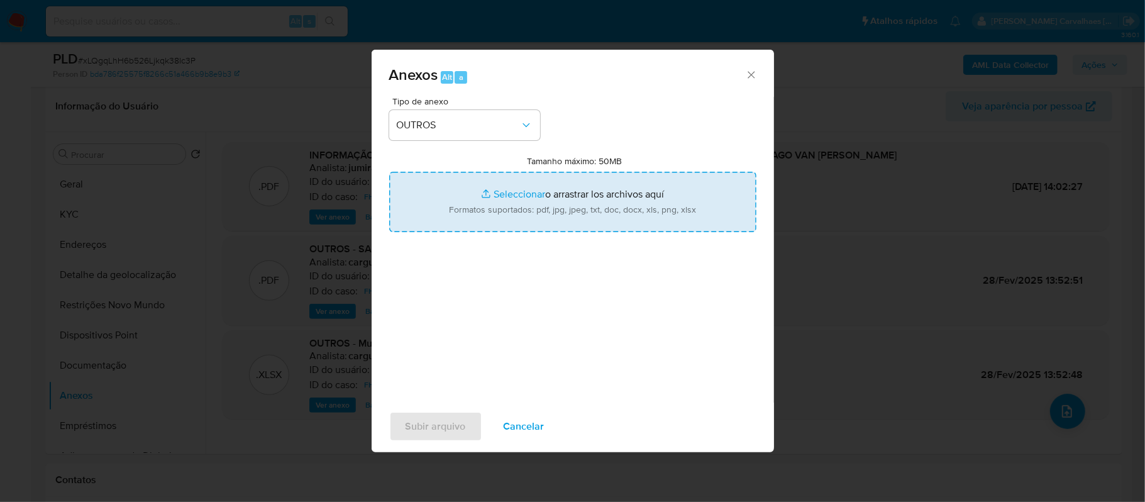
click at [534, 190] on input "Tamanho máximo: 50MB Seleccionar archivos" at bounding box center [572, 202] width 367 height 60
type input "C:\fakepath\2oSAR - xxxxx - CPF 07120856960 - THIAGO VAN ERVEN BRONNER.pdf"
click at [513, 189] on input "Tamanho máximo: 50MB Seleccionar archivos" at bounding box center [572, 202] width 367 height 60
type input "C:\fakepath\Mulan Thiago van Erven Bronner 167145452_2025_09_22_07_20_48 - Prin…"
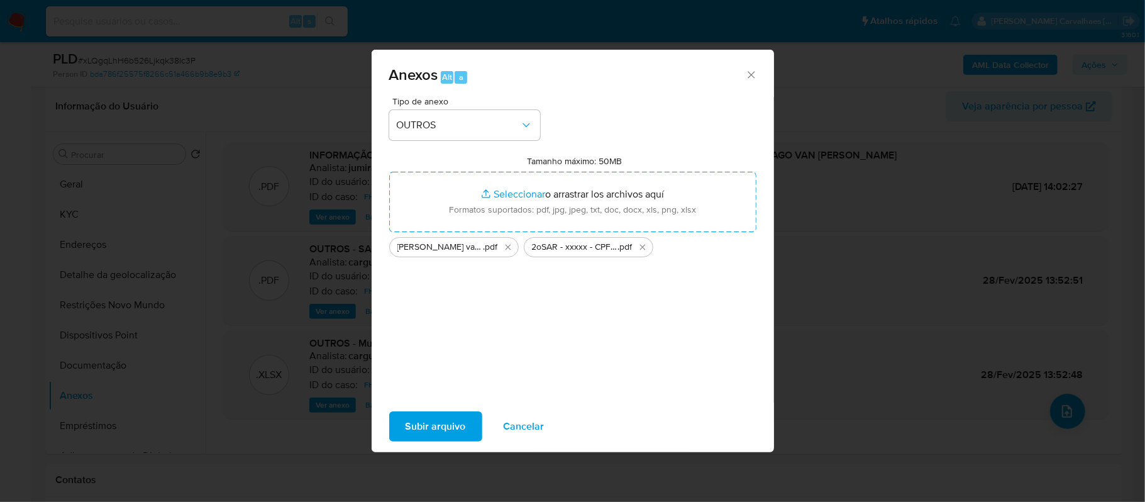
click at [430, 421] on span "Subir arquivo" at bounding box center [435, 426] width 60 height 28
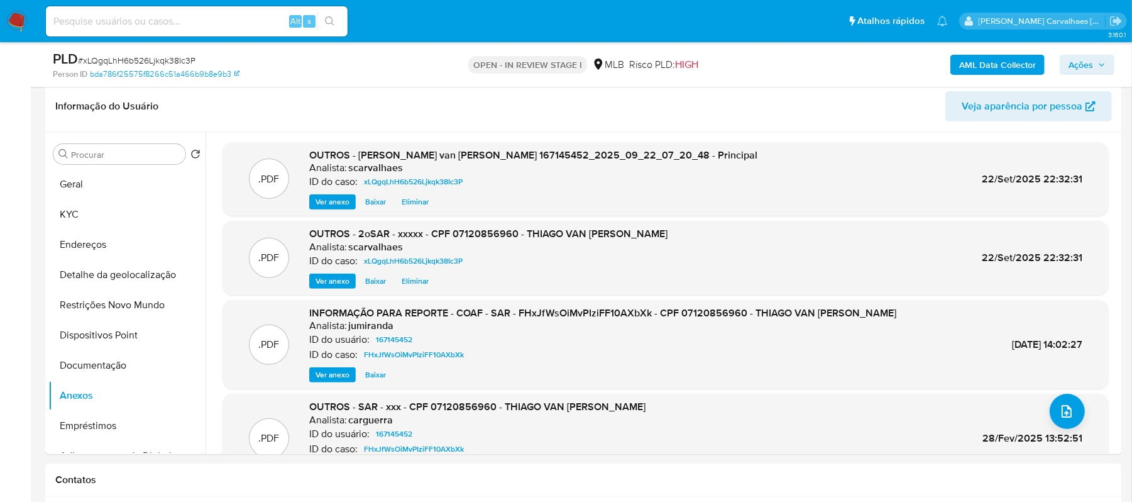
click at [1079, 69] on span "Ações" at bounding box center [1081, 65] width 25 height 20
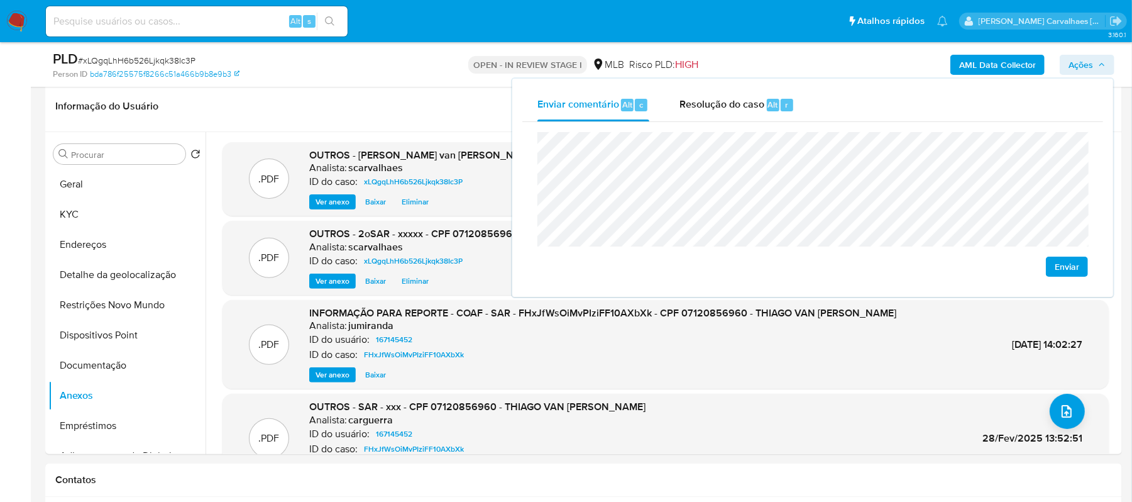
click at [1069, 265] on span "Enviar" at bounding box center [1067, 267] width 25 height 18
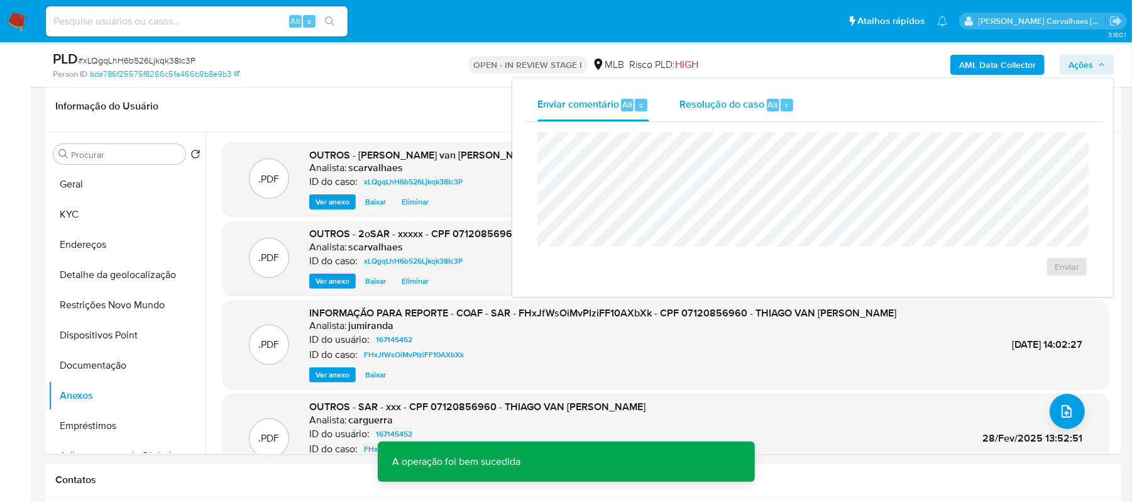
click at [720, 106] on span "Resolução do caso" at bounding box center [721, 104] width 85 height 14
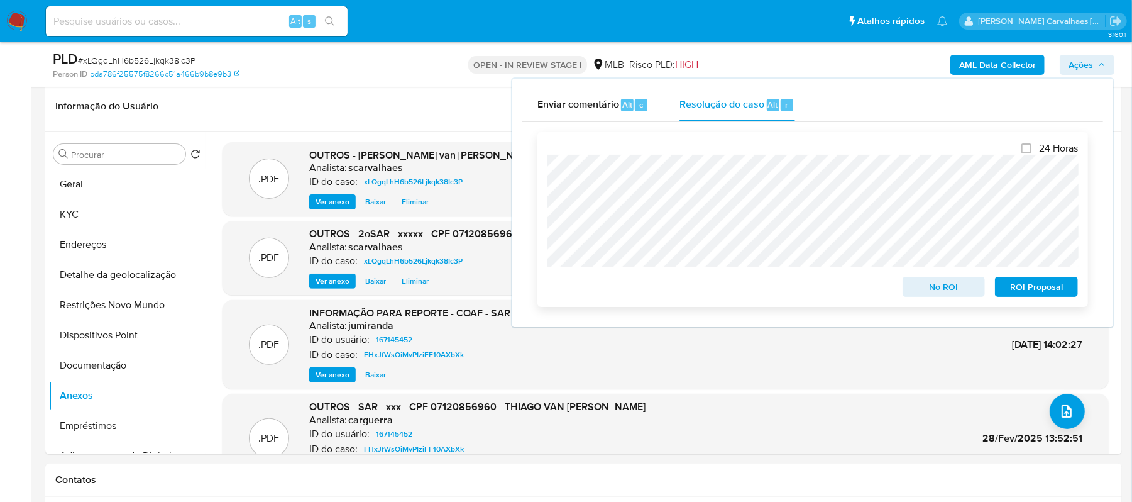
click at [1022, 285] on span "ROI Proposal" at bounding box center [1036, 287] width 65 height 18
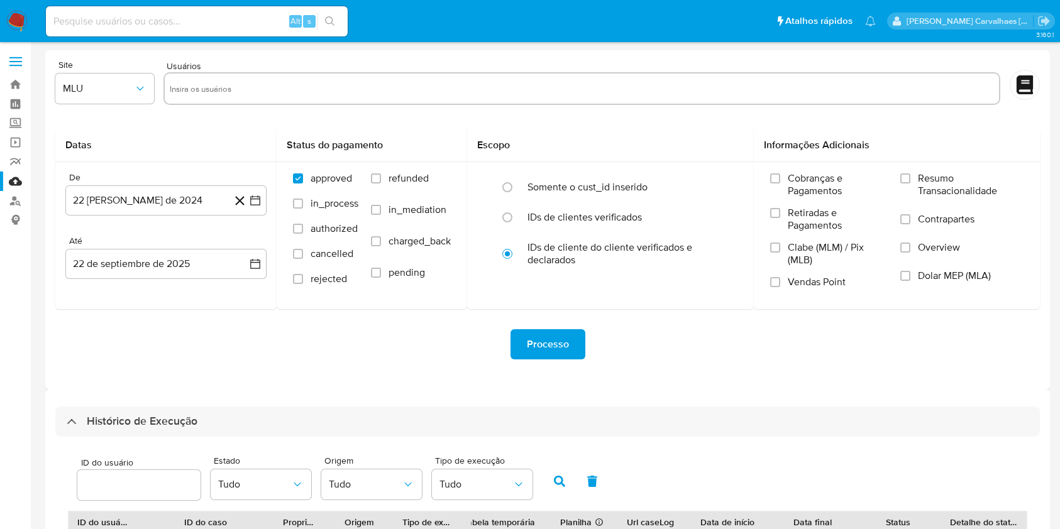
select select "10"
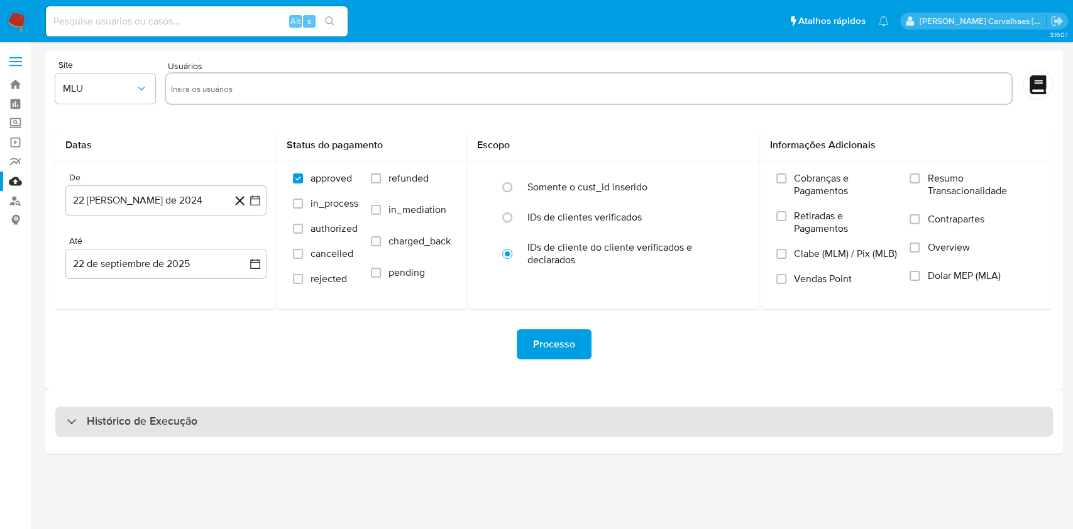
click at [218, 425] on div "Histórico de Execução" at bounding box center [554, 422] width 998 height 30
select select "10"
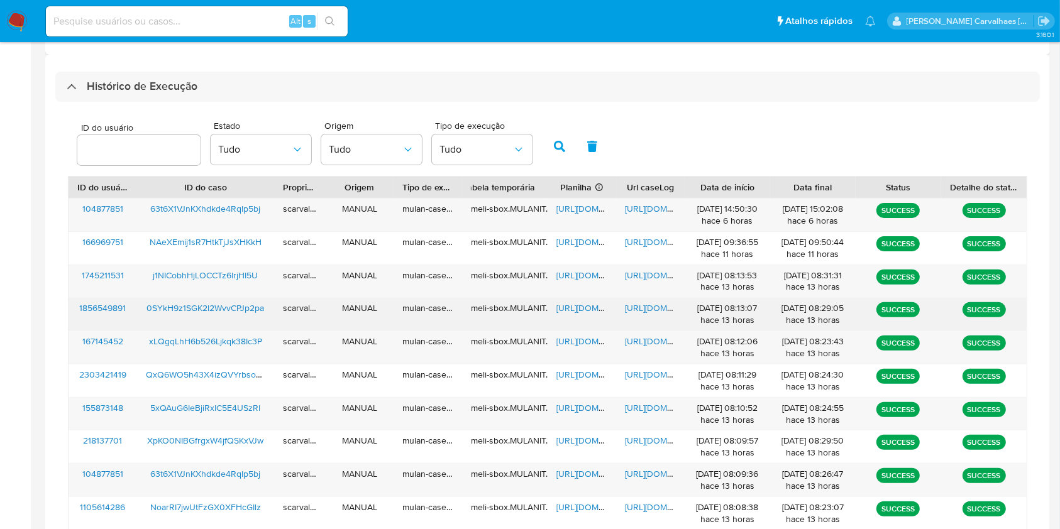
scroll to position [419, 0]
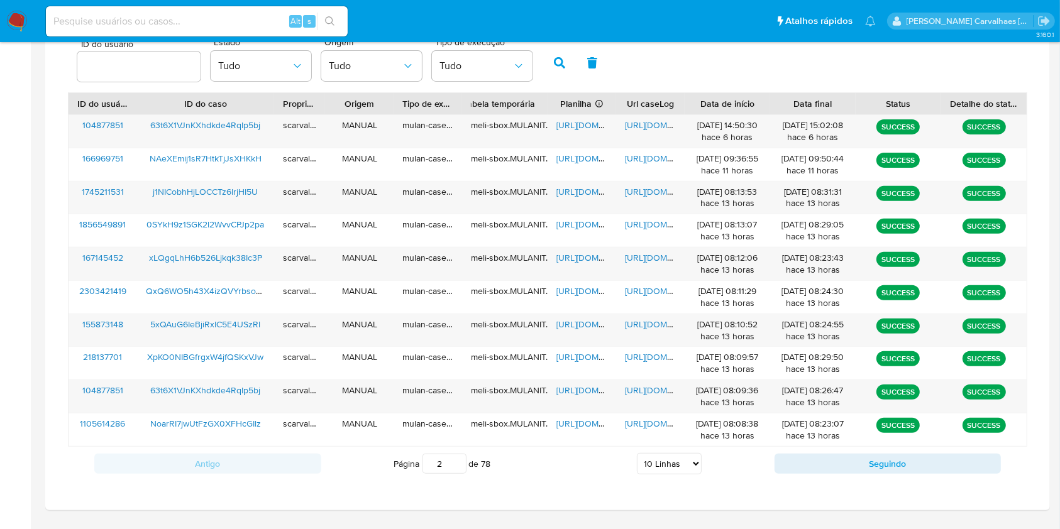
click at [456, 460] on input "2" at bounding box center [444, 464] width 44 height 20
click at [456, 467] on input "1" at bounding box center [444, 464] width 44 height 20
type input "1"
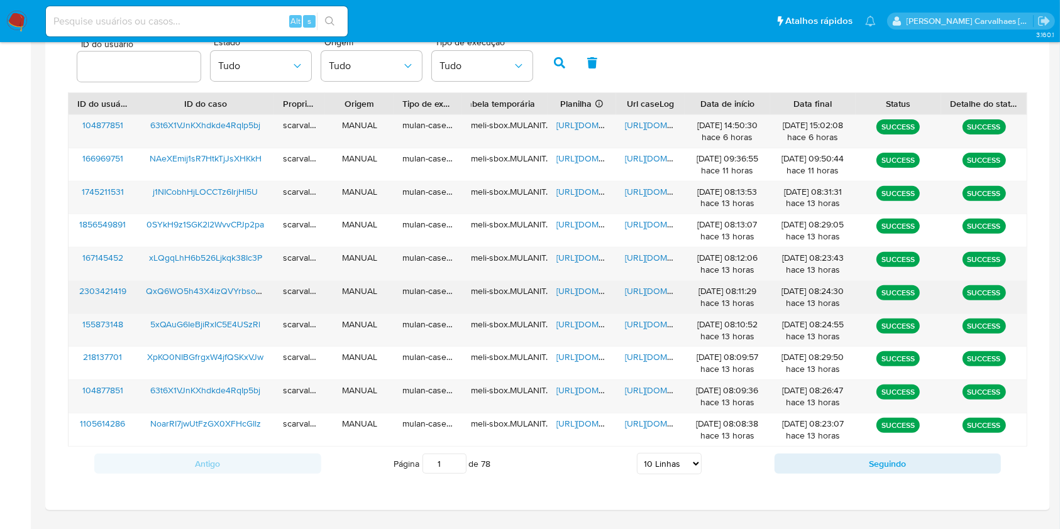
click at [646, 290] on span "https://docs.google.com/document/d/1IAb2vgzAeI9Gz2eM-Zx2gJJyWPAOc8Xbj5QYo7z1smY…" at bounding box center [668, 291] width 87 height 13
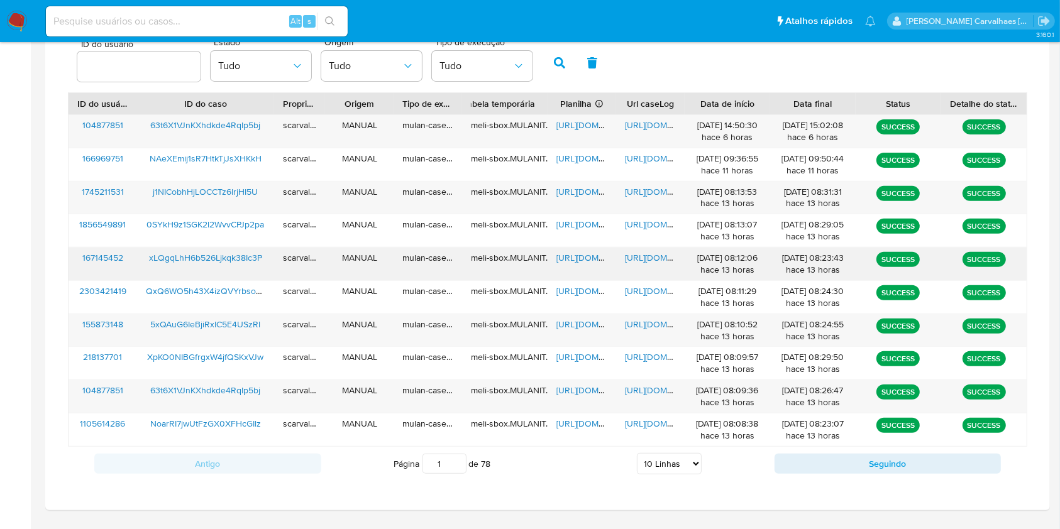
click at [651, 259] on span "https://docs.google.com/document/d/1swqdnVpVqYIYQSPD28QigOHZE3loD8QHJ_dG6enzjnc…" at bounding box center [668, 257] width 87 height 13
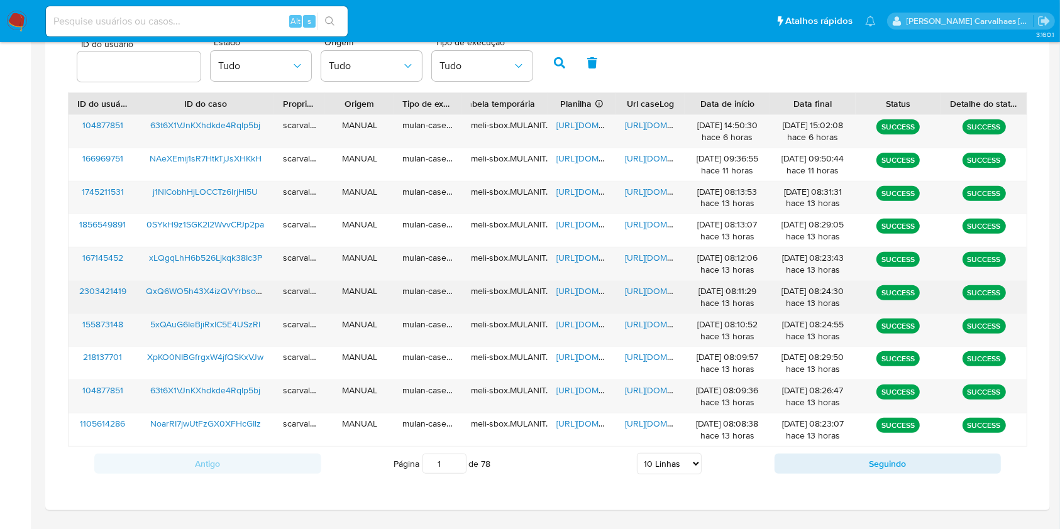
click at [593, 287] on span "https://docs.google.com/spreadsheets/d/1fLf0paMWn7uvHMYFDhD47qcaqUy6YrTRmzSvq9A…" at bounding box center [599, 291] width 87 height 13
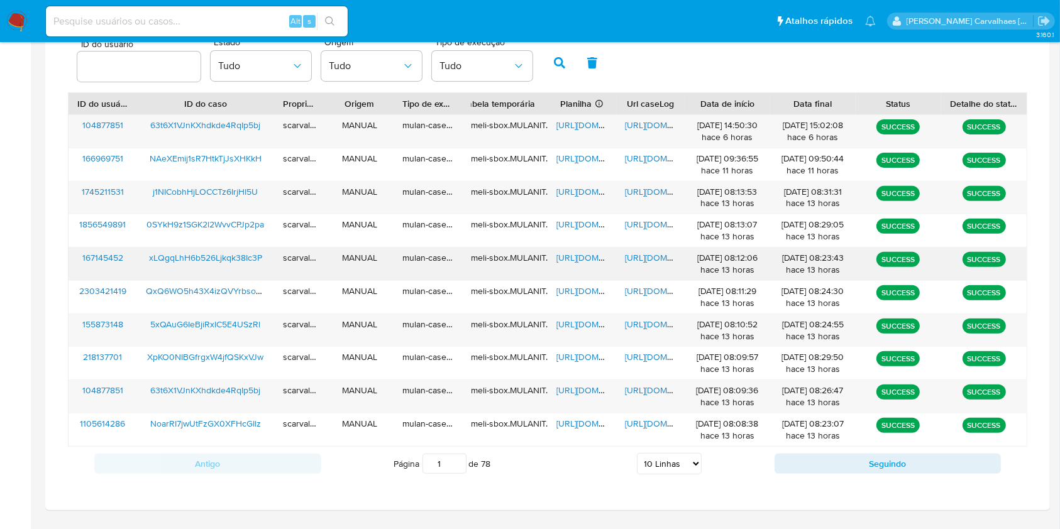
click at [588, 257] on span "https://docs.google.com/spreadsheets/d/1XJccSf6e5RrHRRUZ8mENsAdY0nj3ci8eQKd72Yk…" at bounding box center [599, 257] width 87 height 13
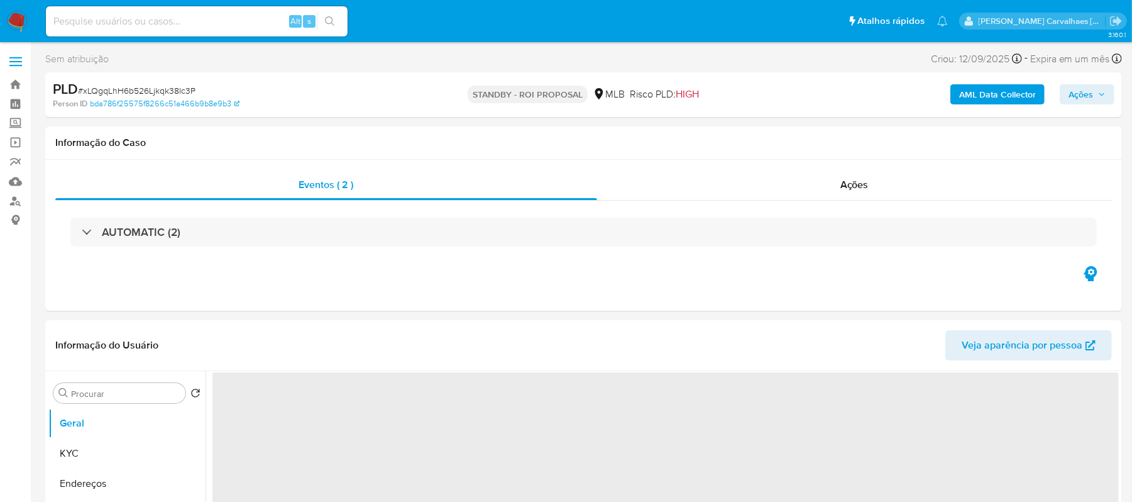
select select "10"
